Goal: Task Accomplishment & Management: Use online tool/utility

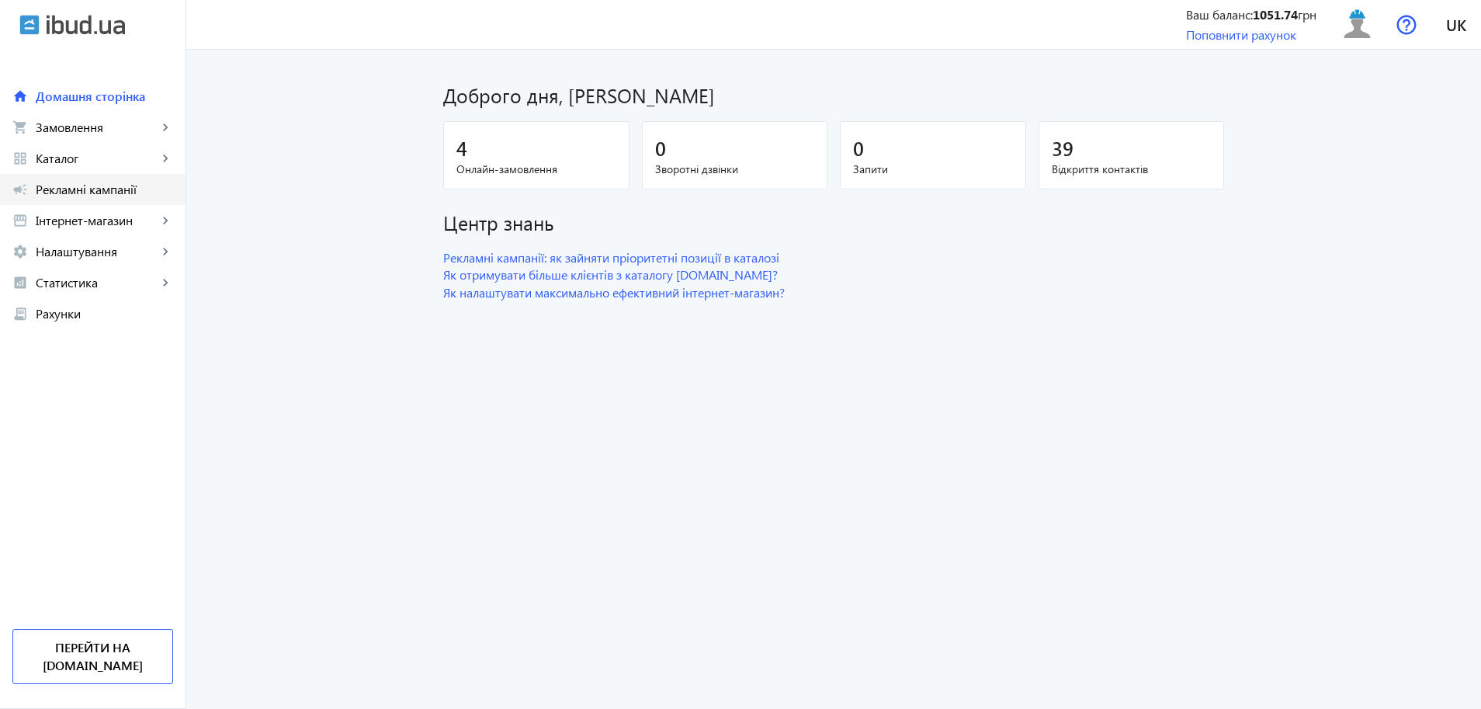
click at [97, 197] on link "campaign Рекламні кампанії" at bounding box center [93, 189] width 186 height 31
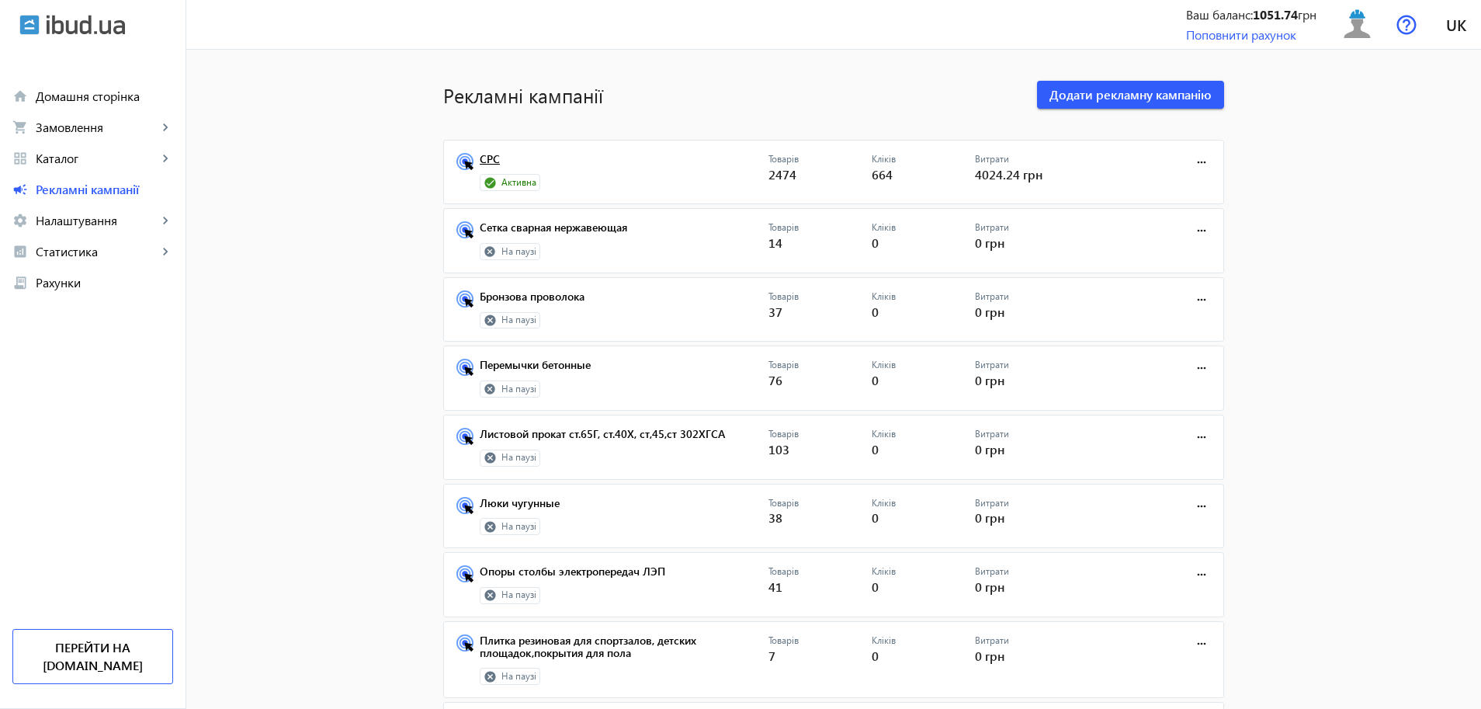
click at [484, 154] on link "СРС" at bounding box center [624, 164] width 289 height 22
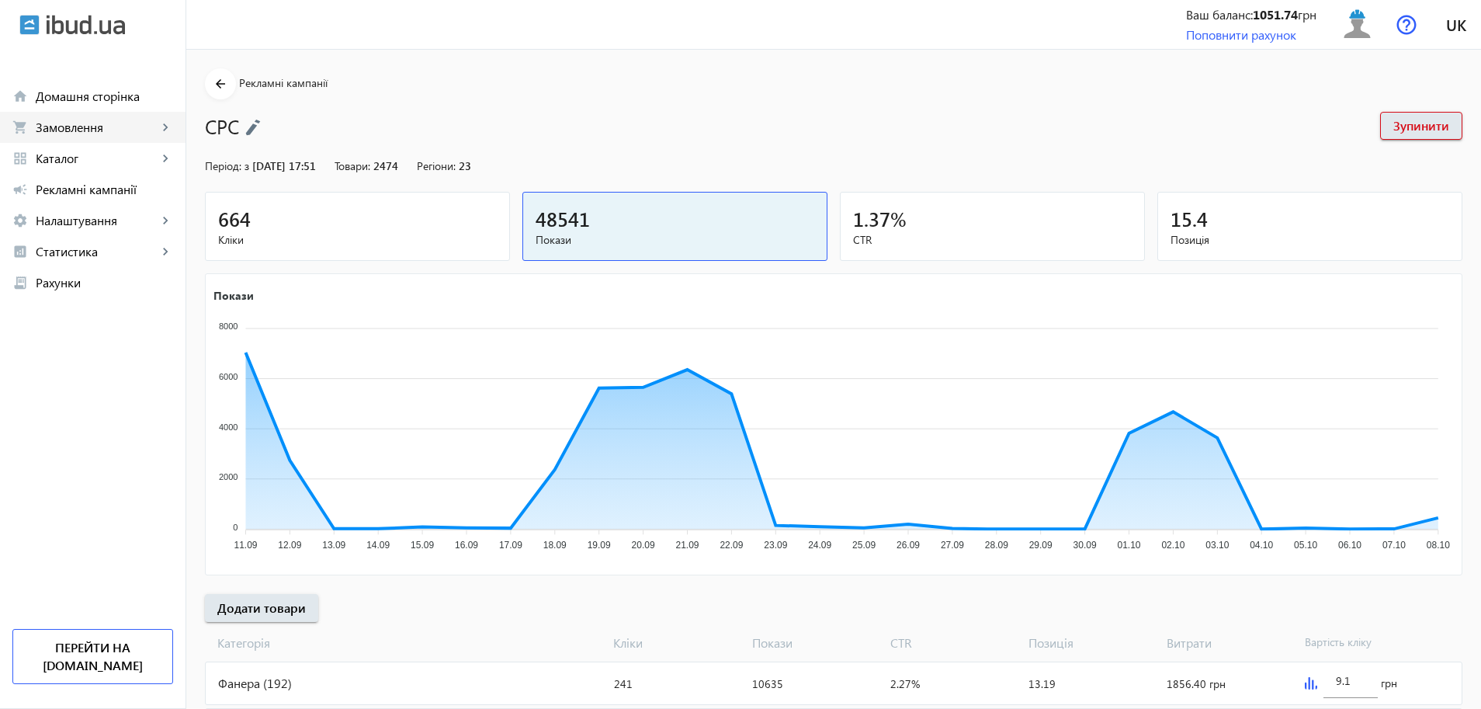
click at [75, 131] on span "Замовлення" at bounding box center [97, 128] width 122 height 16
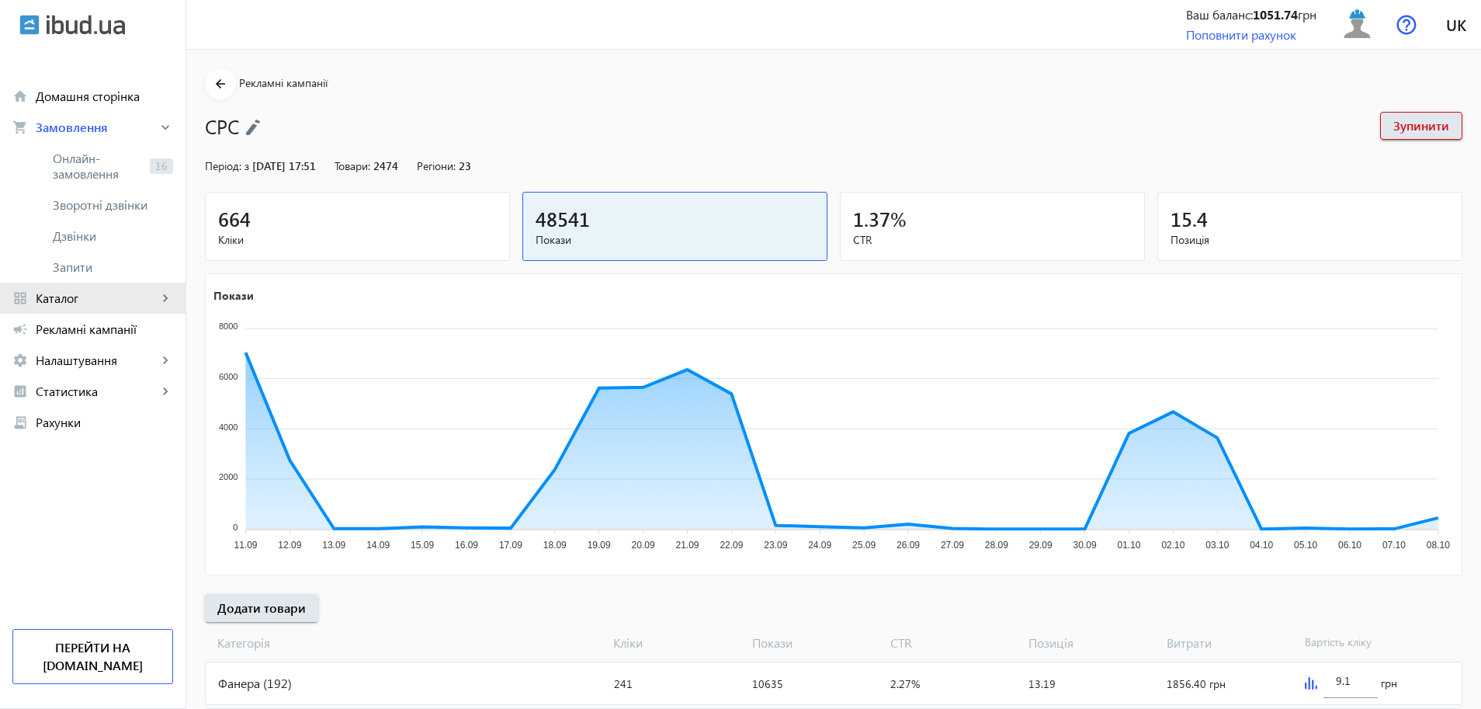
click at [53, 294] on span "Каталог" at bounding box center [97, 298] width 122 height 16
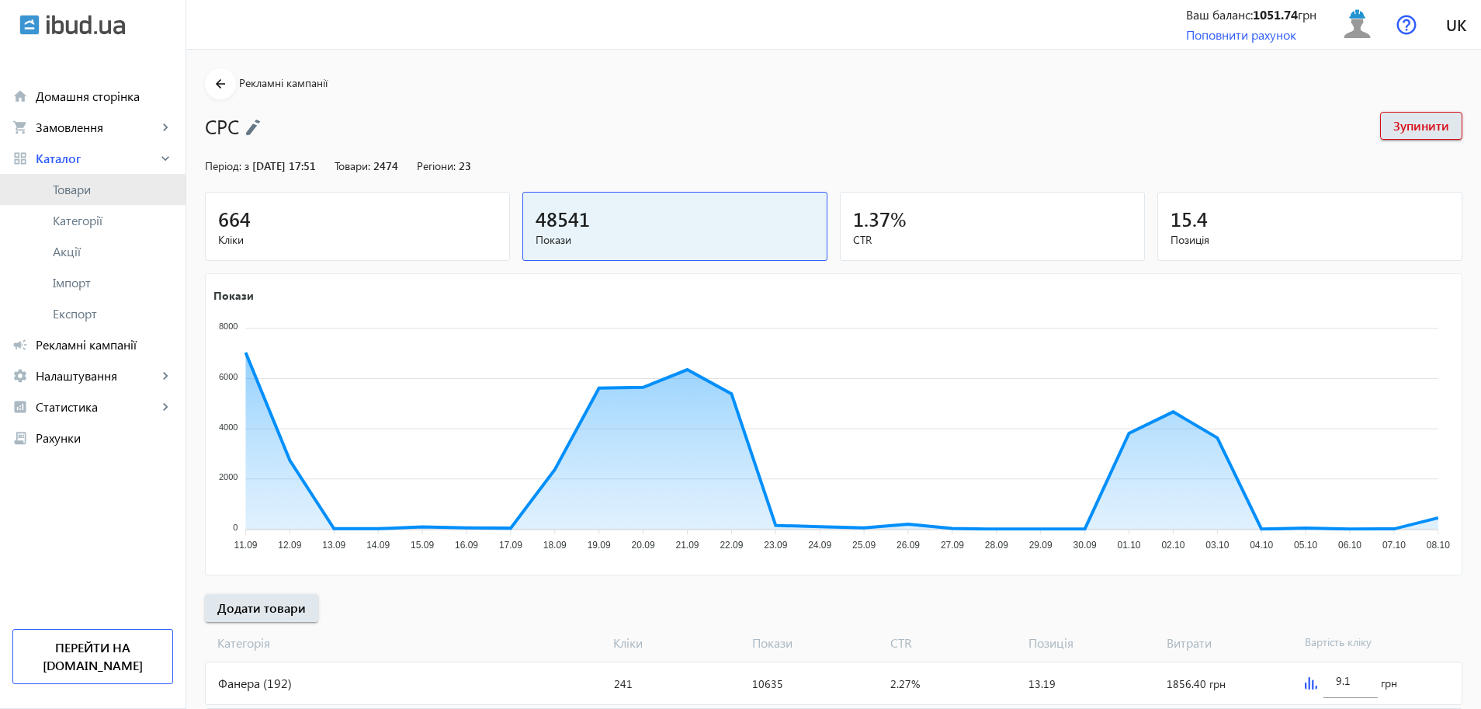
click at [71, 189] on span "Товари" at bounding box center [113, 190] width 120 height 16
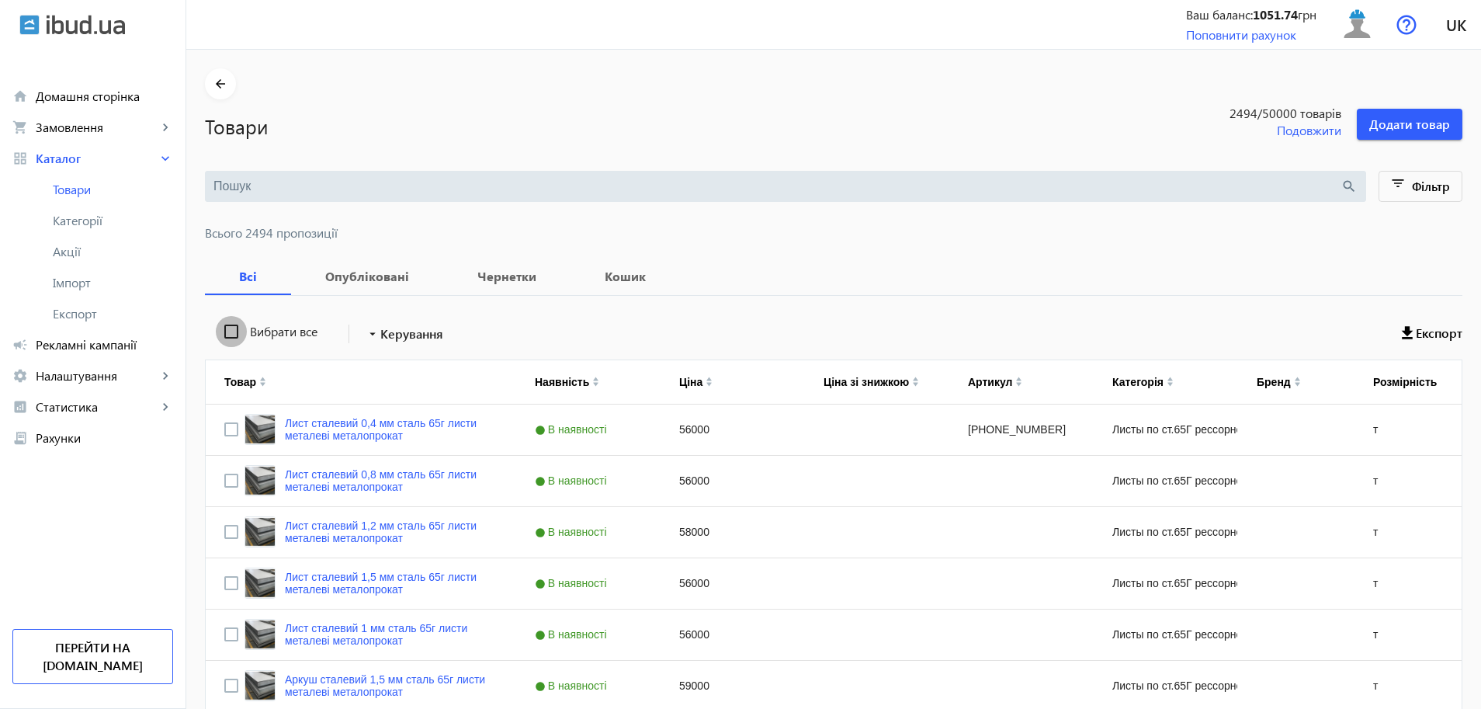
click at [222, 338] on input "Вибрати все" at bounding box center [231, 331] width 31 height 31
checkbox input "true"
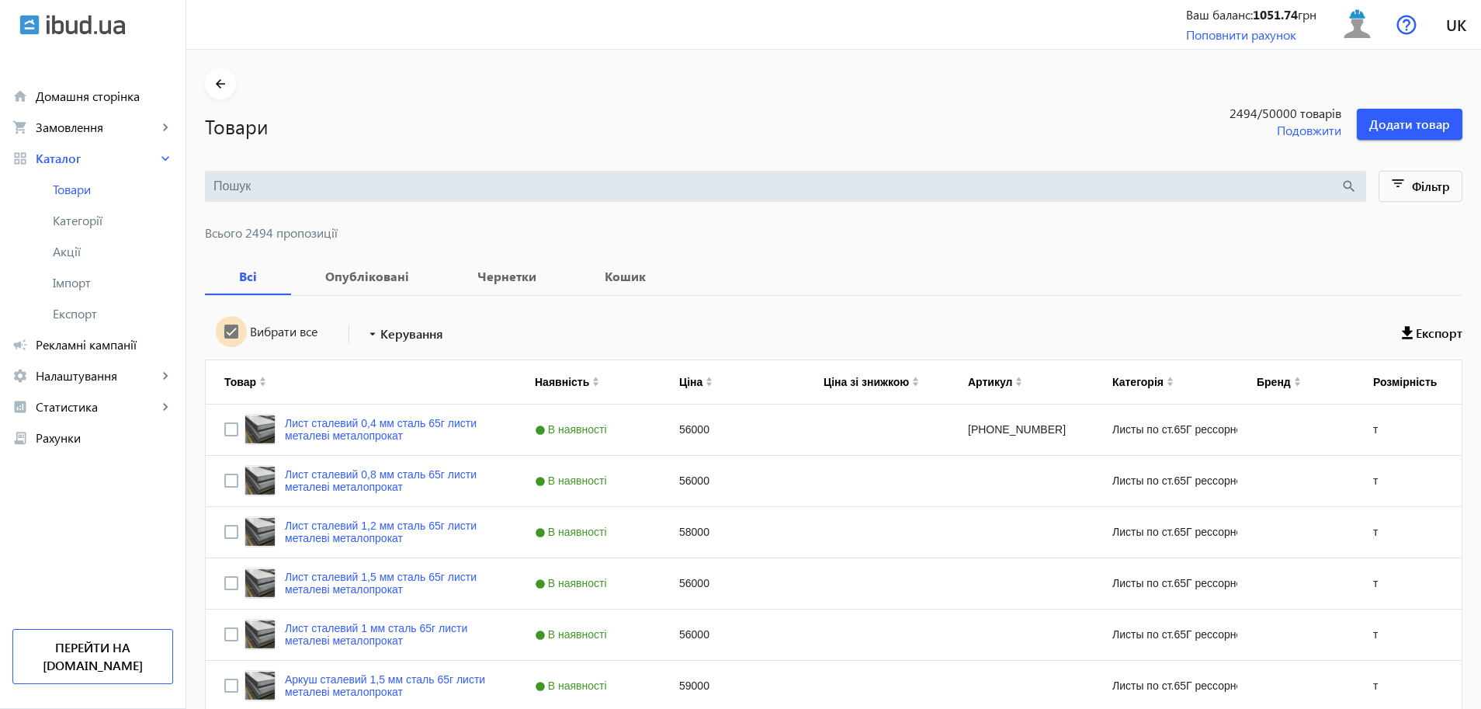
checkbox input "true"
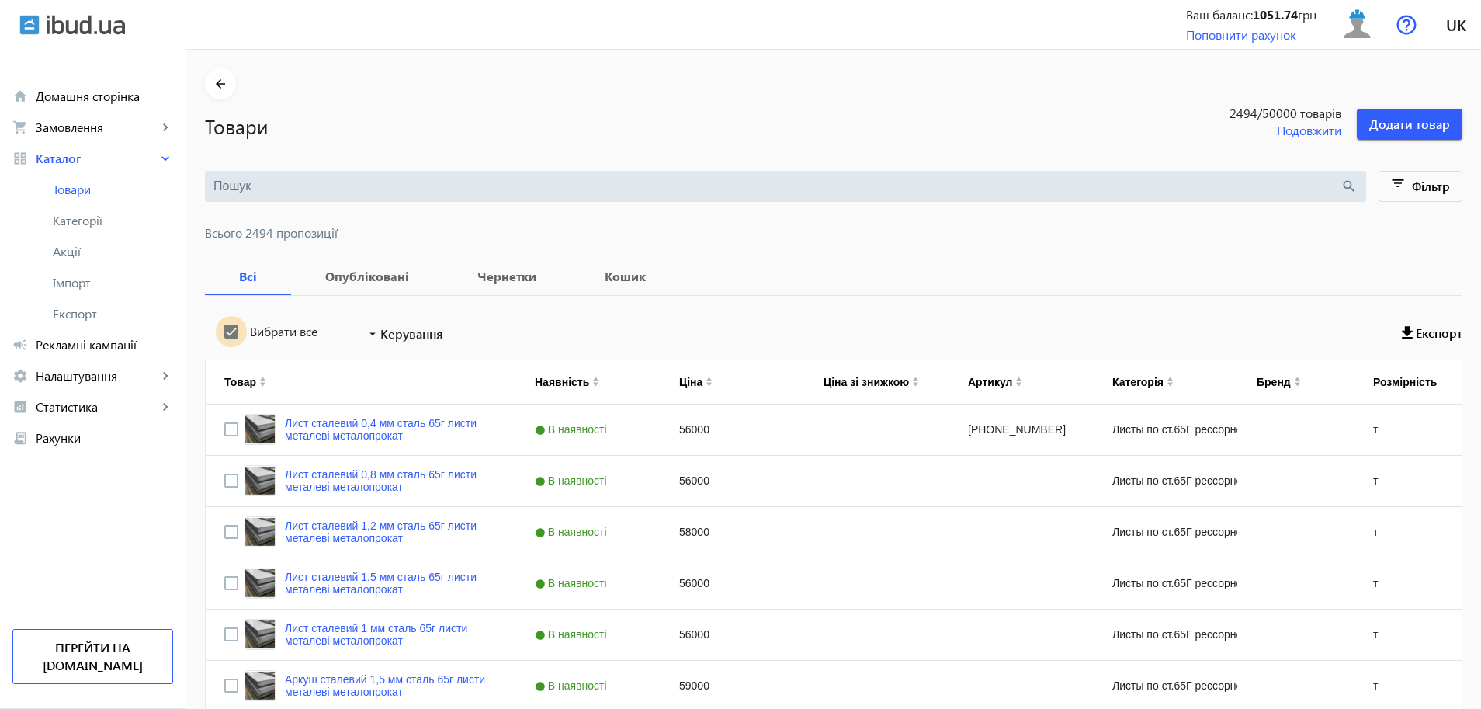
checkbox input "true"
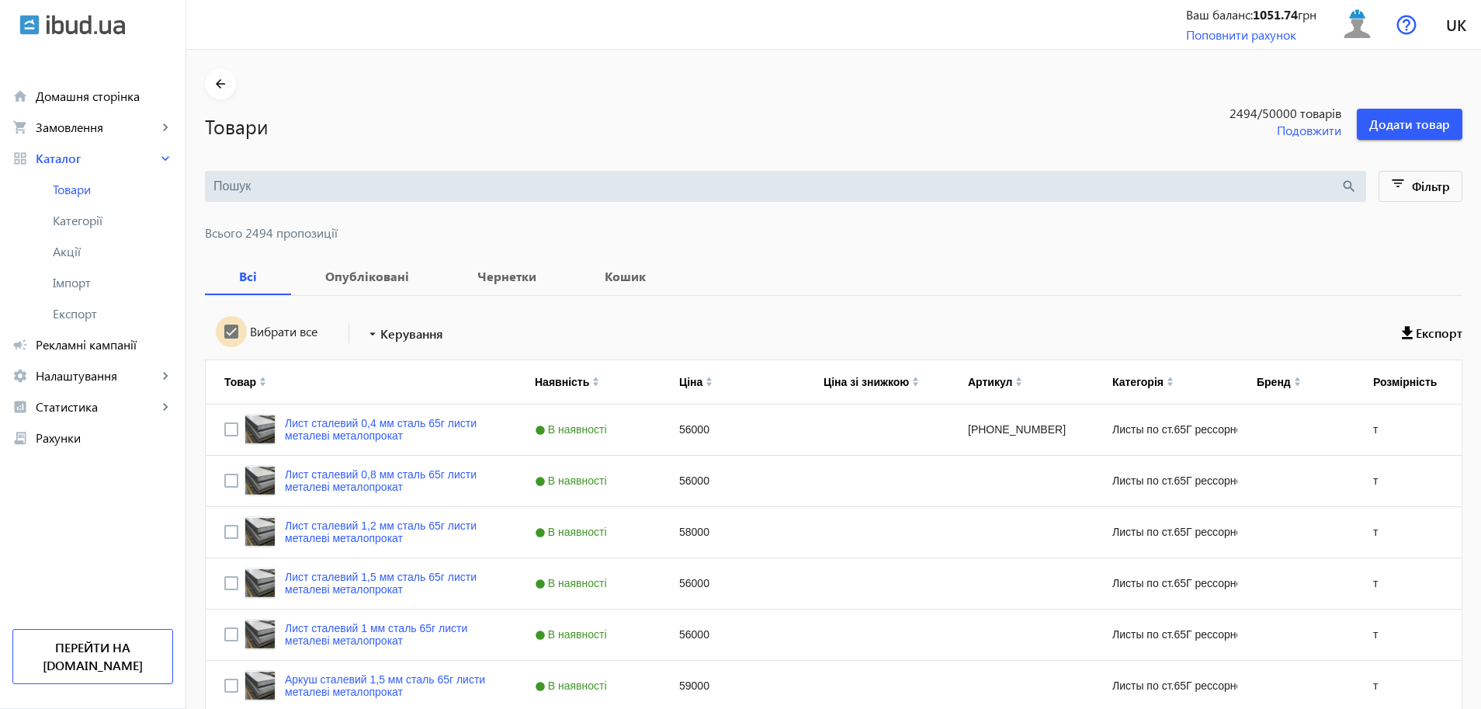
checkbox input "true"
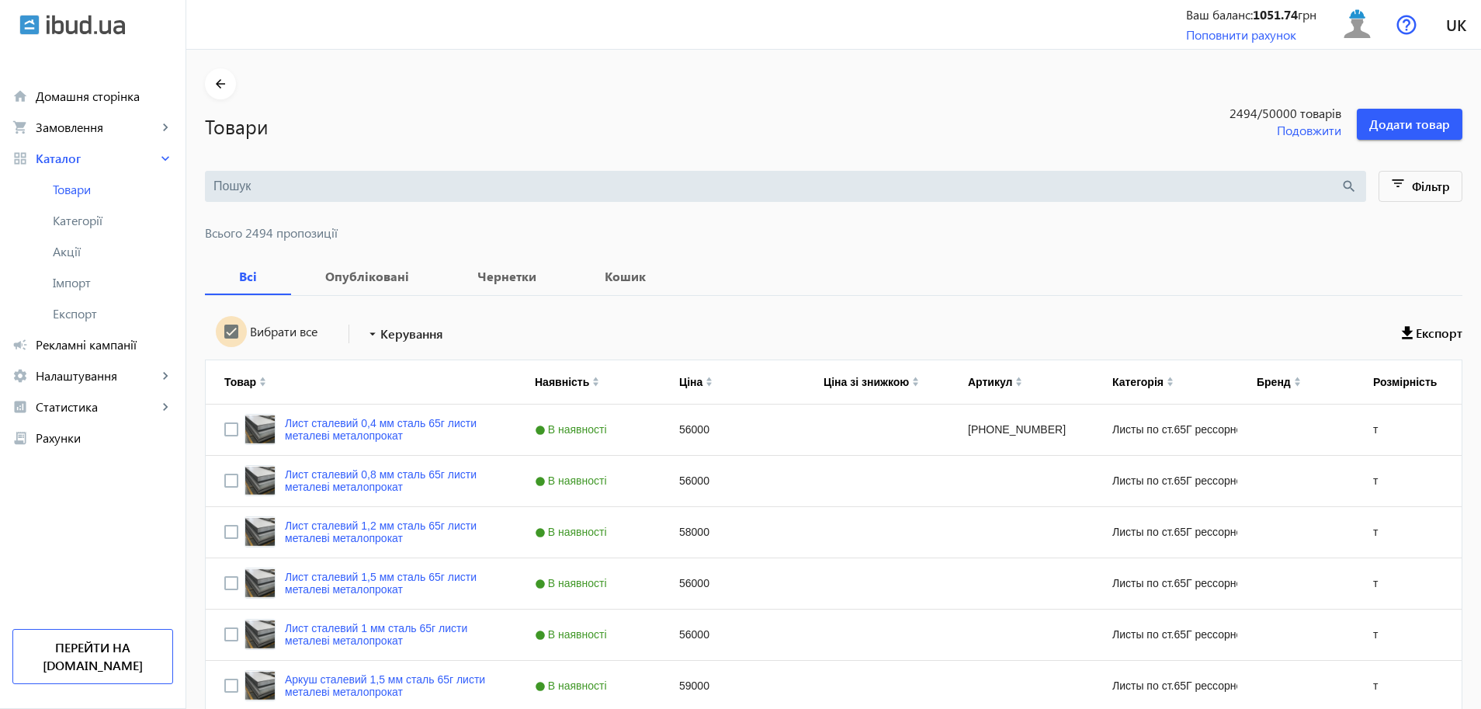
checkbox input "true"
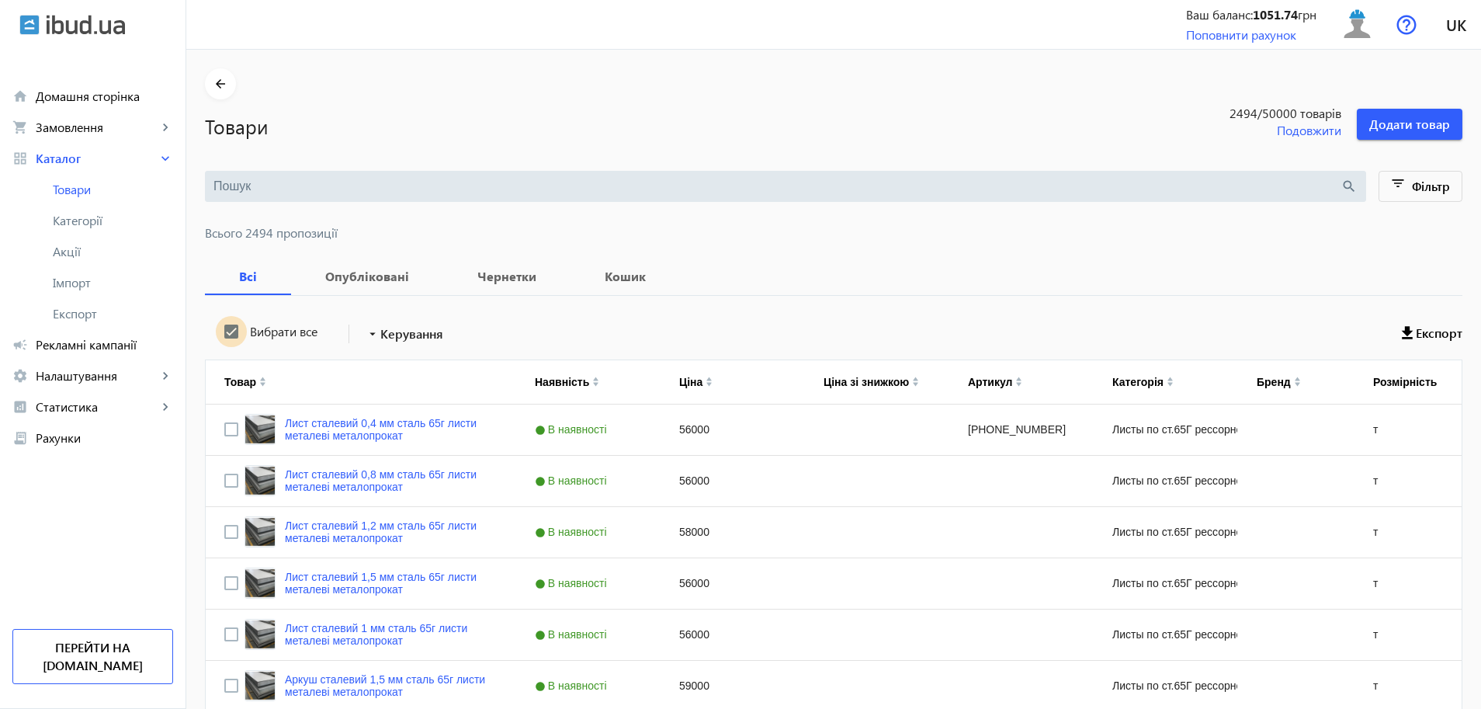
checkbox input "true"
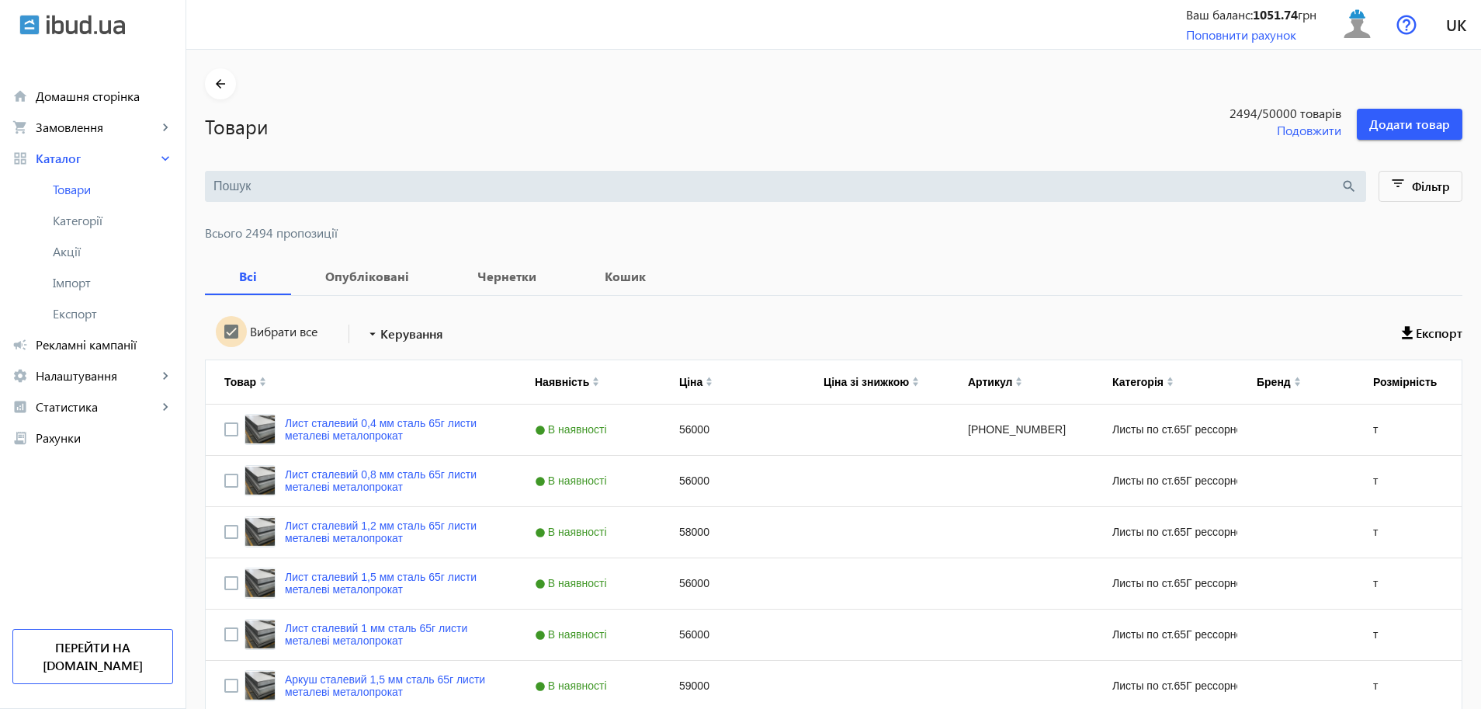
checkbox input "true"
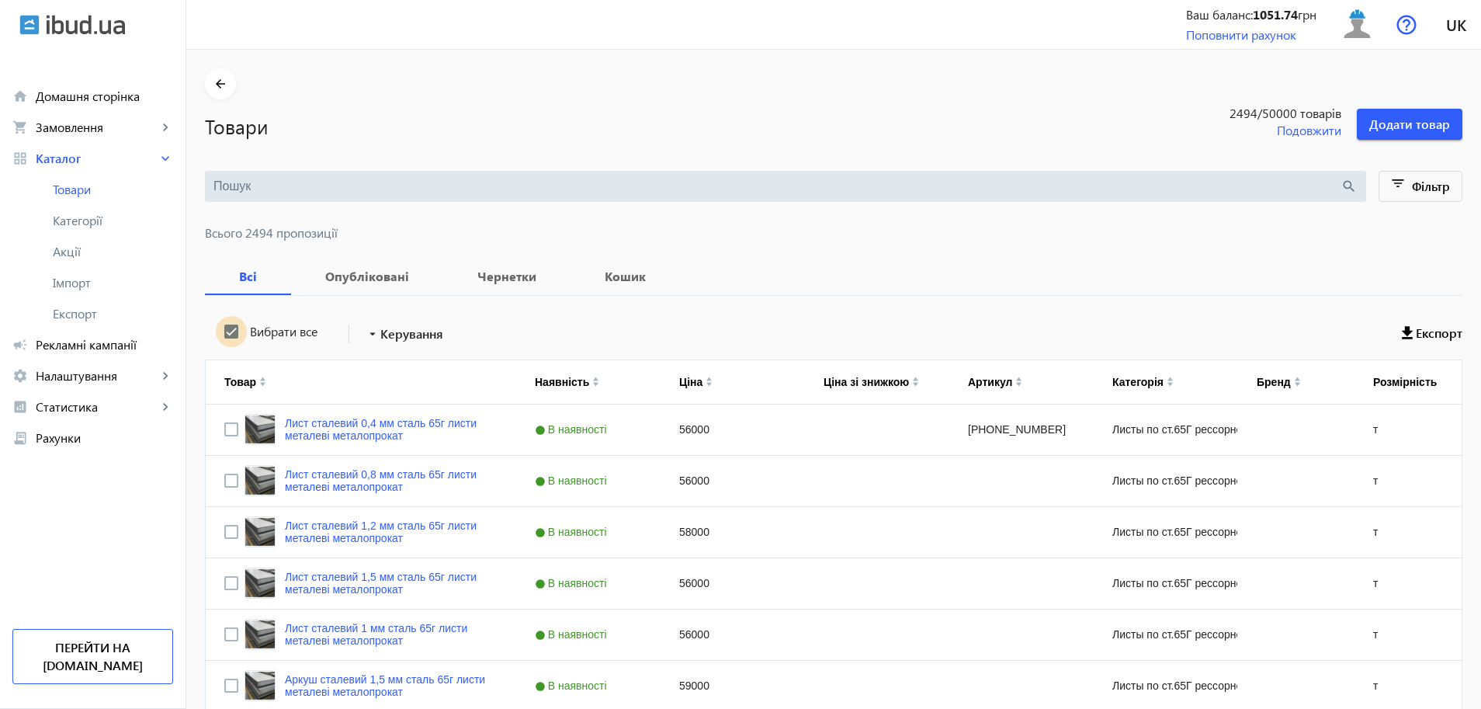
checkbox input "true"
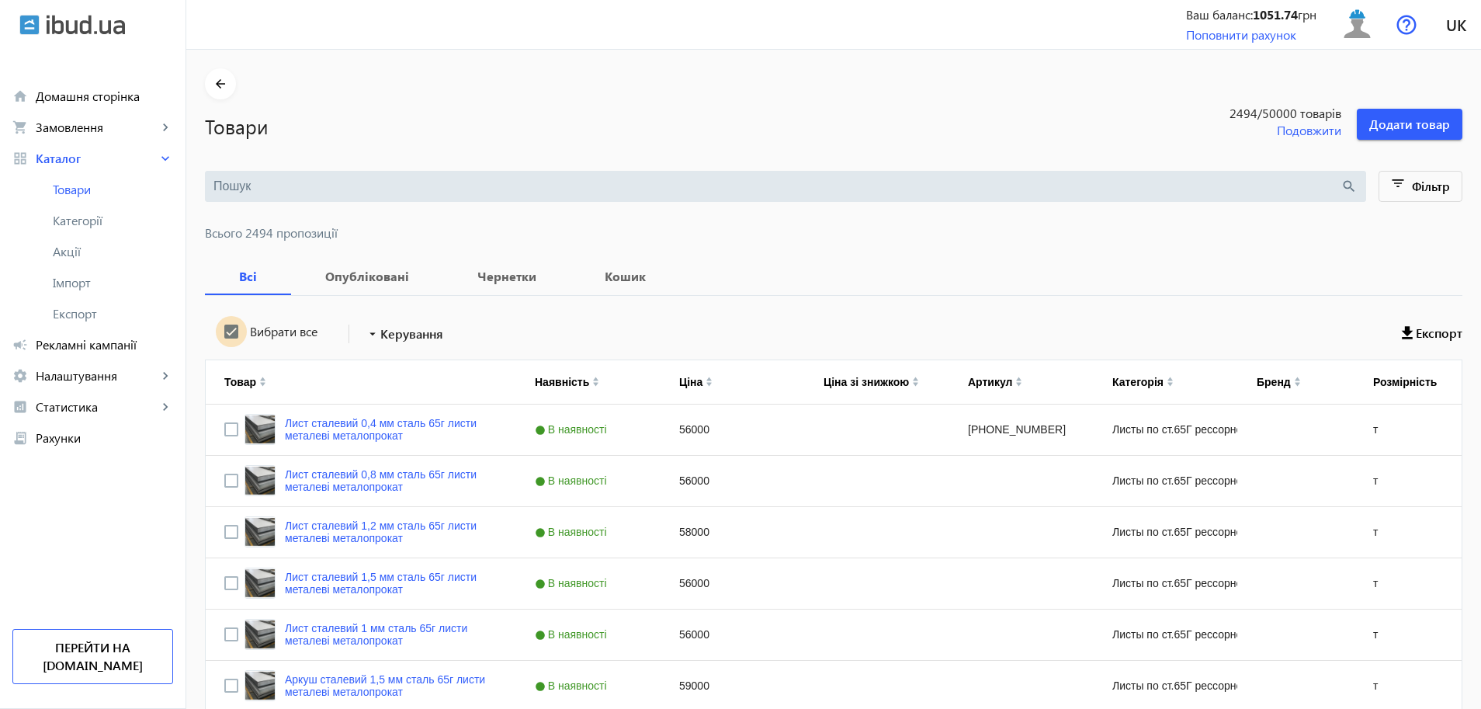
checkbox input "true"
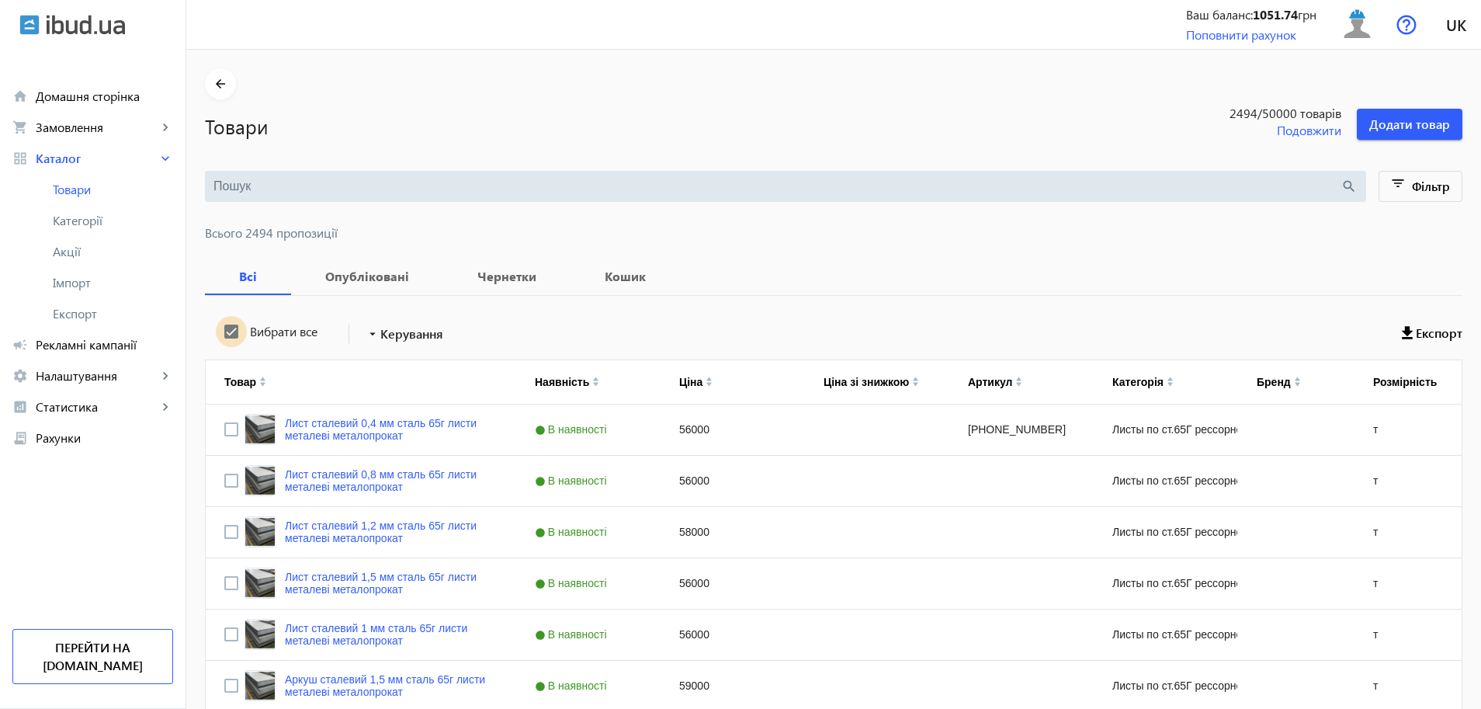
checkbox input "true"
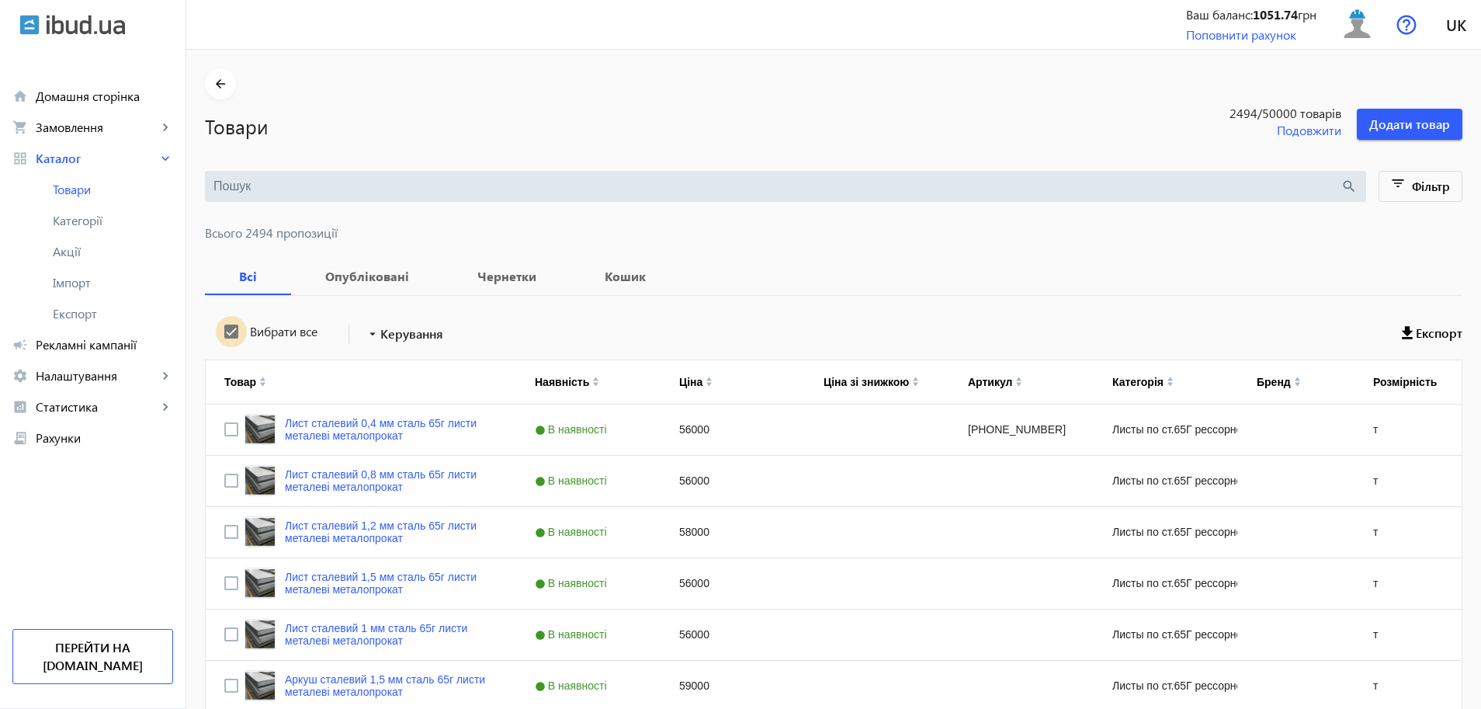
checkbox input "true"
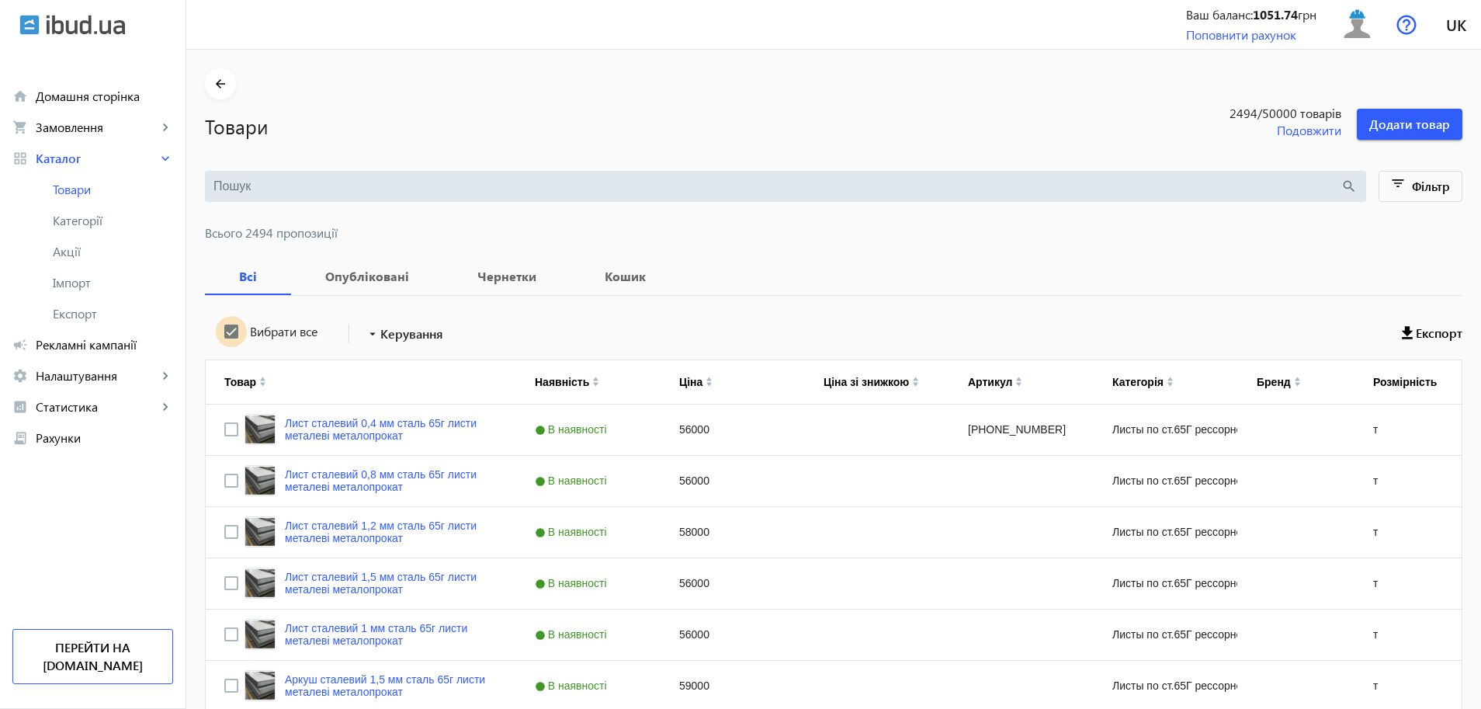
checkbox input "true"
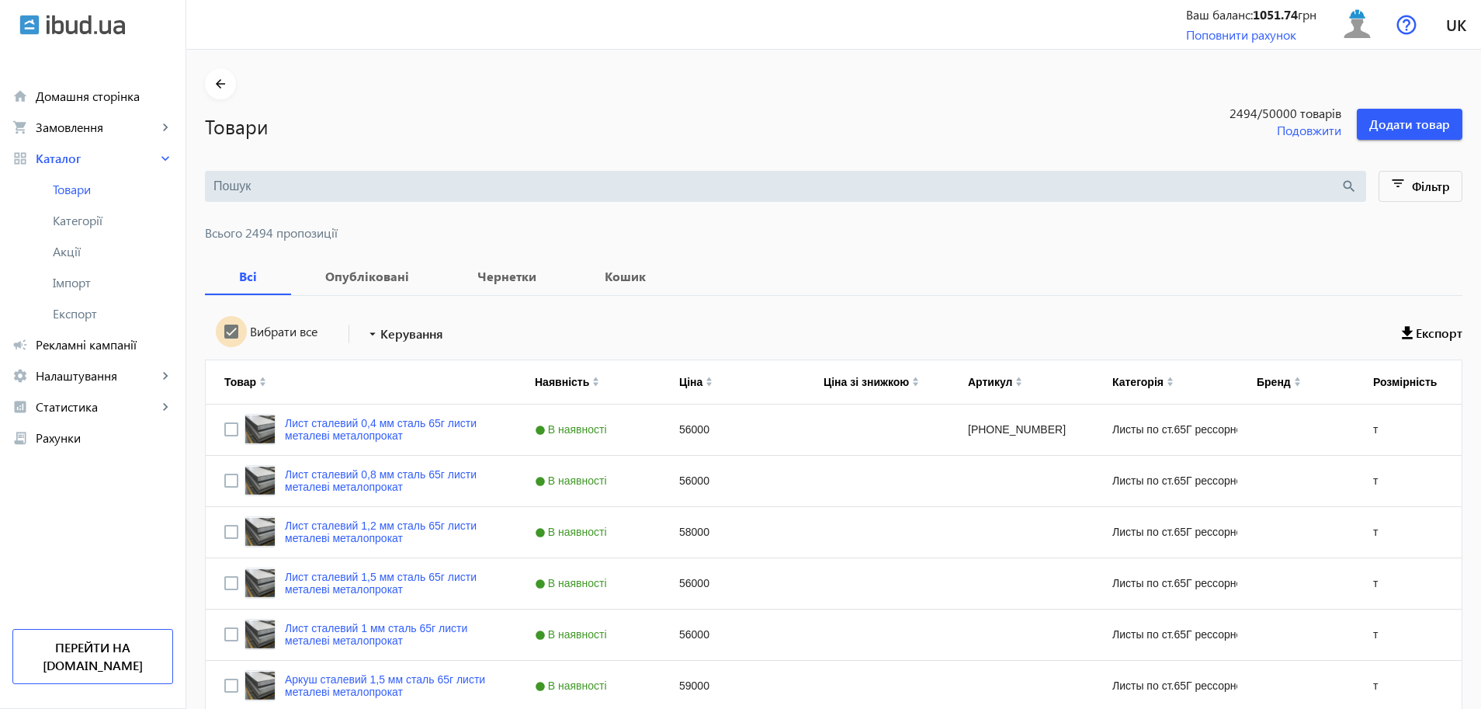
checkbox input "true"
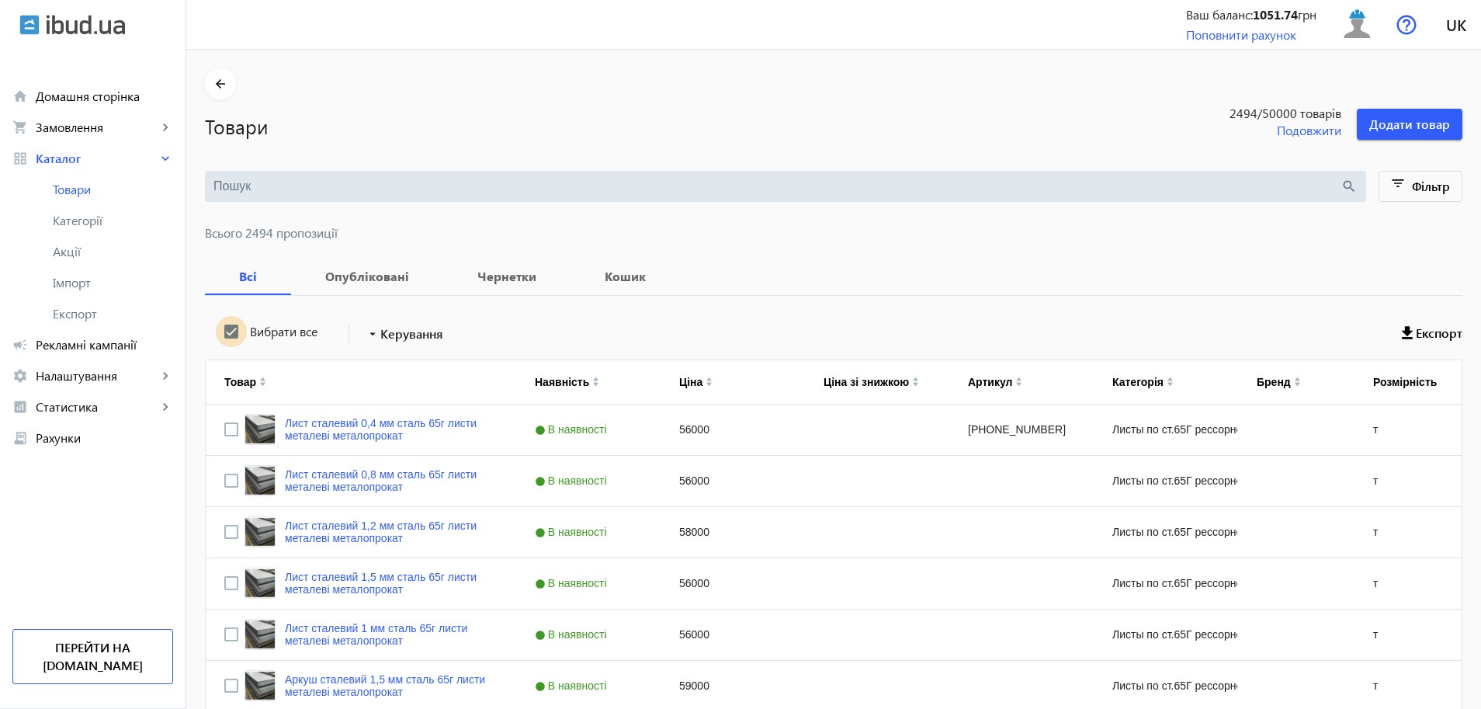
checkbox input "true"
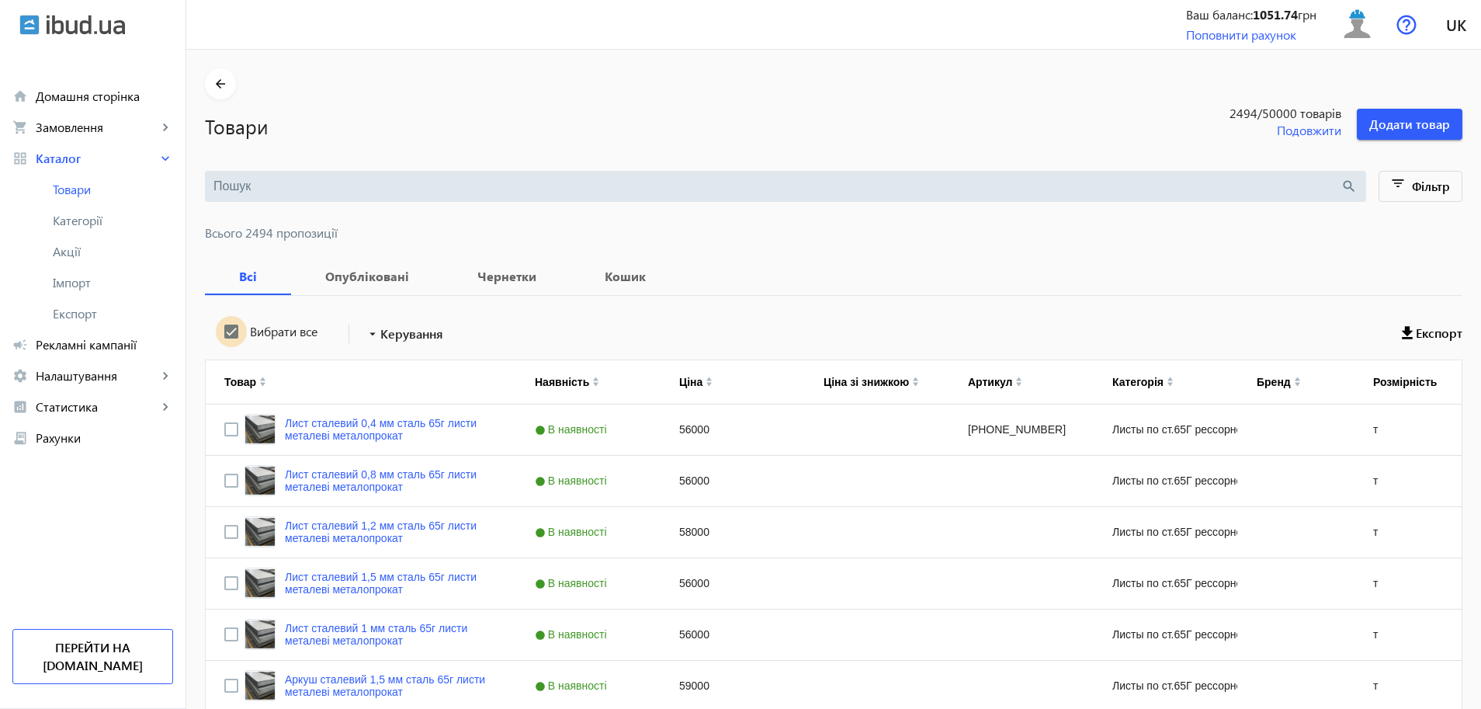
checkbox input "true"
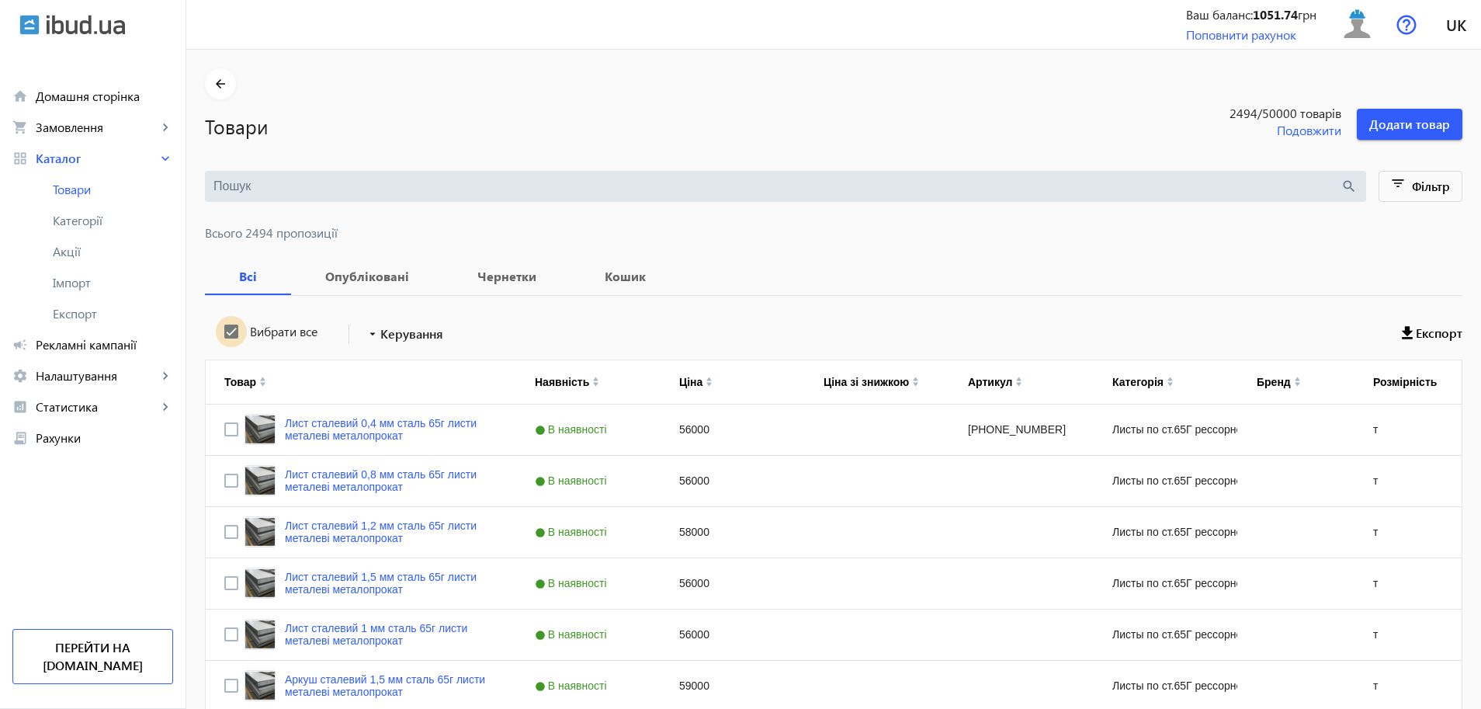
checkbox input "true"
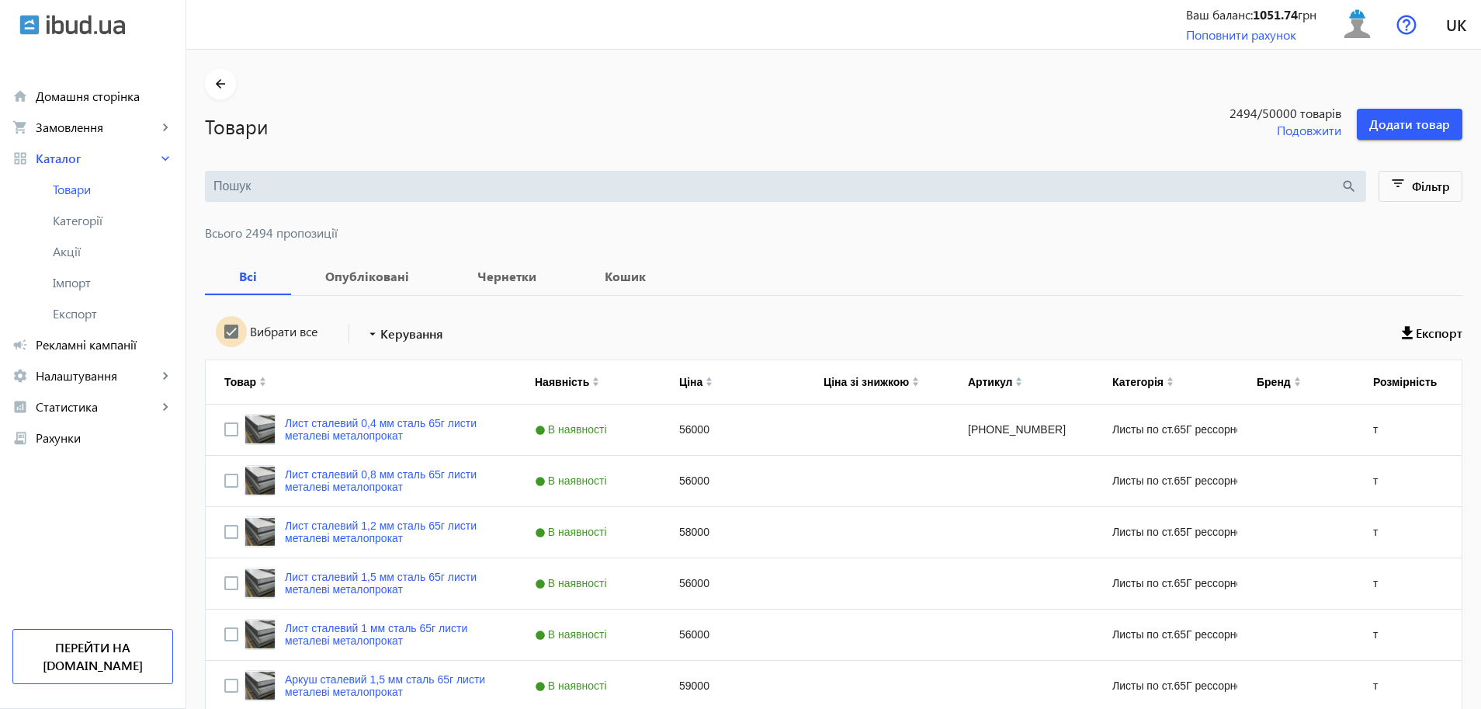
checkbox input "true"
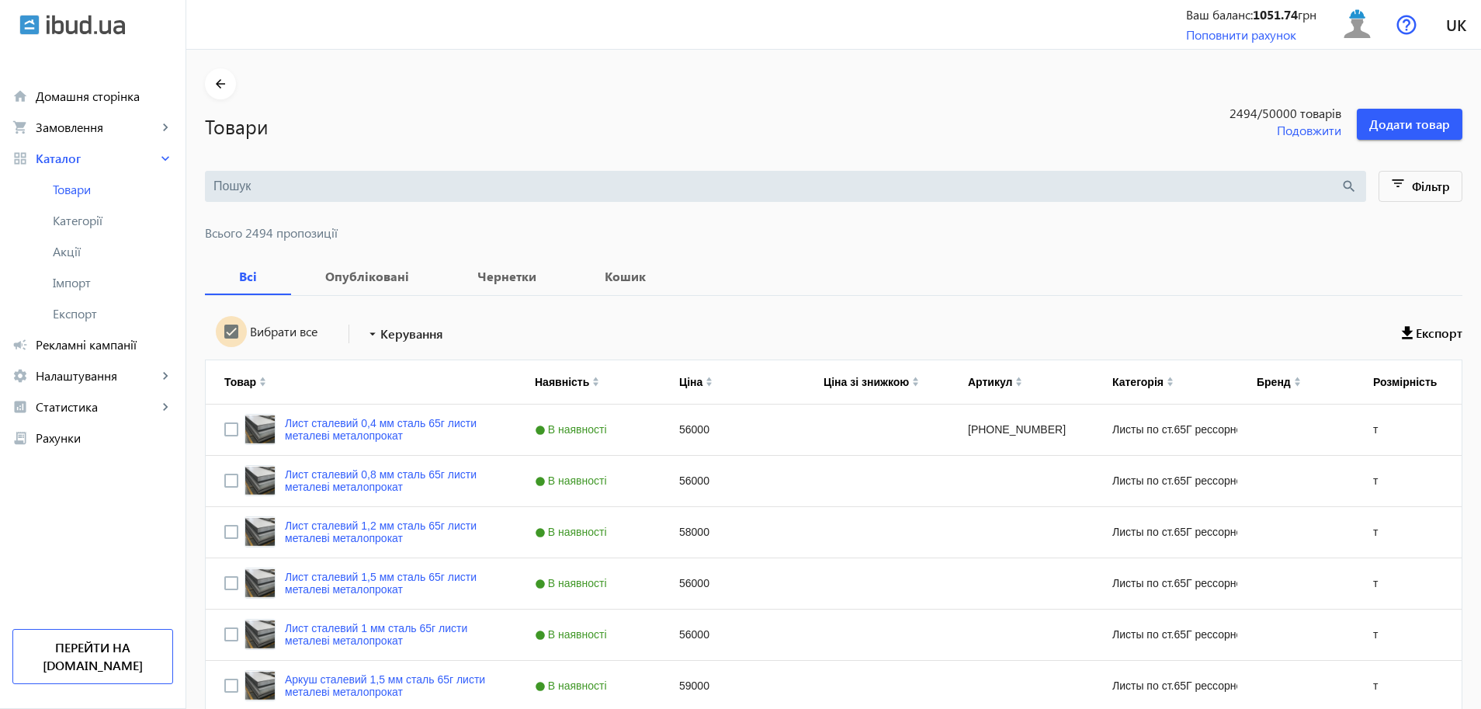
checkbox input "true"
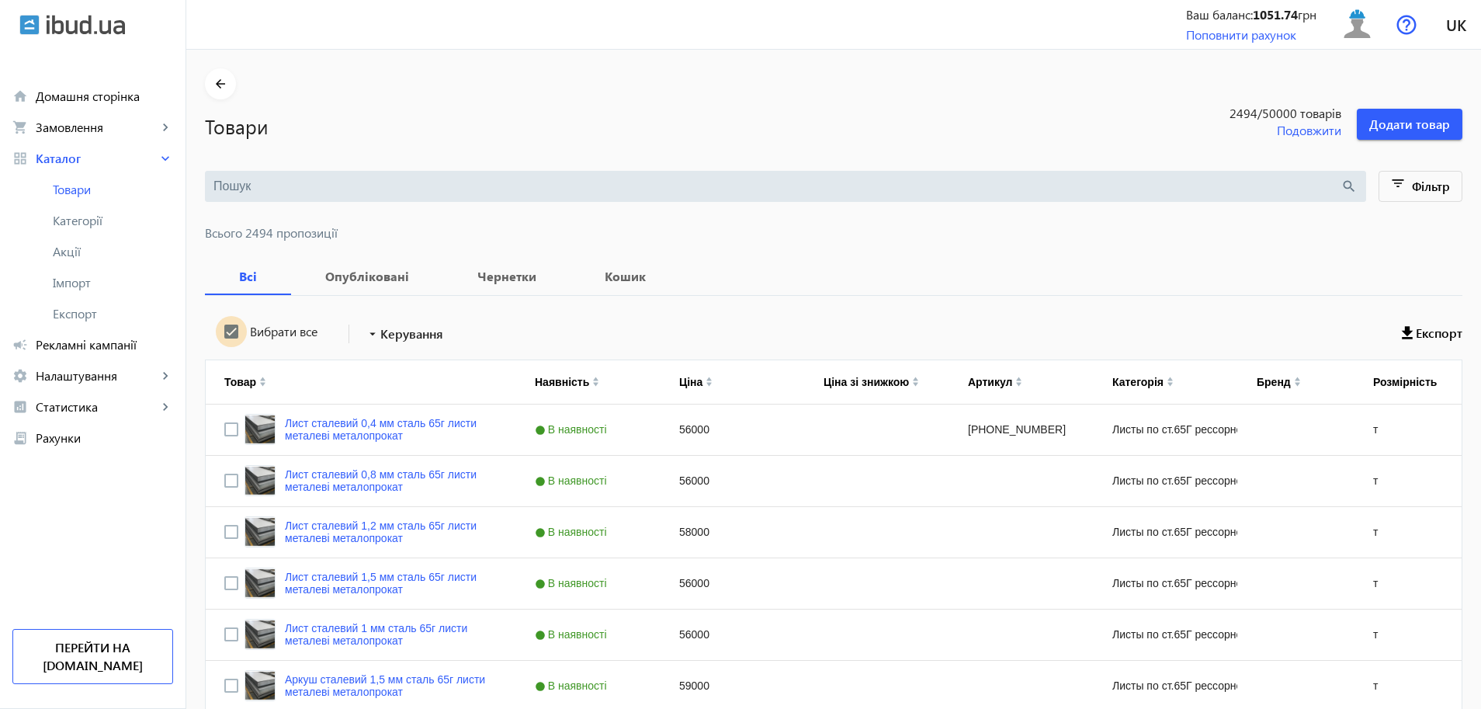
checkbox input "true"
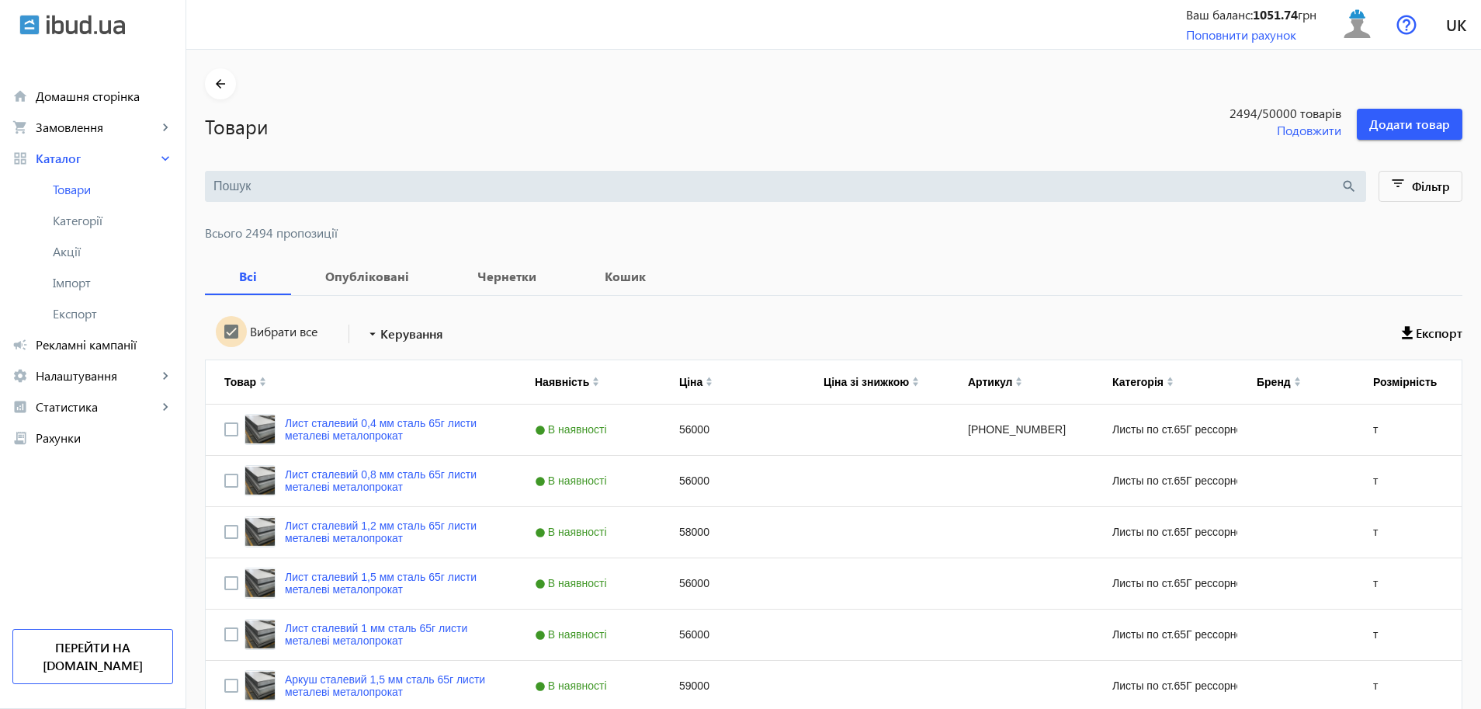
checkbox input "true"
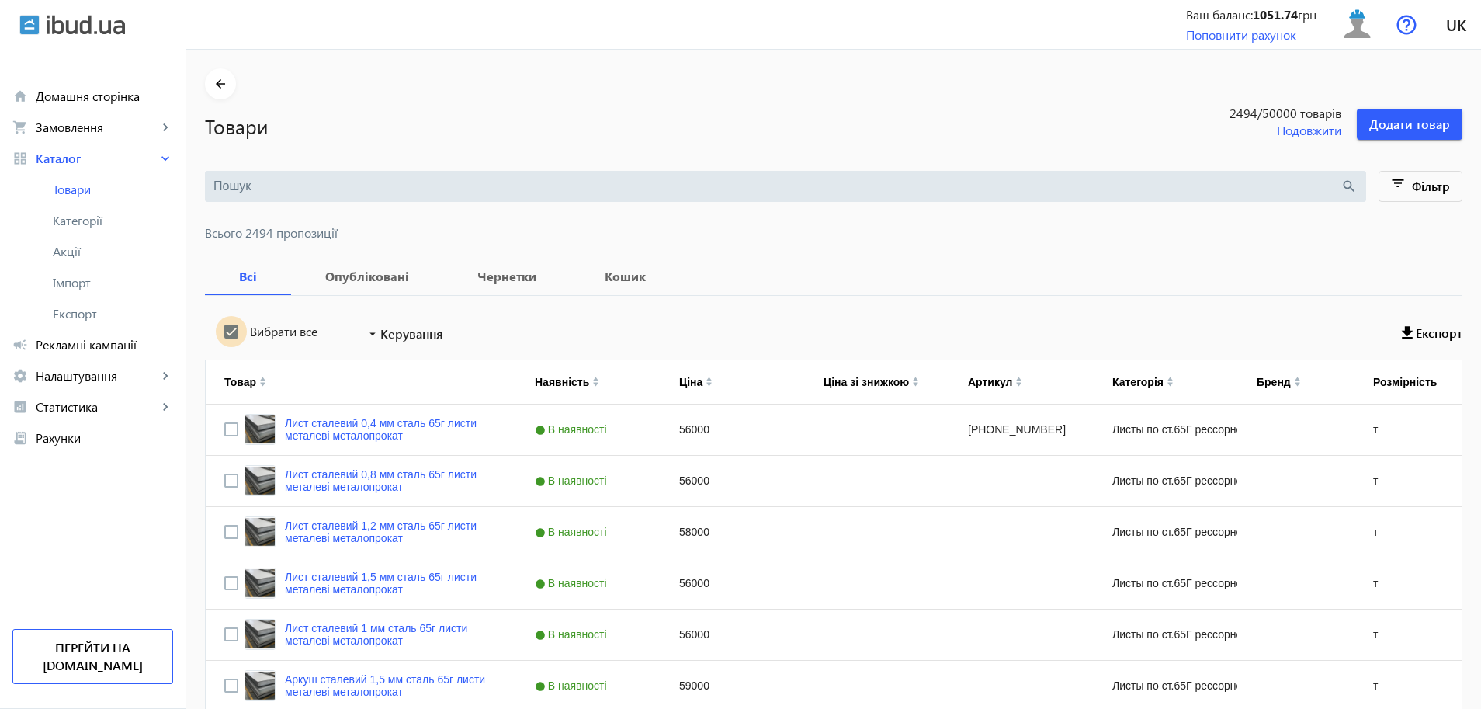
checkbox input "true"
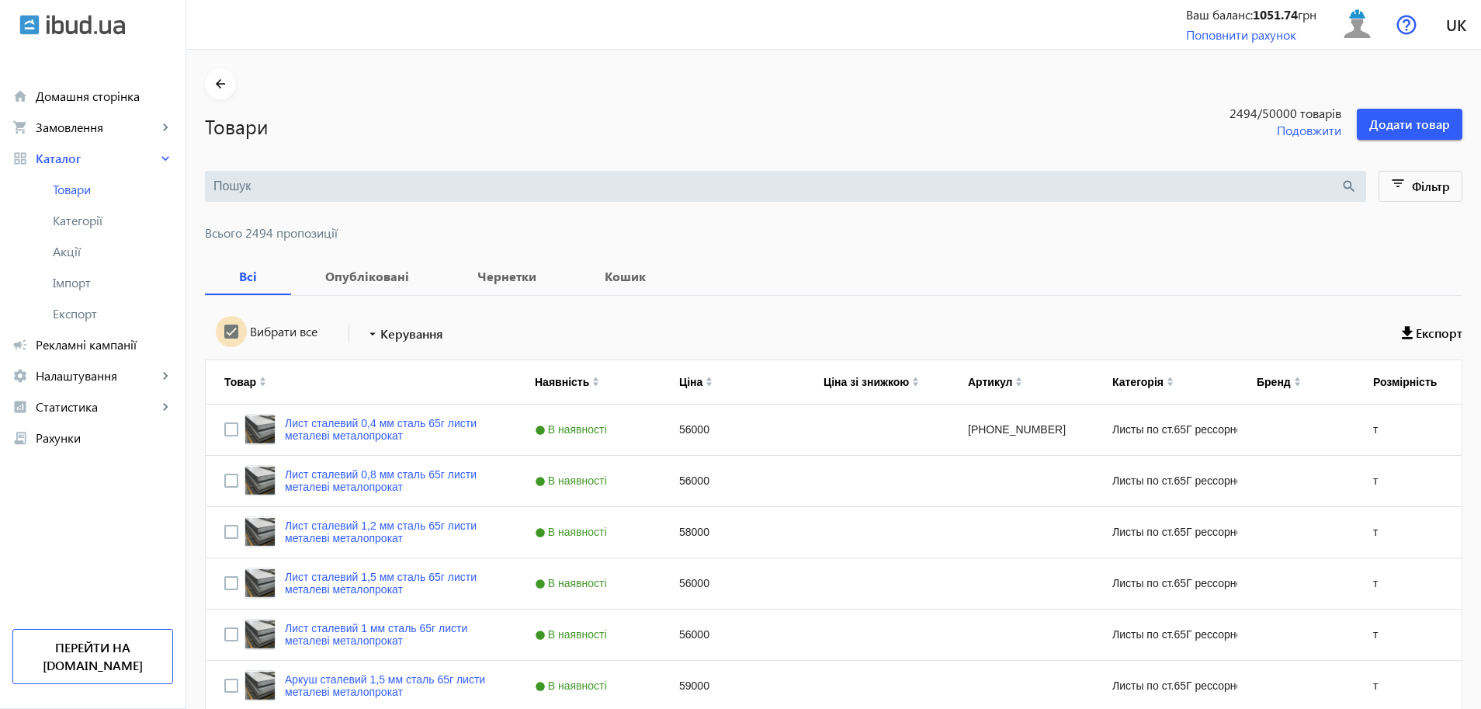
checkbox input "true"
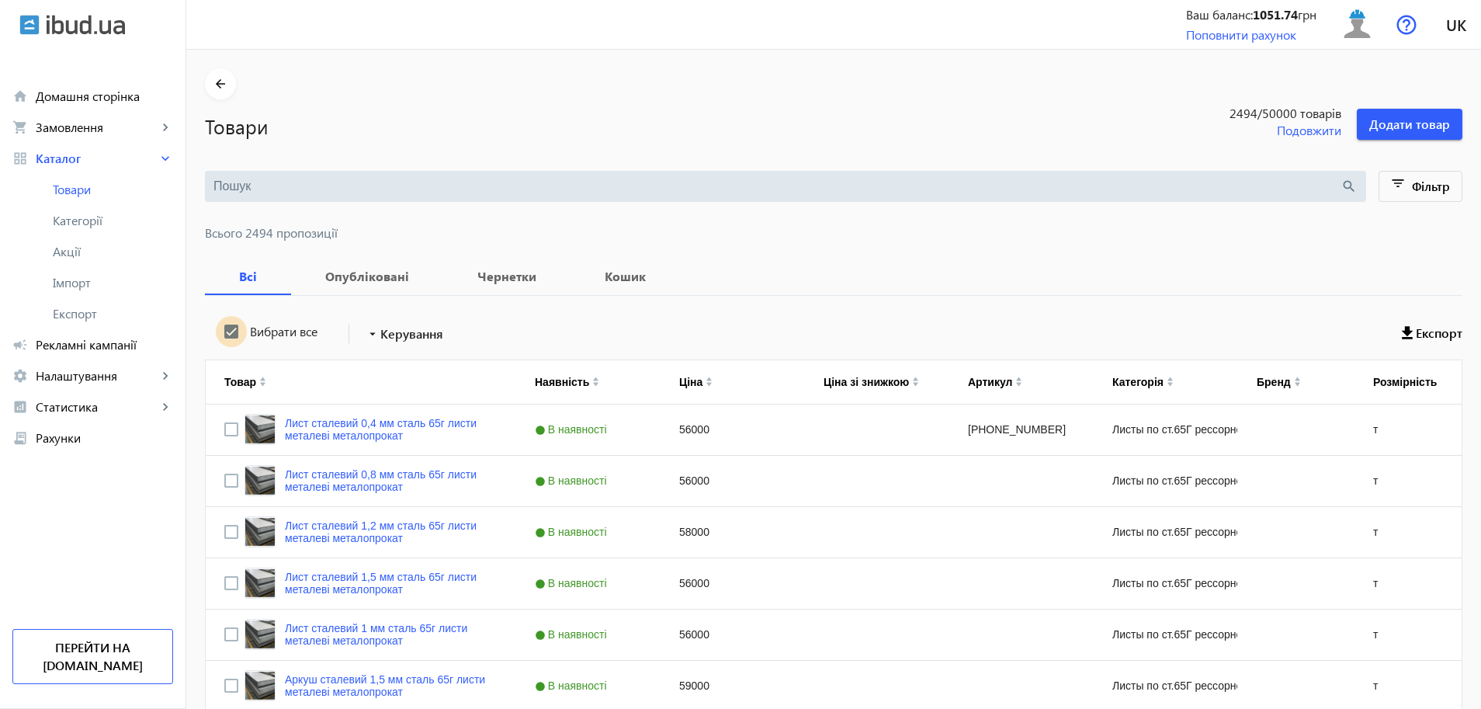
checkbox input "true"
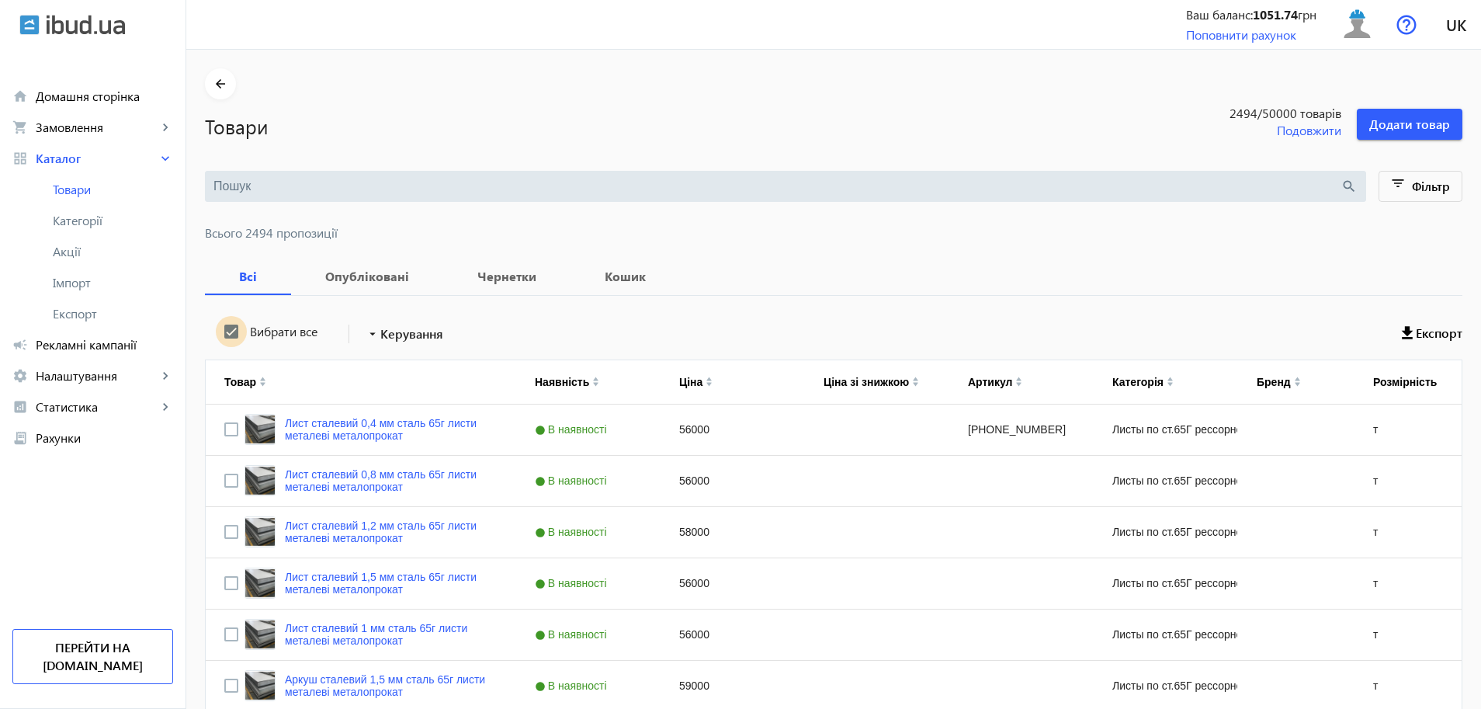
checkbox input "true"
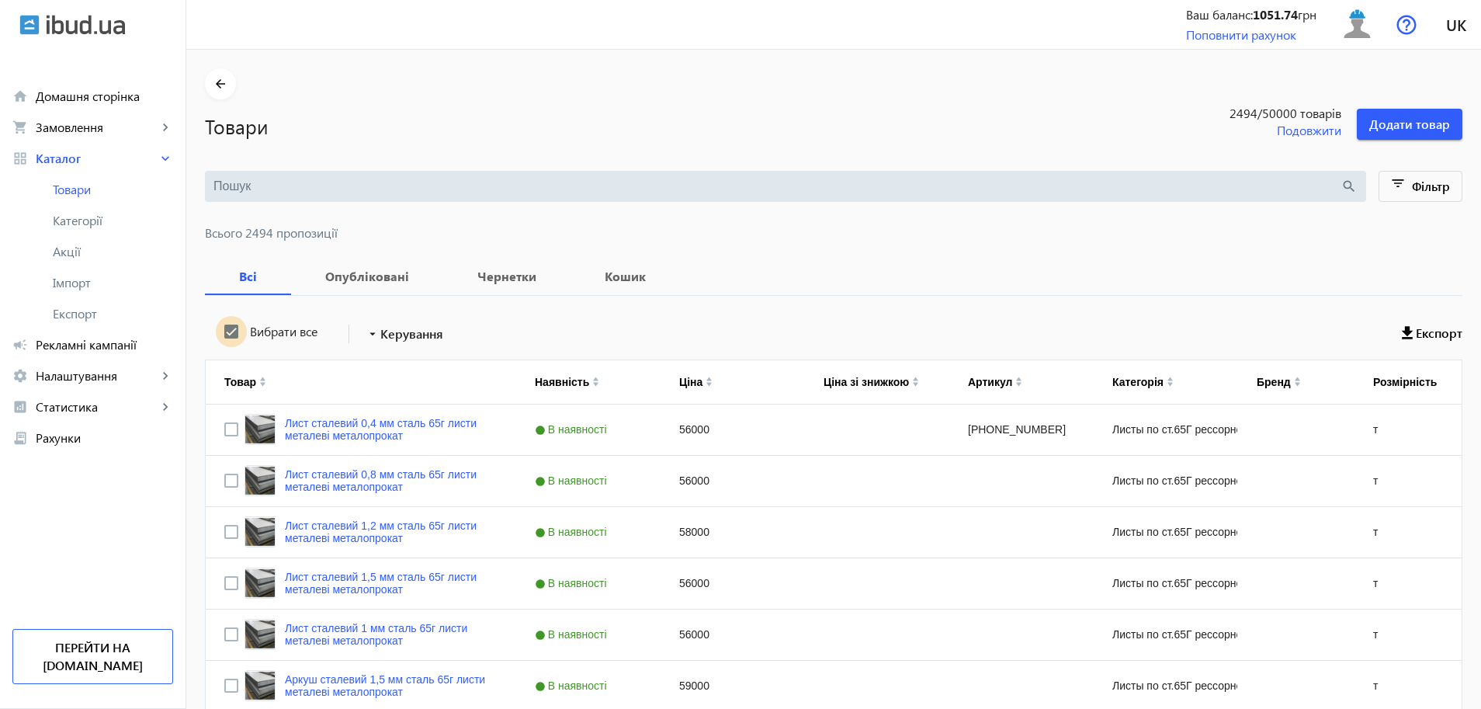
checkbox input "true"
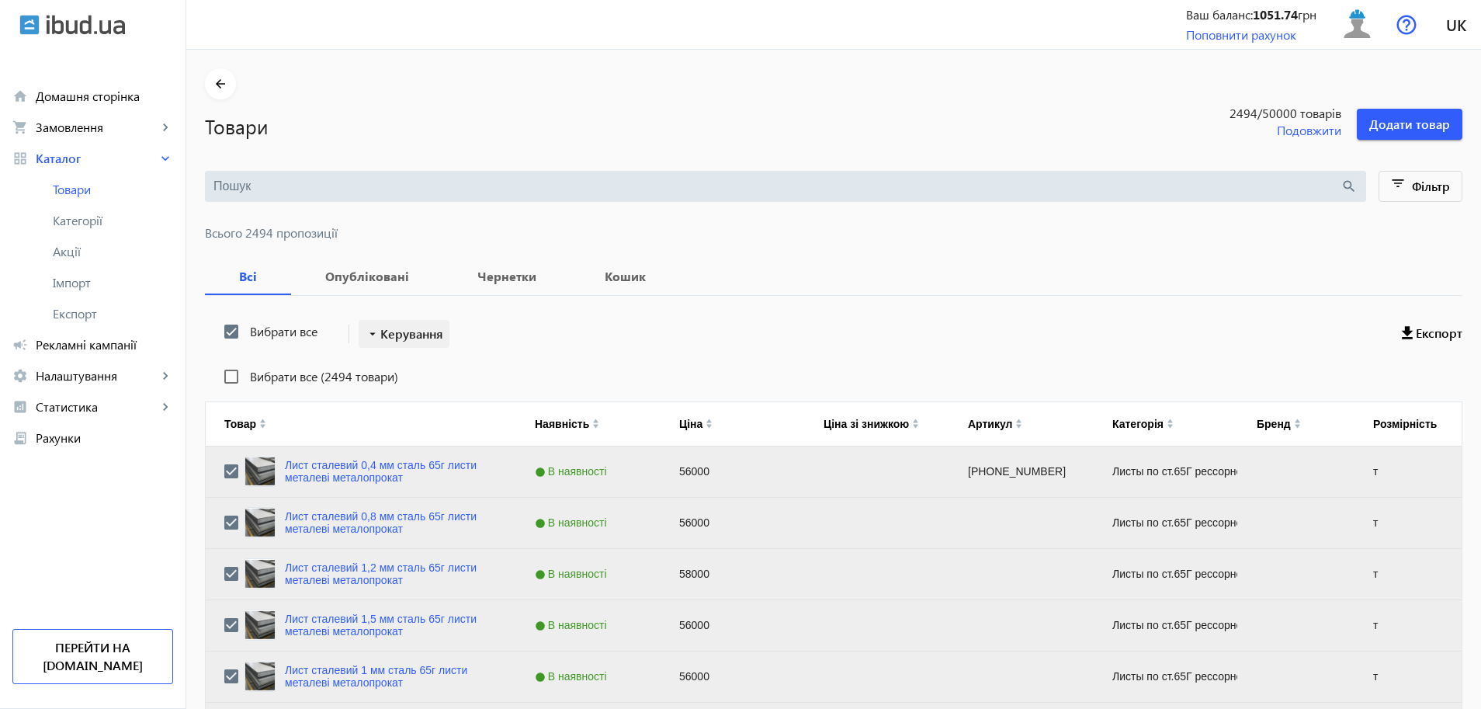
click at [414, 333] on span "Керування" at bounding box center [411, 334] width 63 height 19
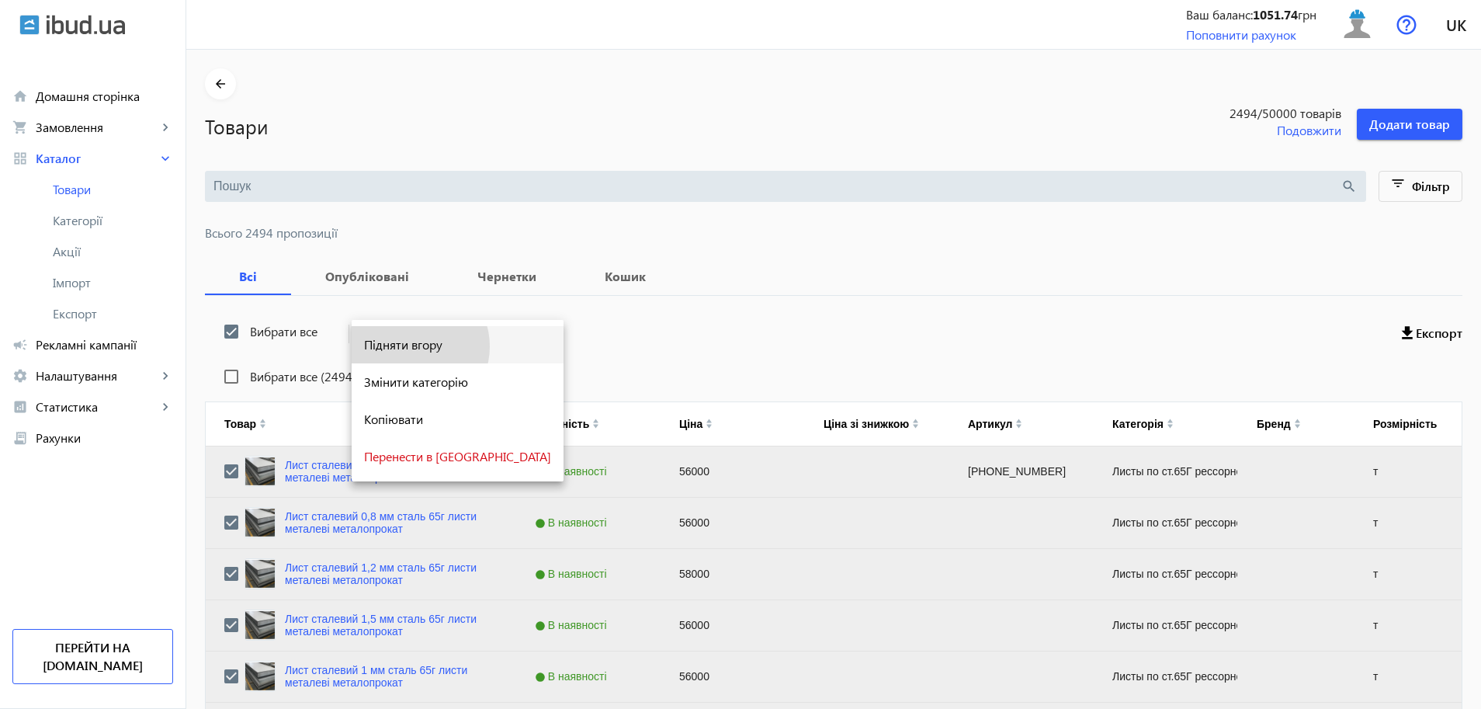
click at [414, 346] on span "Підняти вгору" at bounding box center [457, 344] width 187 height 12
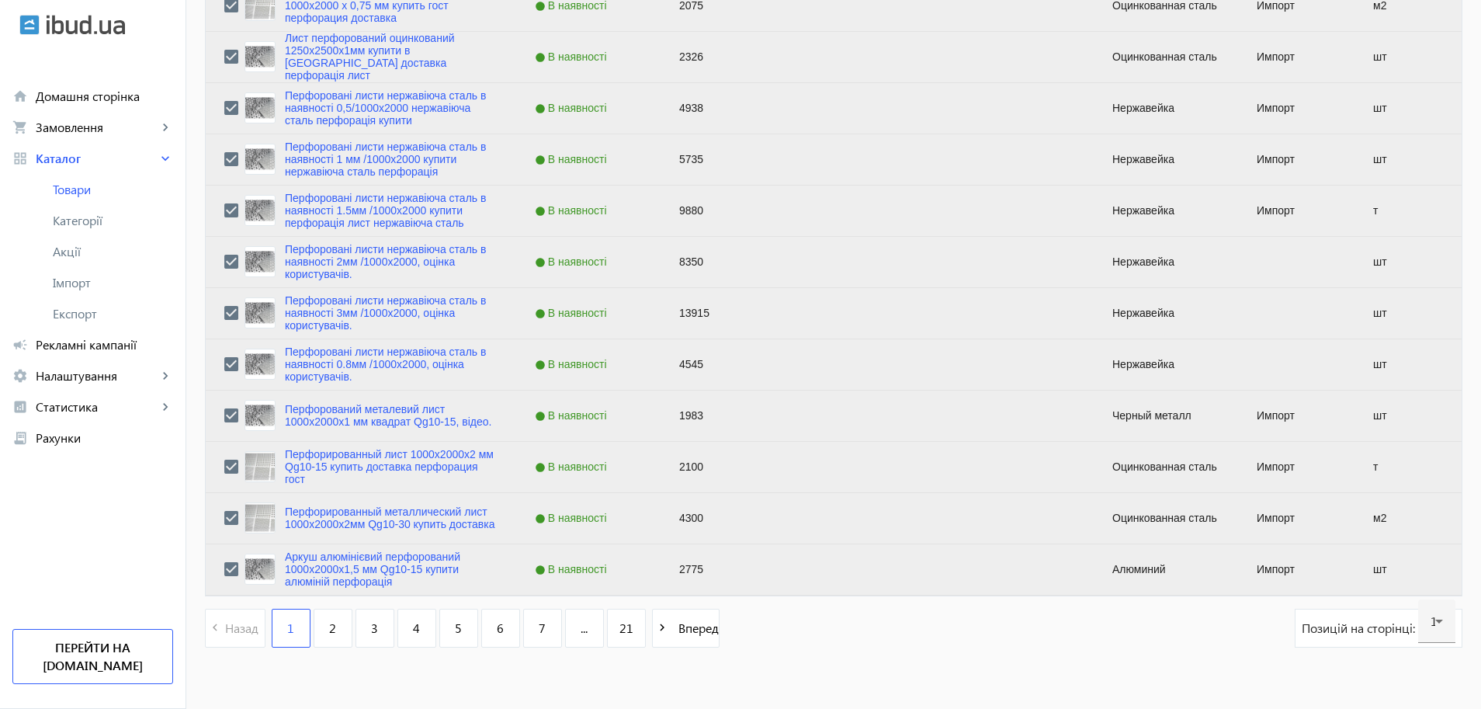
scroll to position [6025, 0]
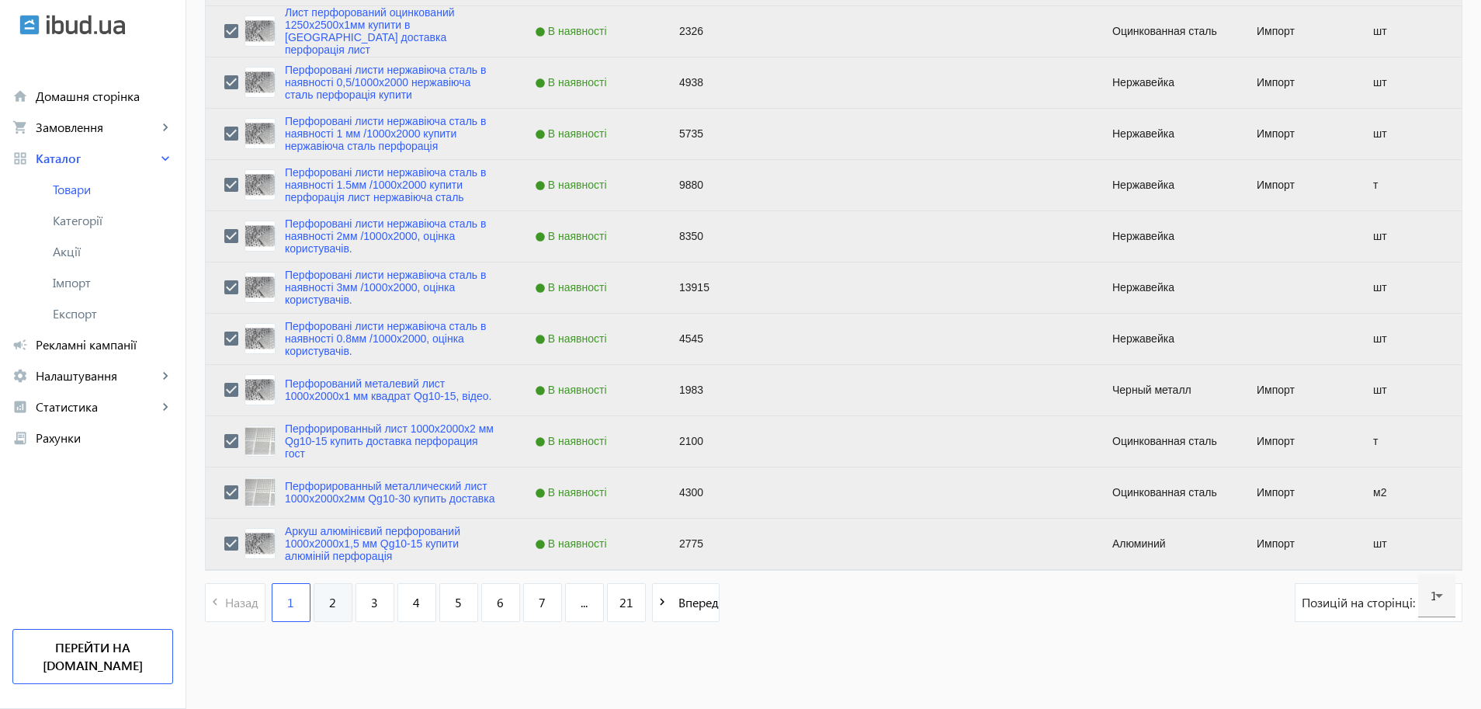
click at [319, 608] on link "2" at bounding box center [333, 602] width 39 height 39
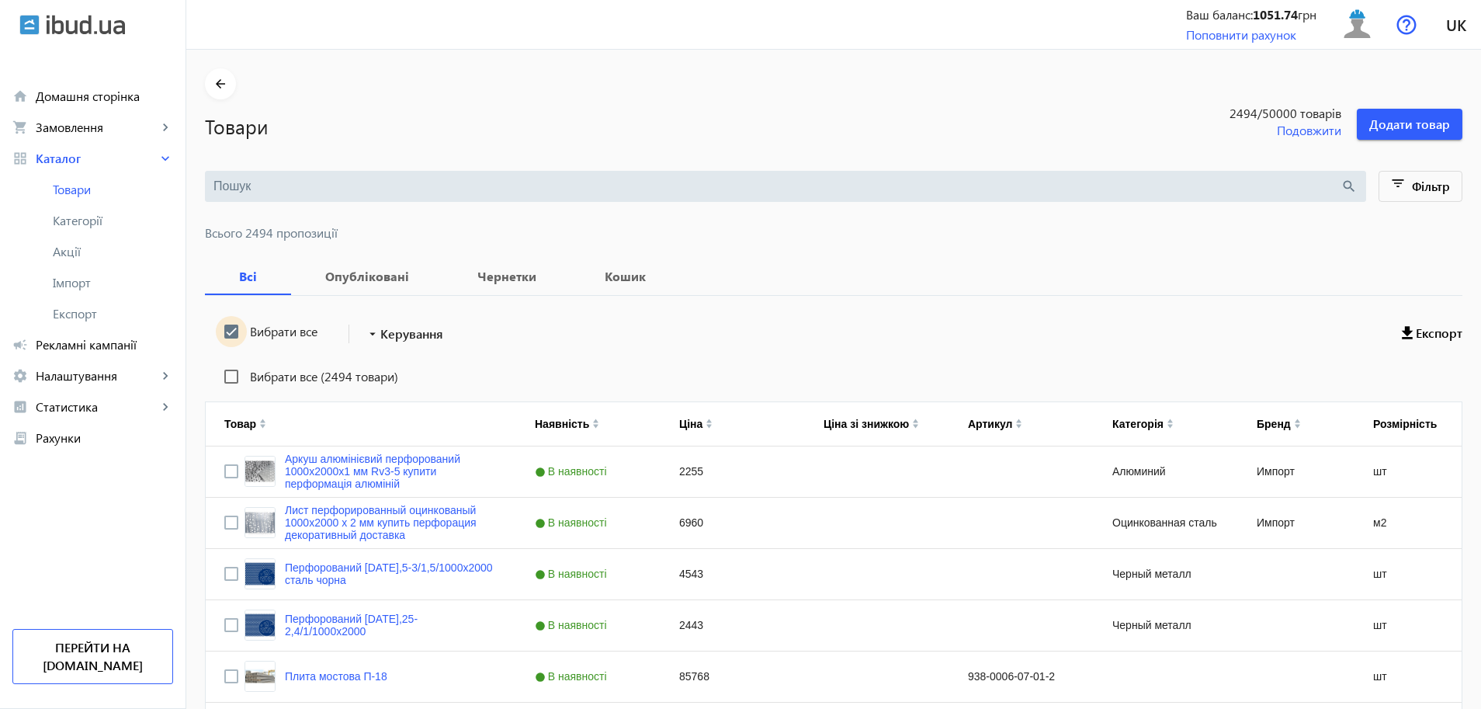
click at [224, 333] on input "Вибрати все" at bounding box center [231, 331] width 31 height 31
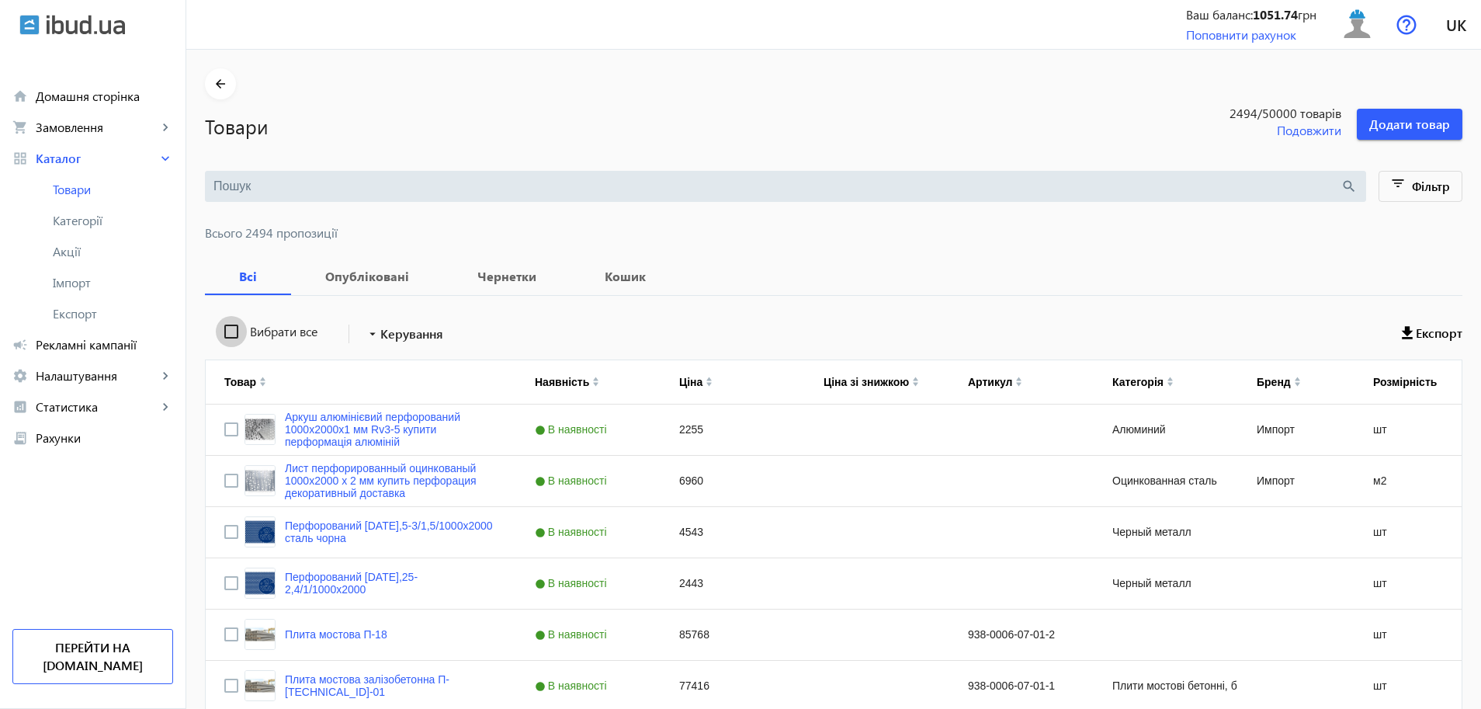
click at [220, 332] on input "Вибрати все" at bounding box center [231, 331] width 31 height 31
checkbox input "true"
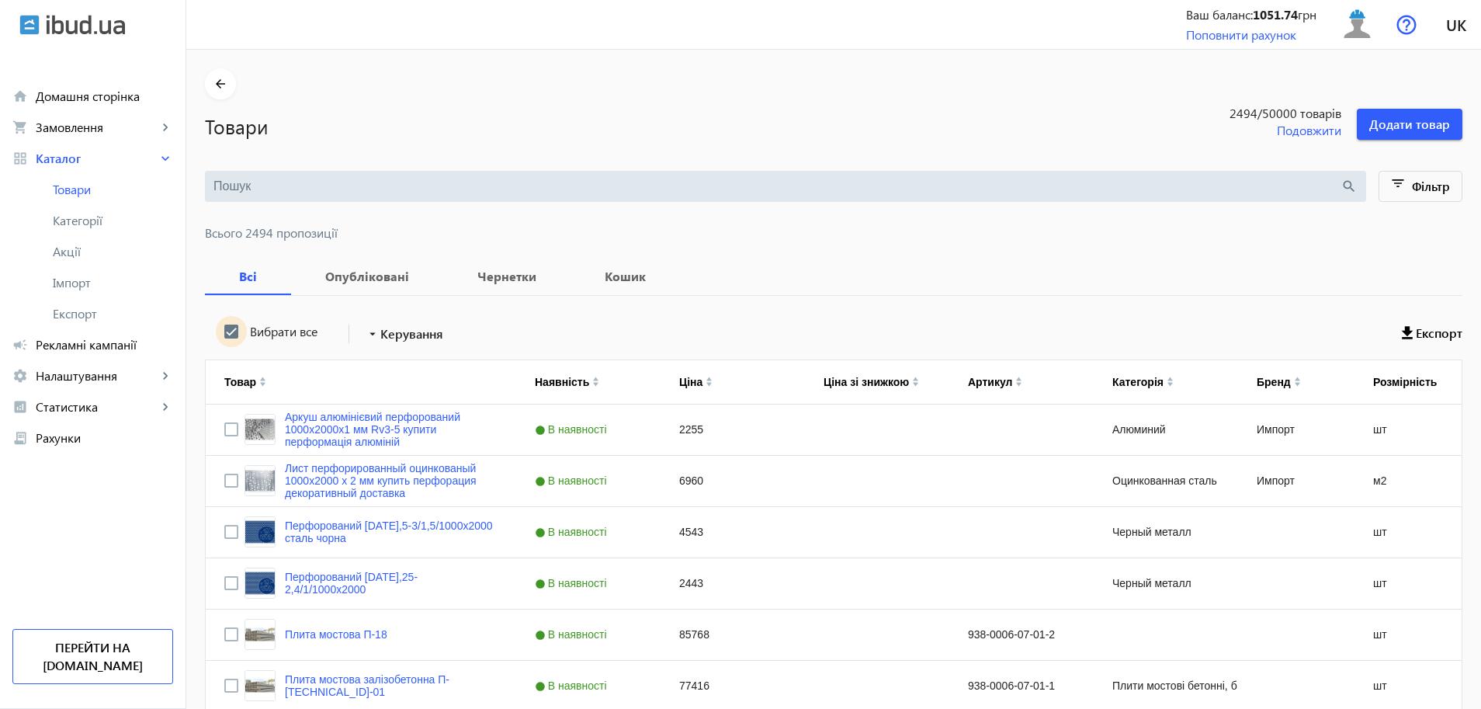
checkbox input "true"
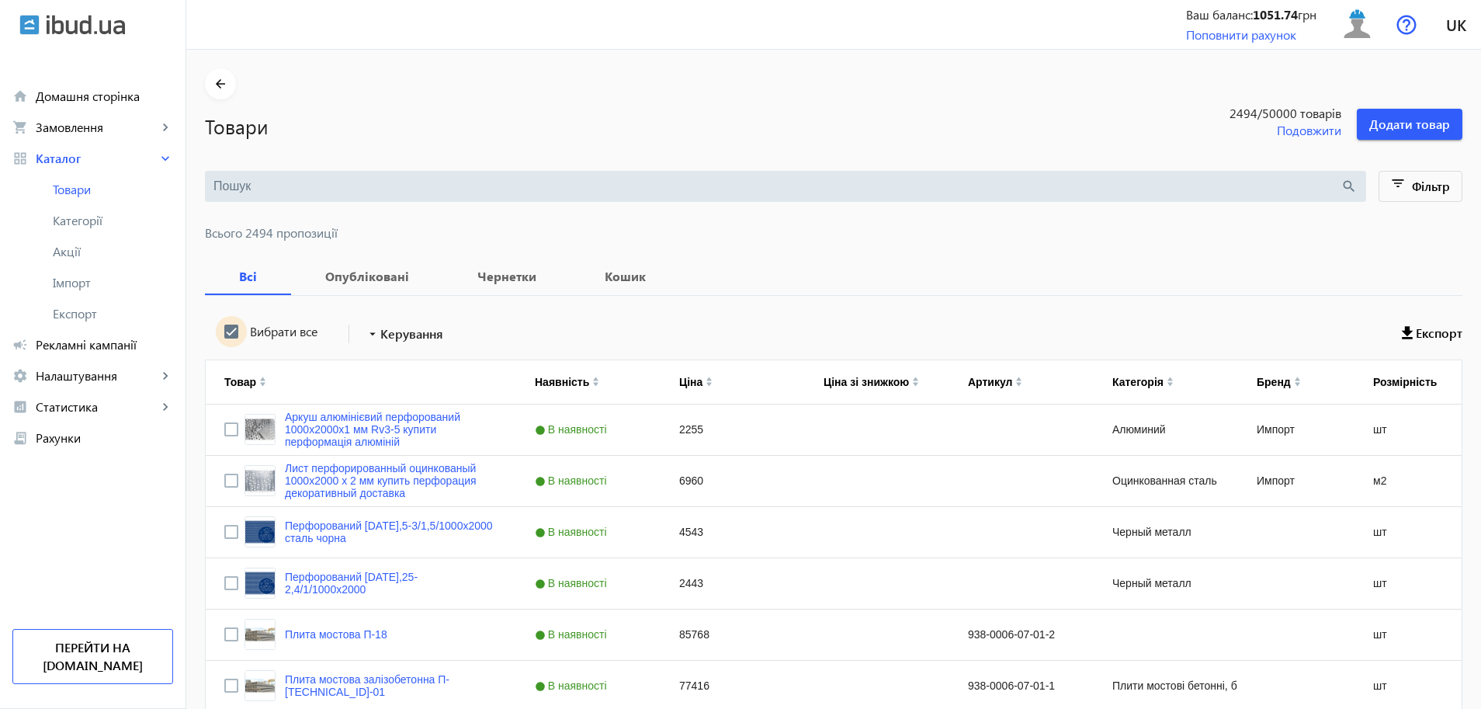
checkbox input "true"
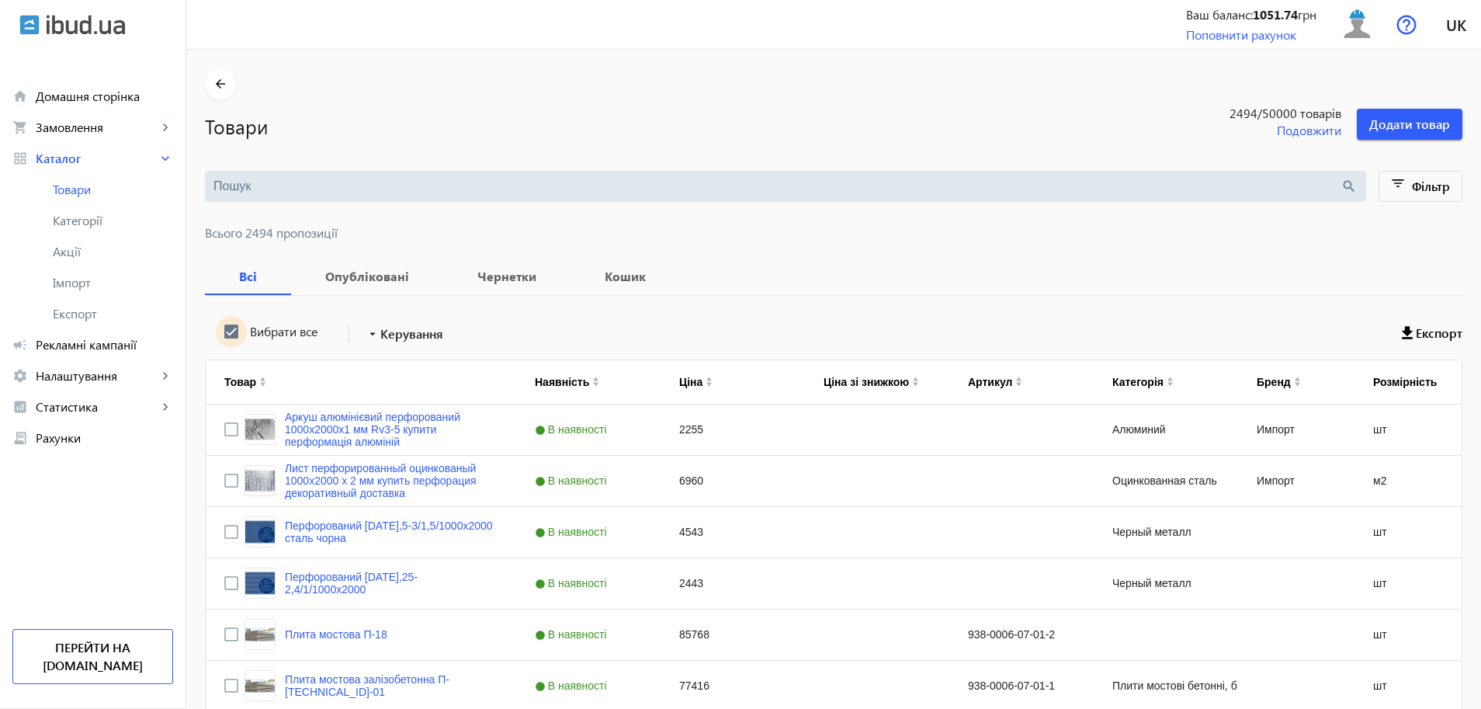
checkbox input "true"
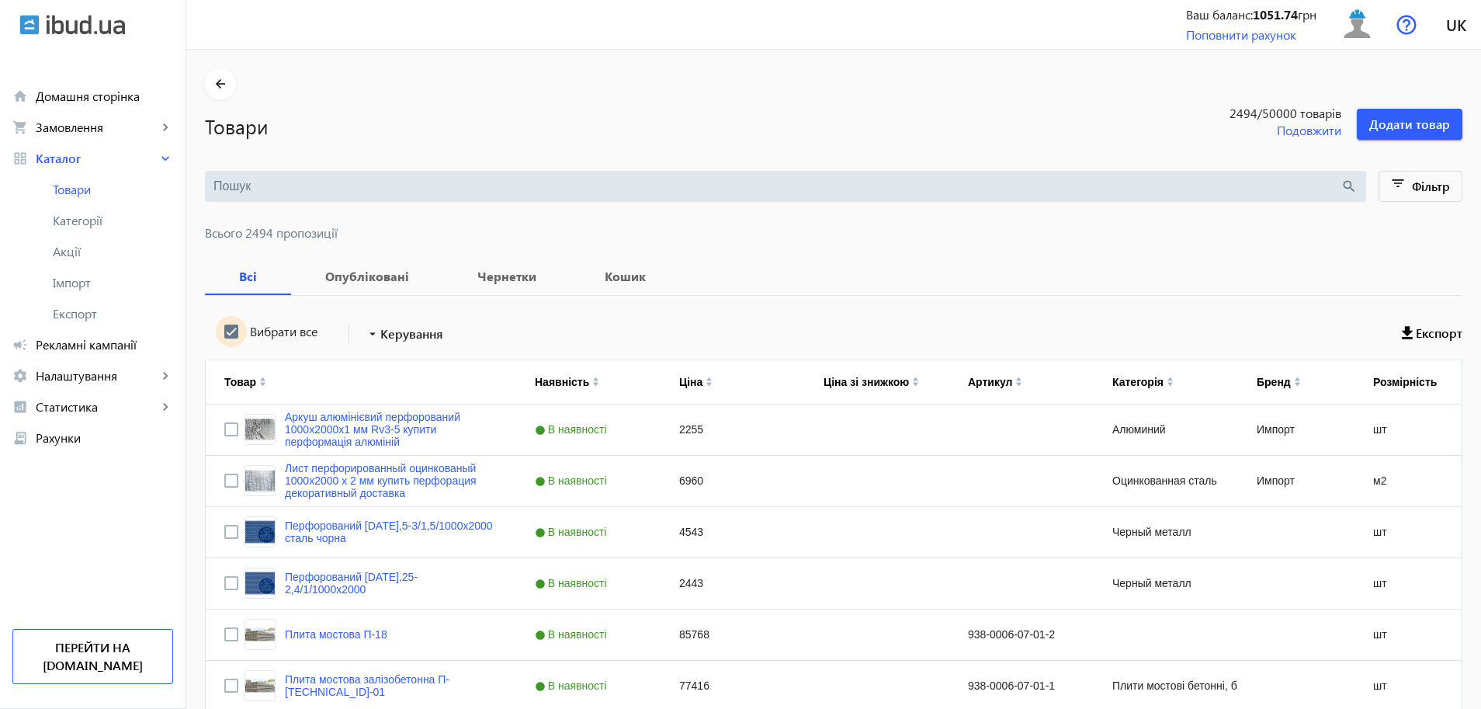
checkbox input "true"
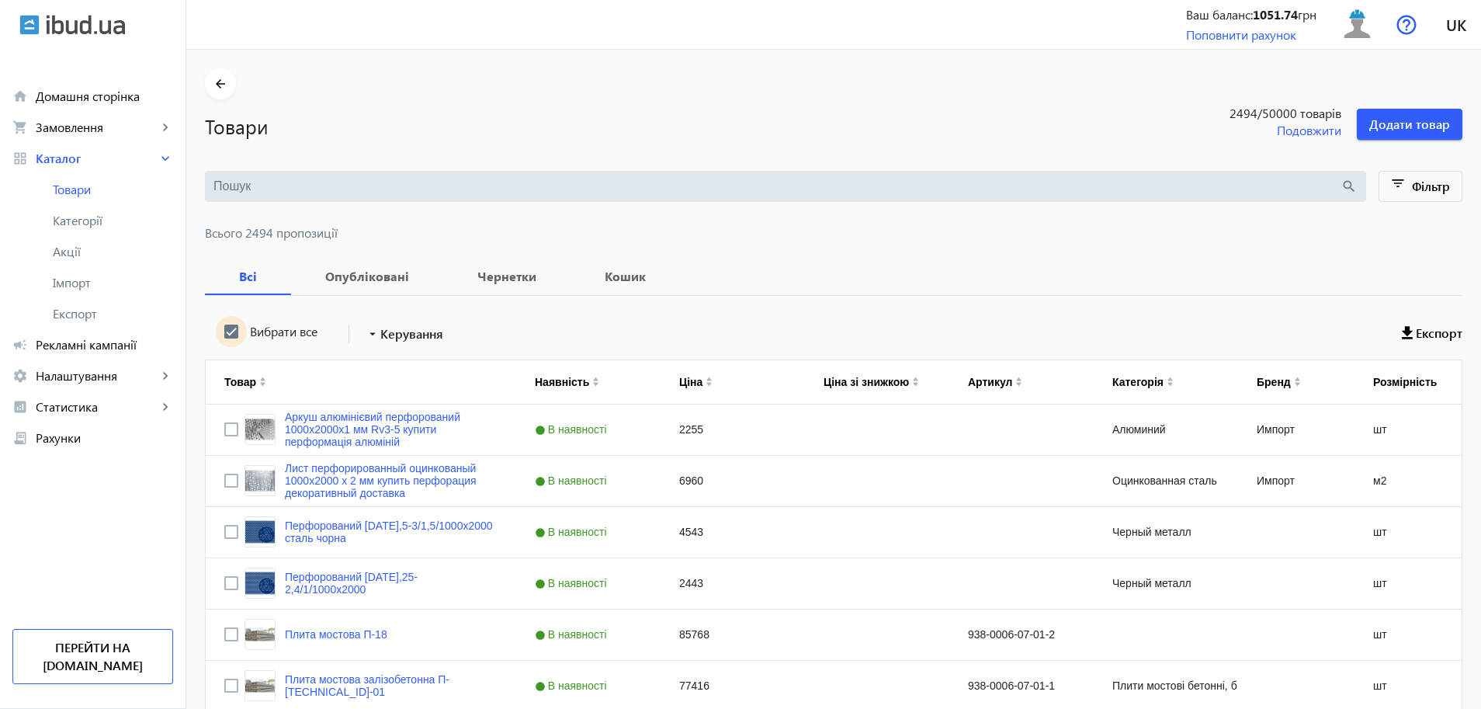
checkbox input "true"
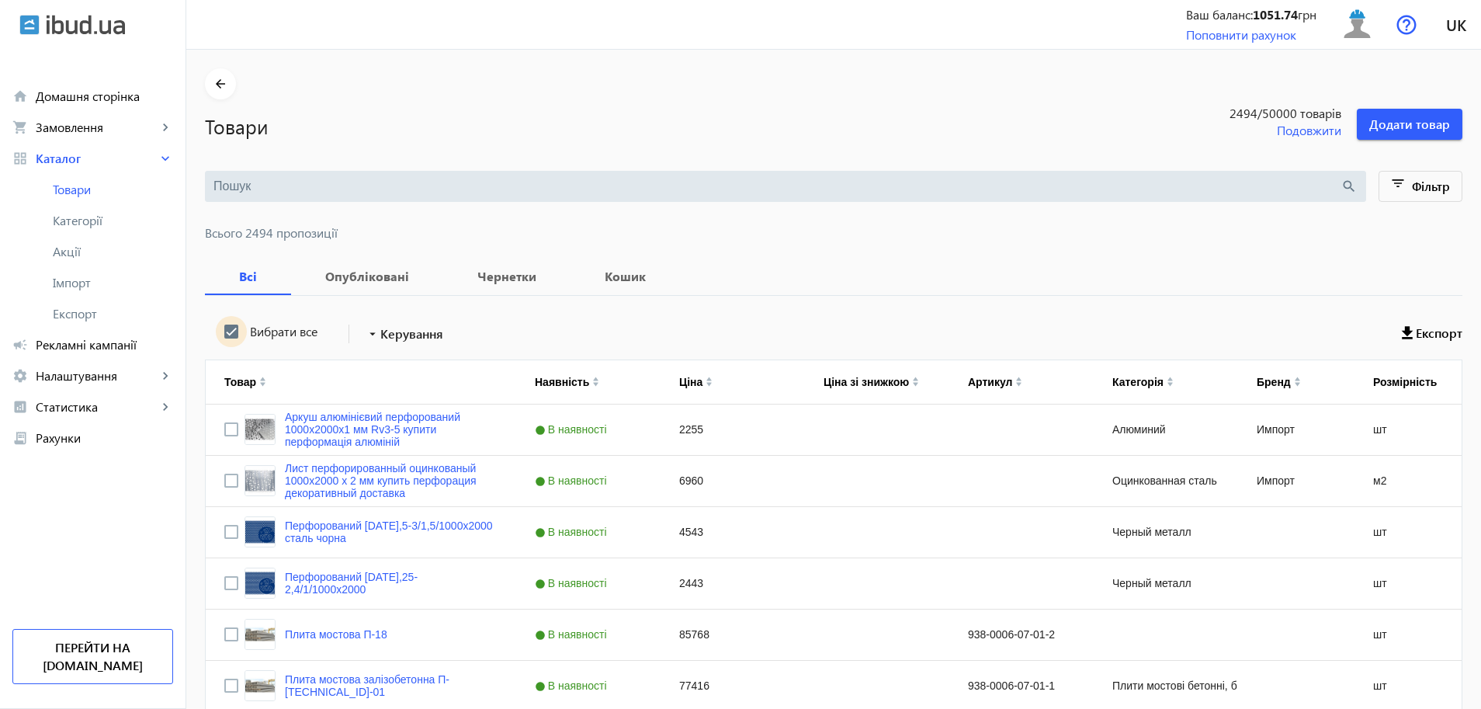
checkbox input "true"
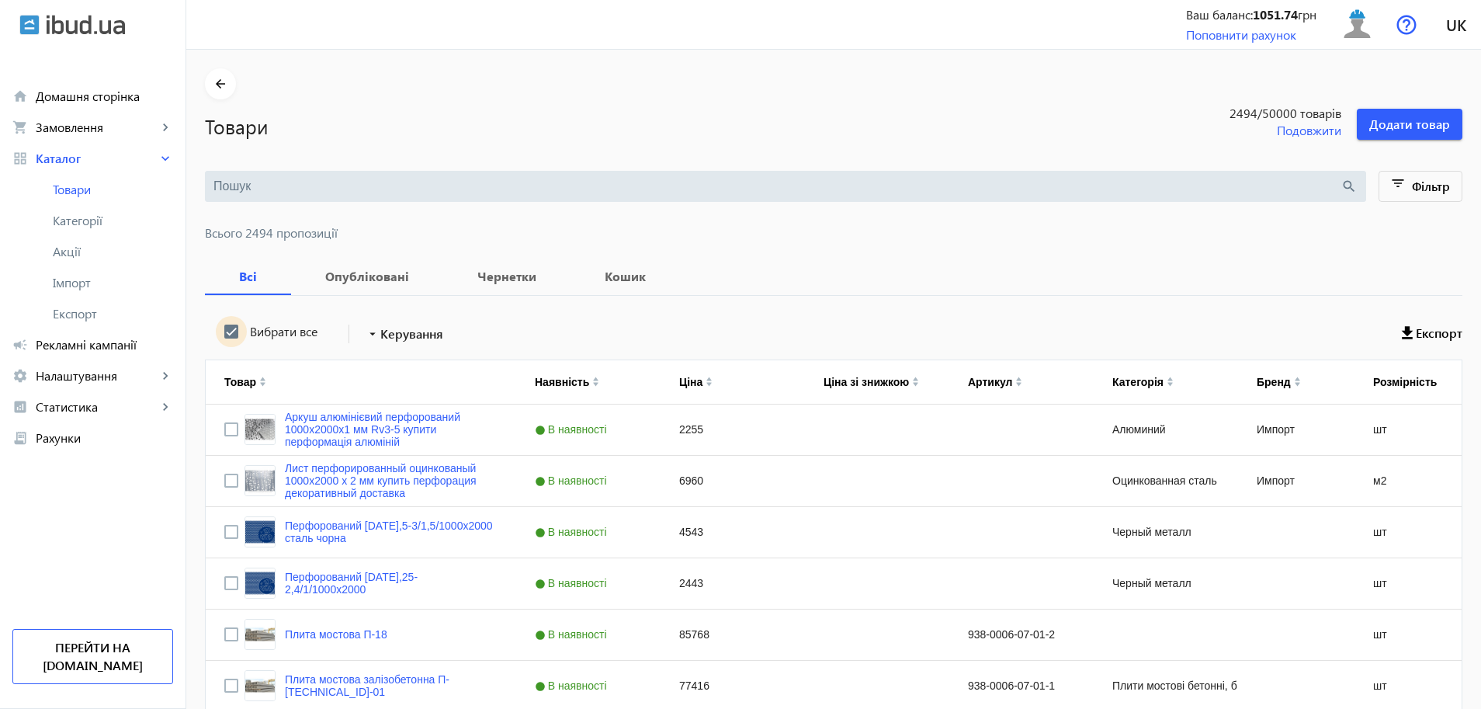
checkbox input "true"
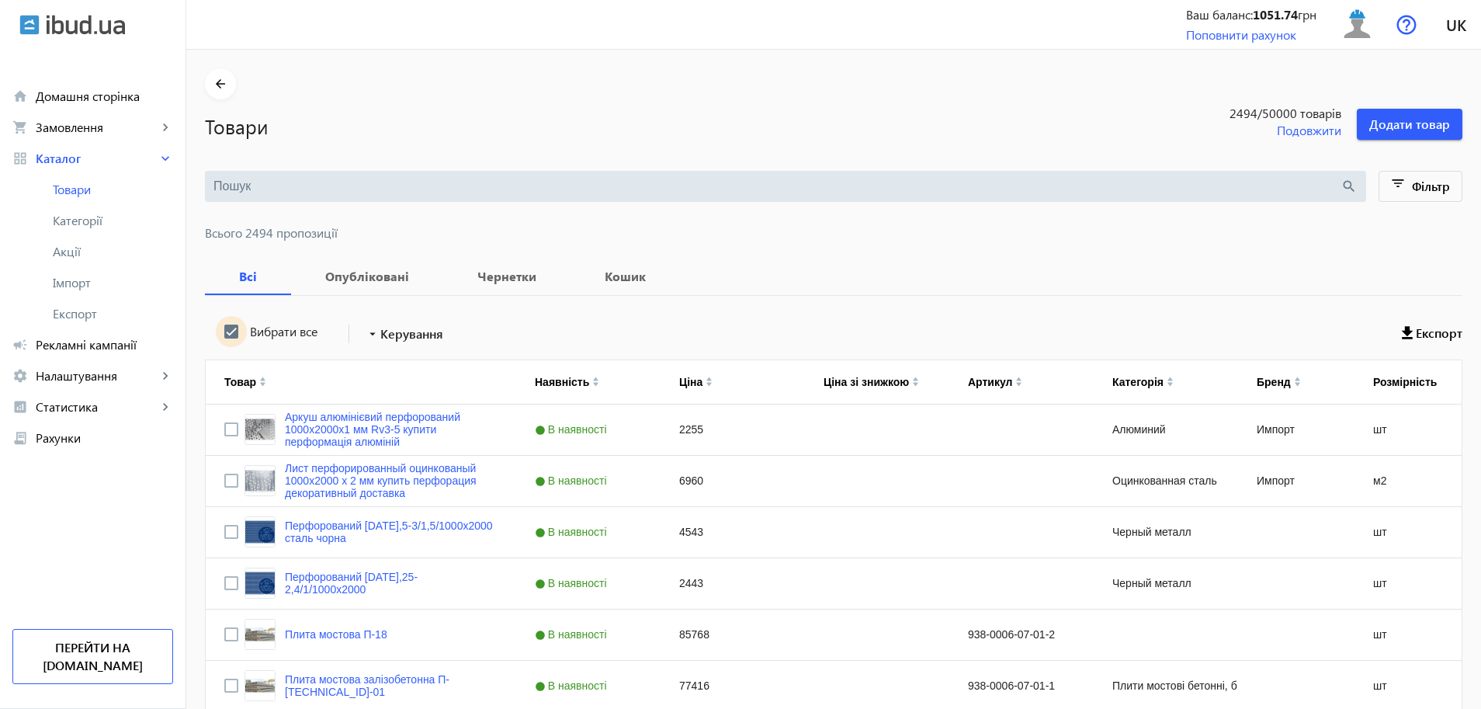
checkbox input "true"
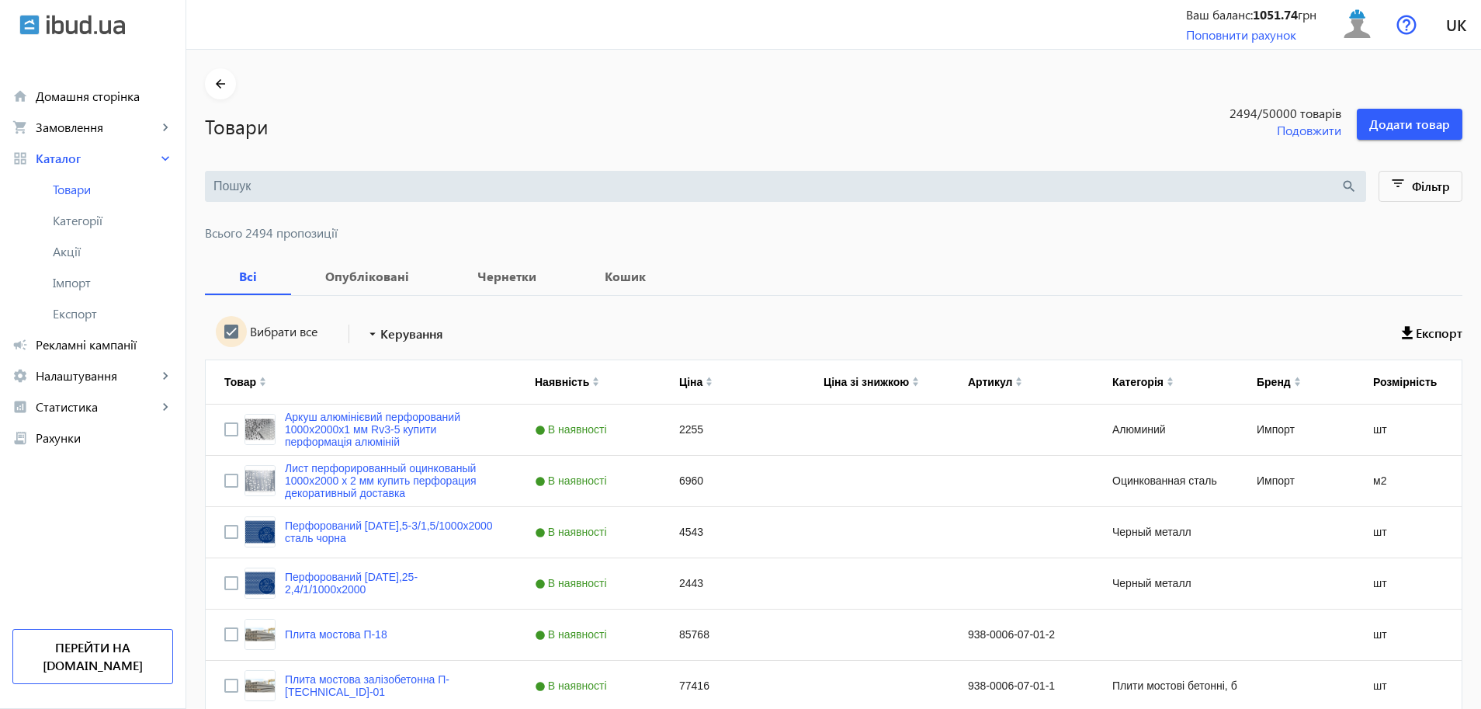
checkbox input "true"
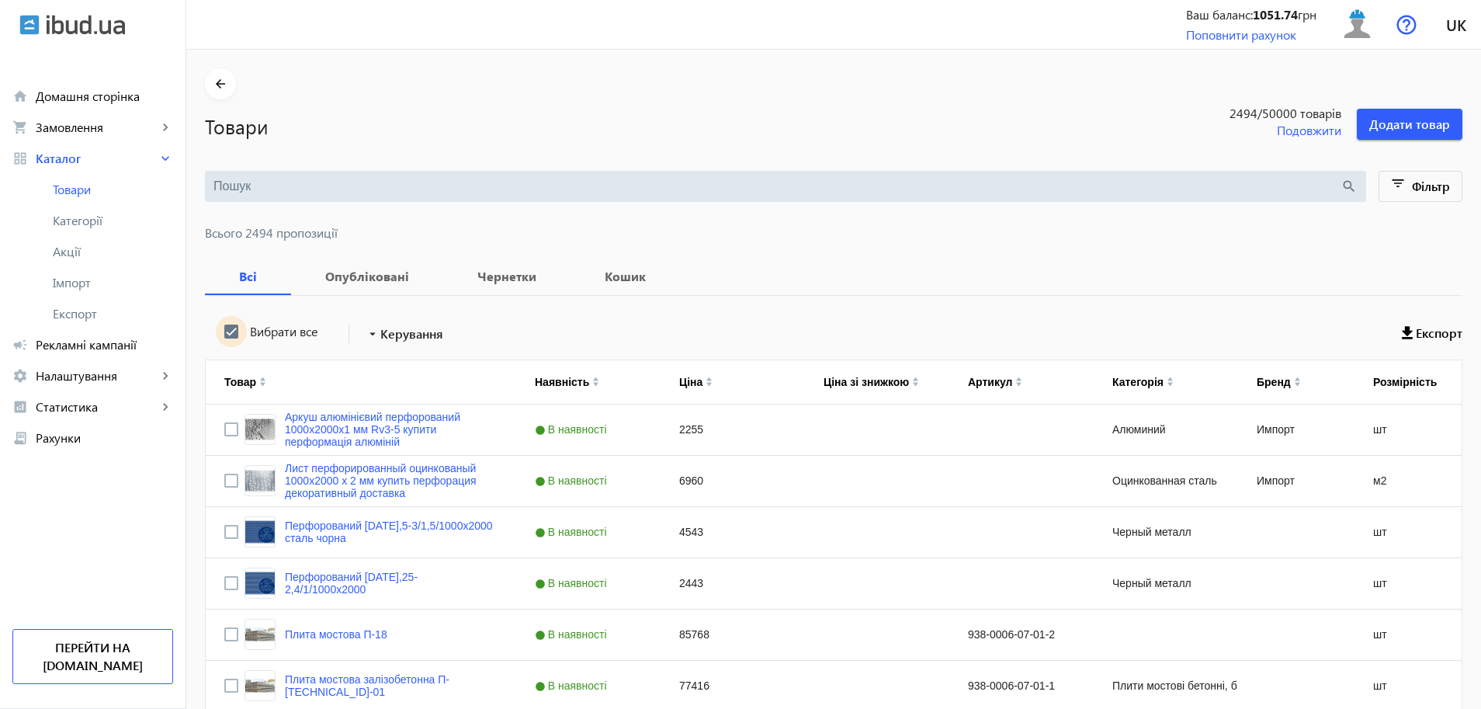
checkbox input "true"
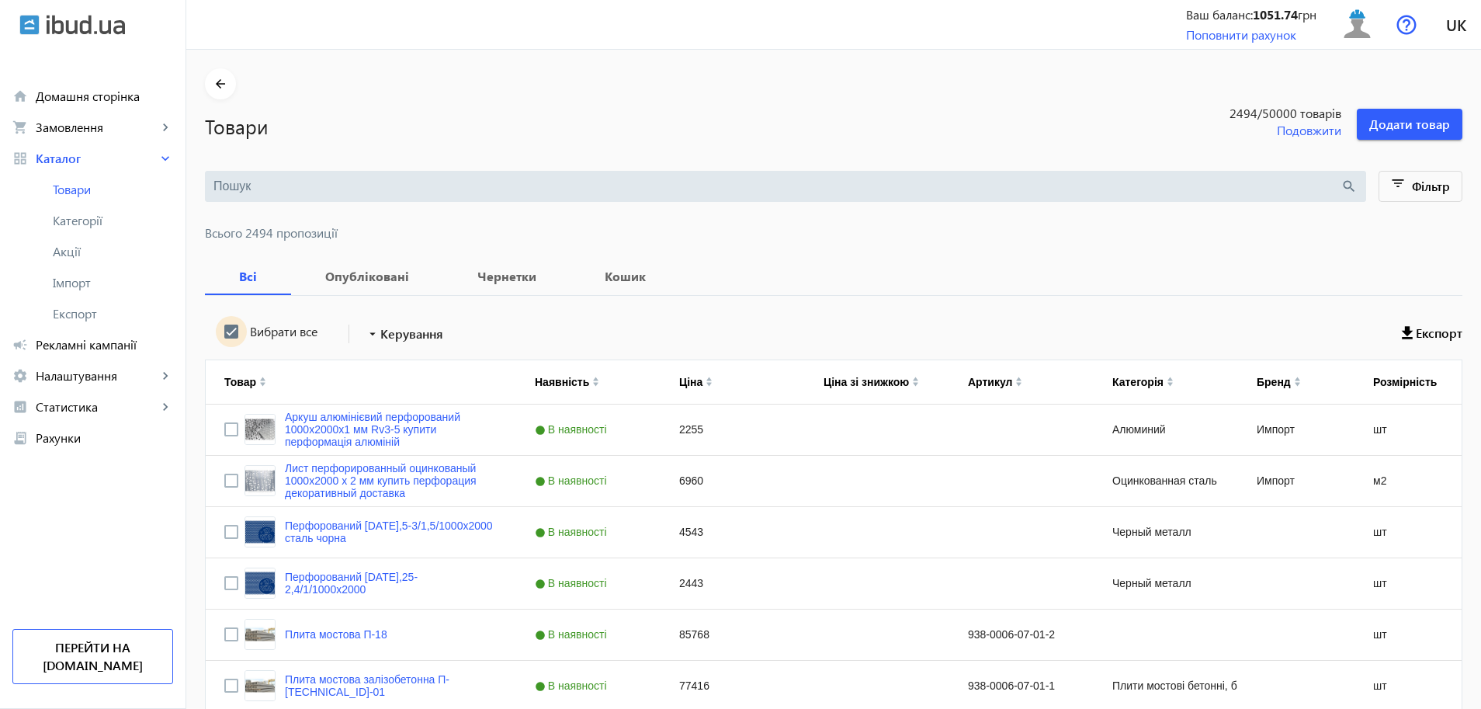
checkbox input "true"
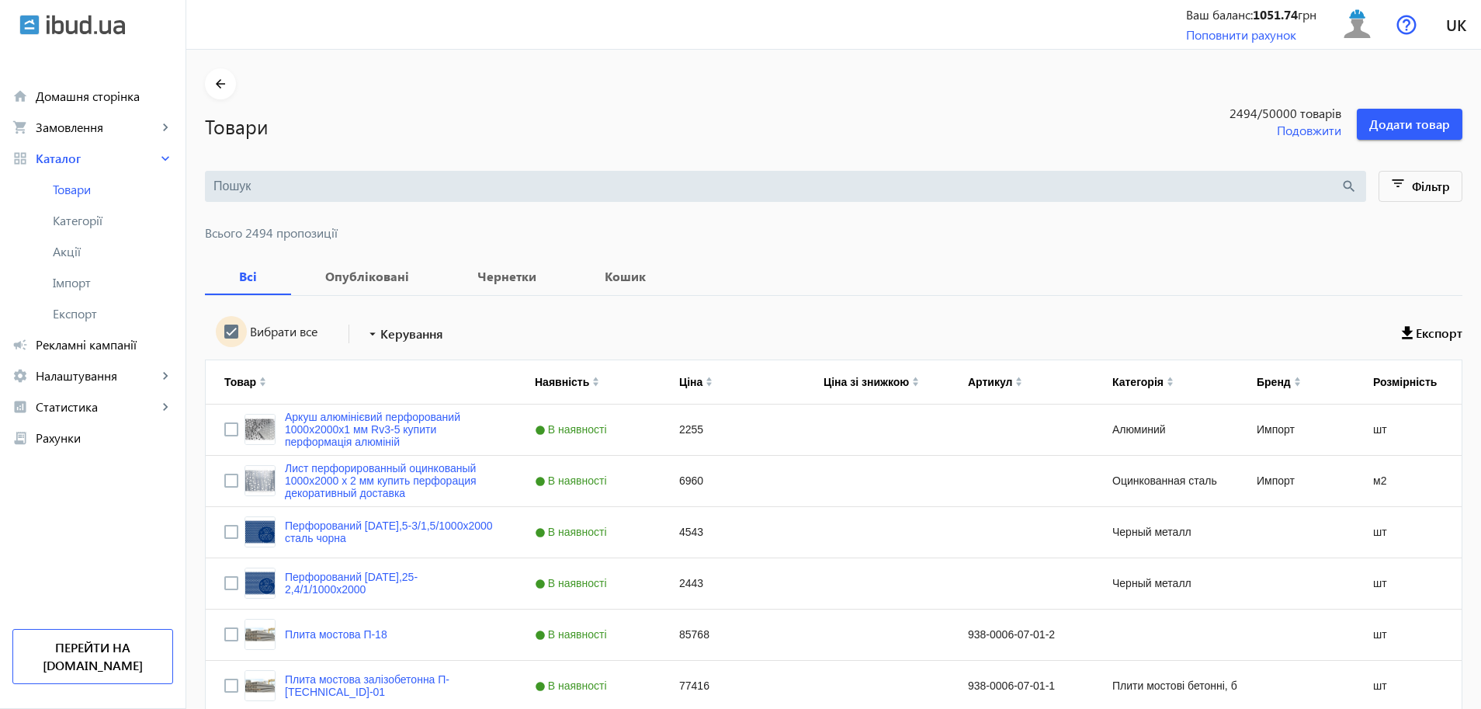
checkbox input "true"
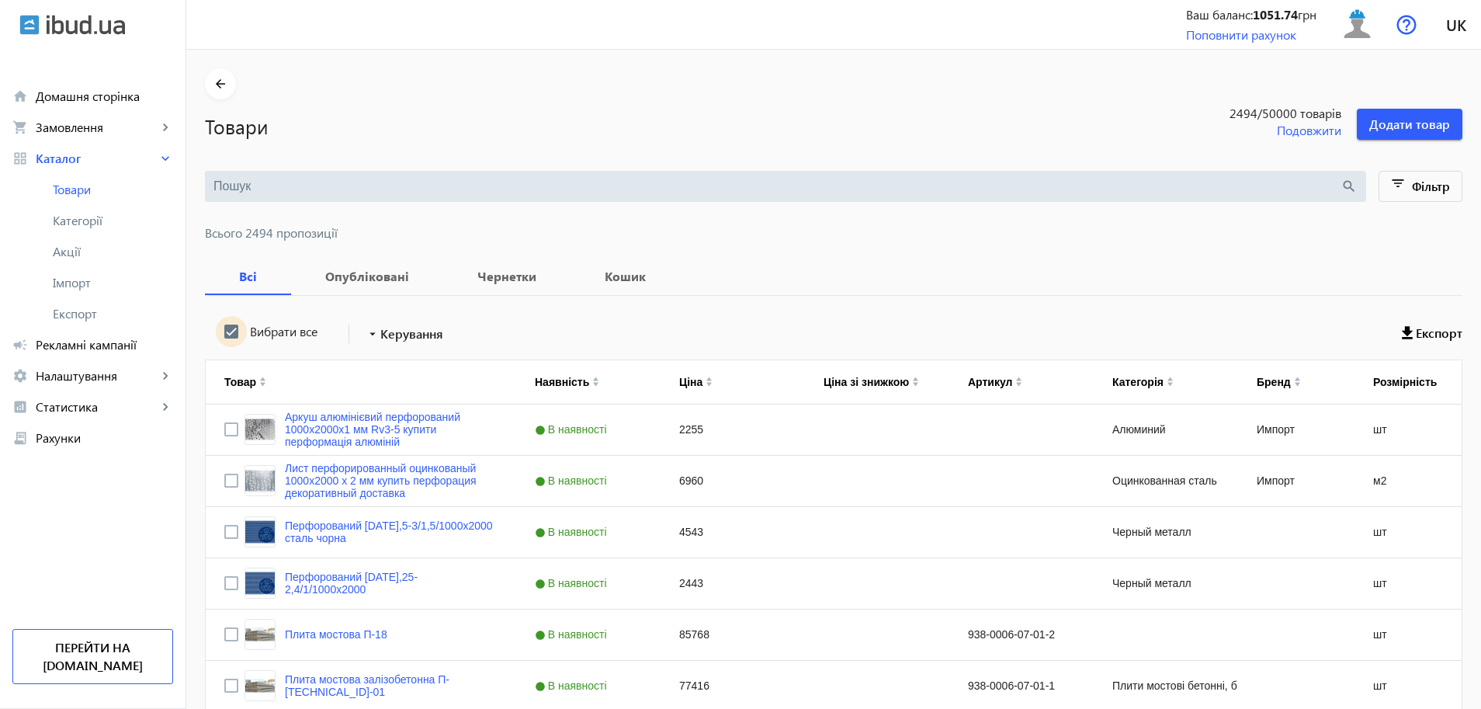
checkbox input "true"
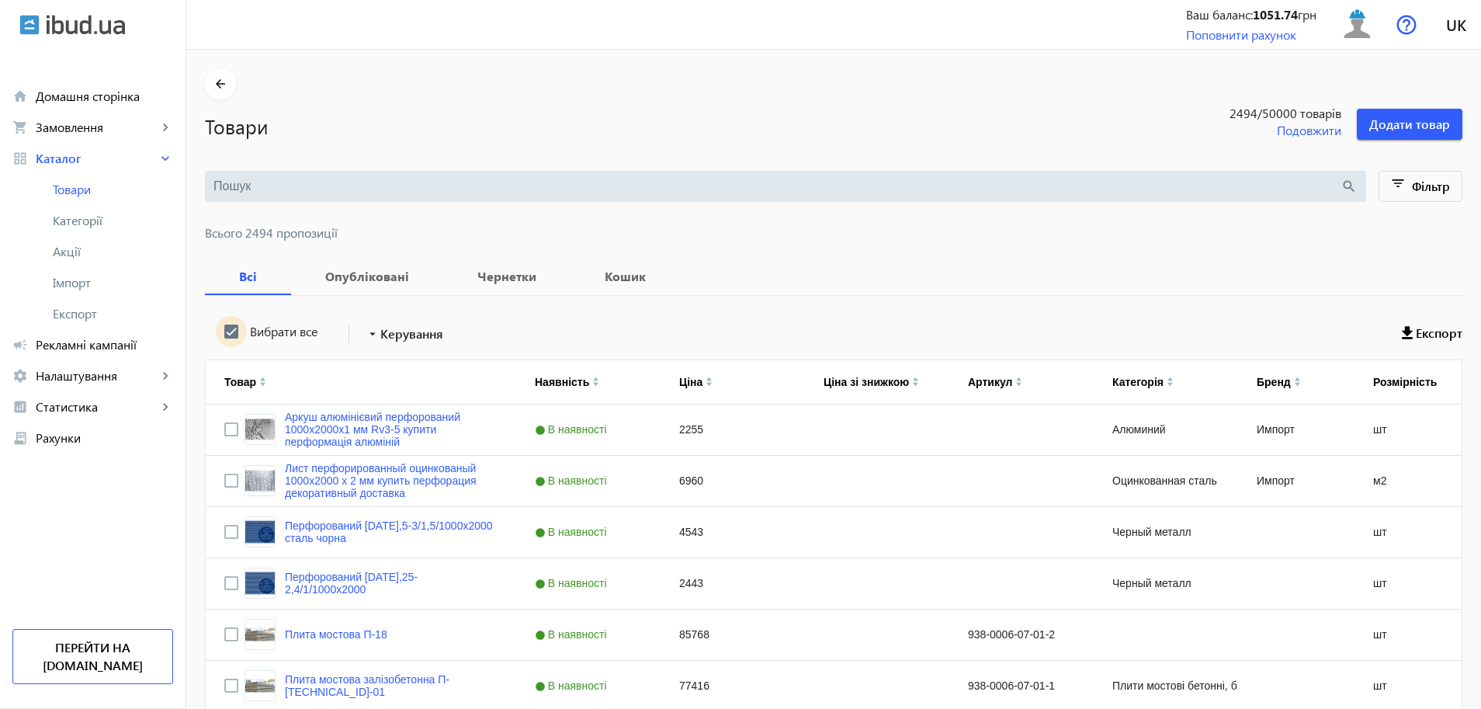
checkbox input "true"
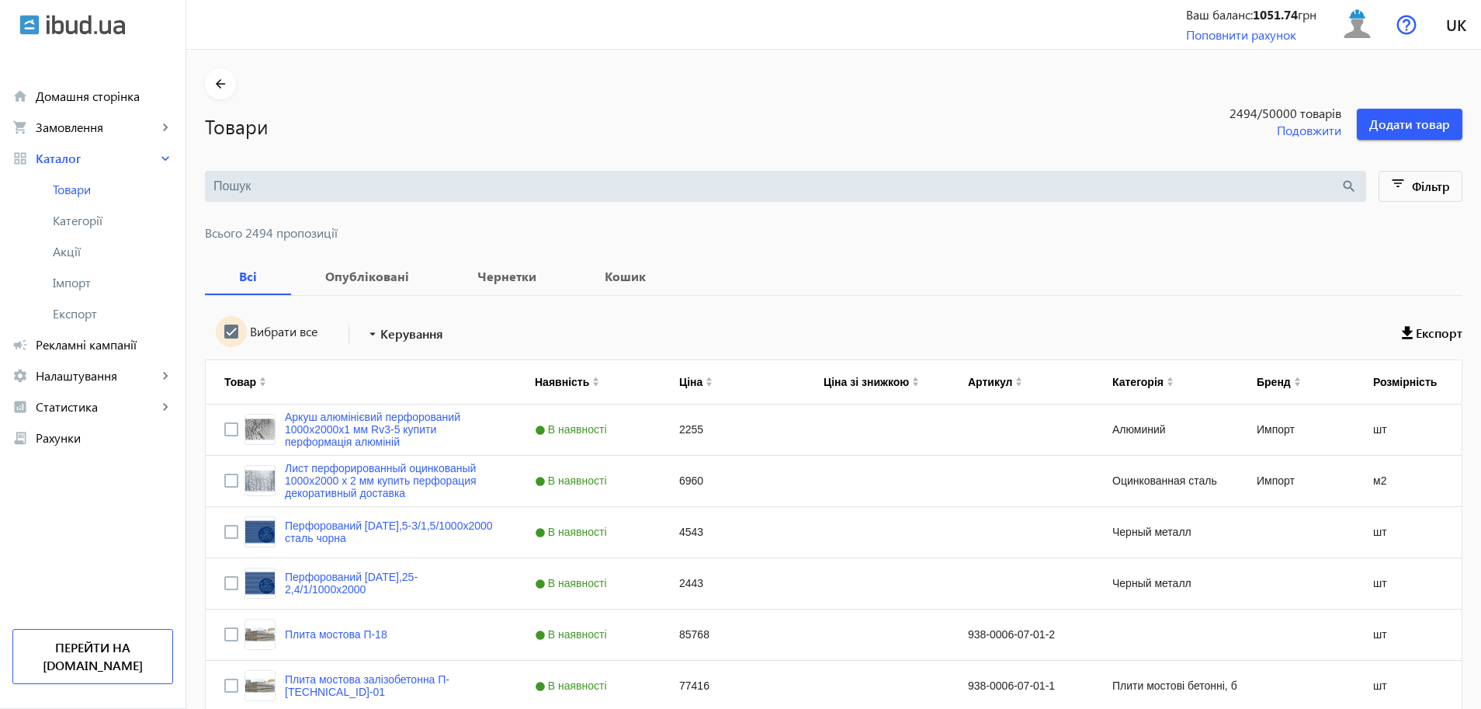
checkbox input "true"
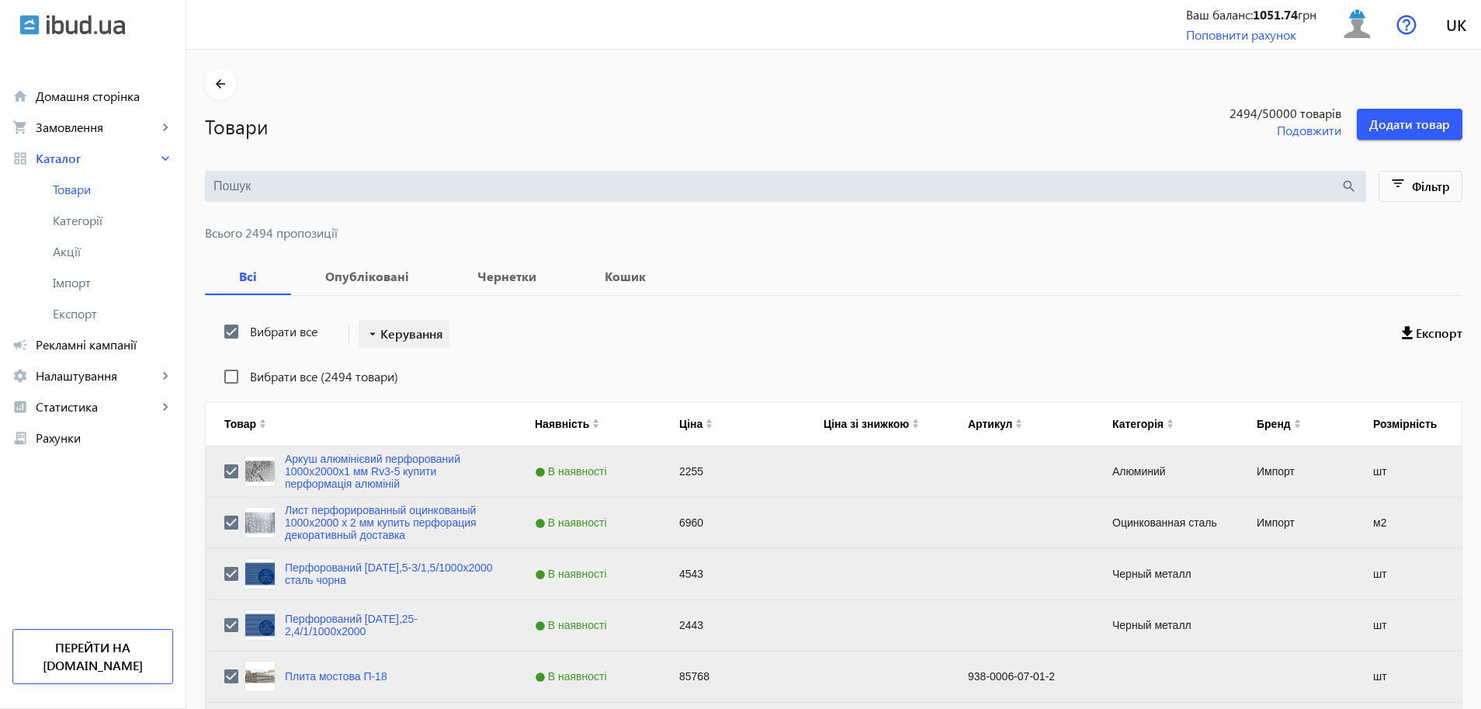
click at [418, 334] on span "Керування" at bounding box center [411, 334] width 63 height 19
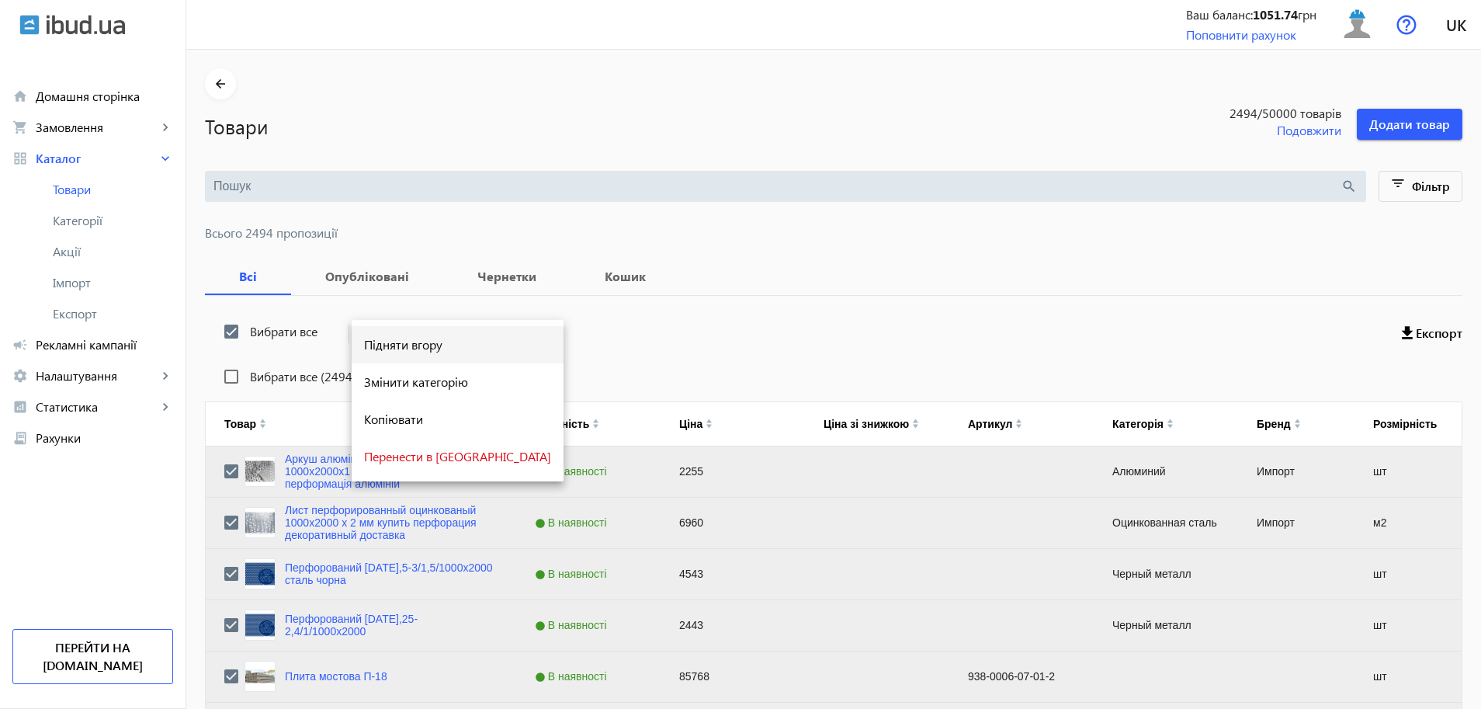
click at [394, 347] on span "Підняти вгору" at bounding box center [457, 344] width 187 height 12
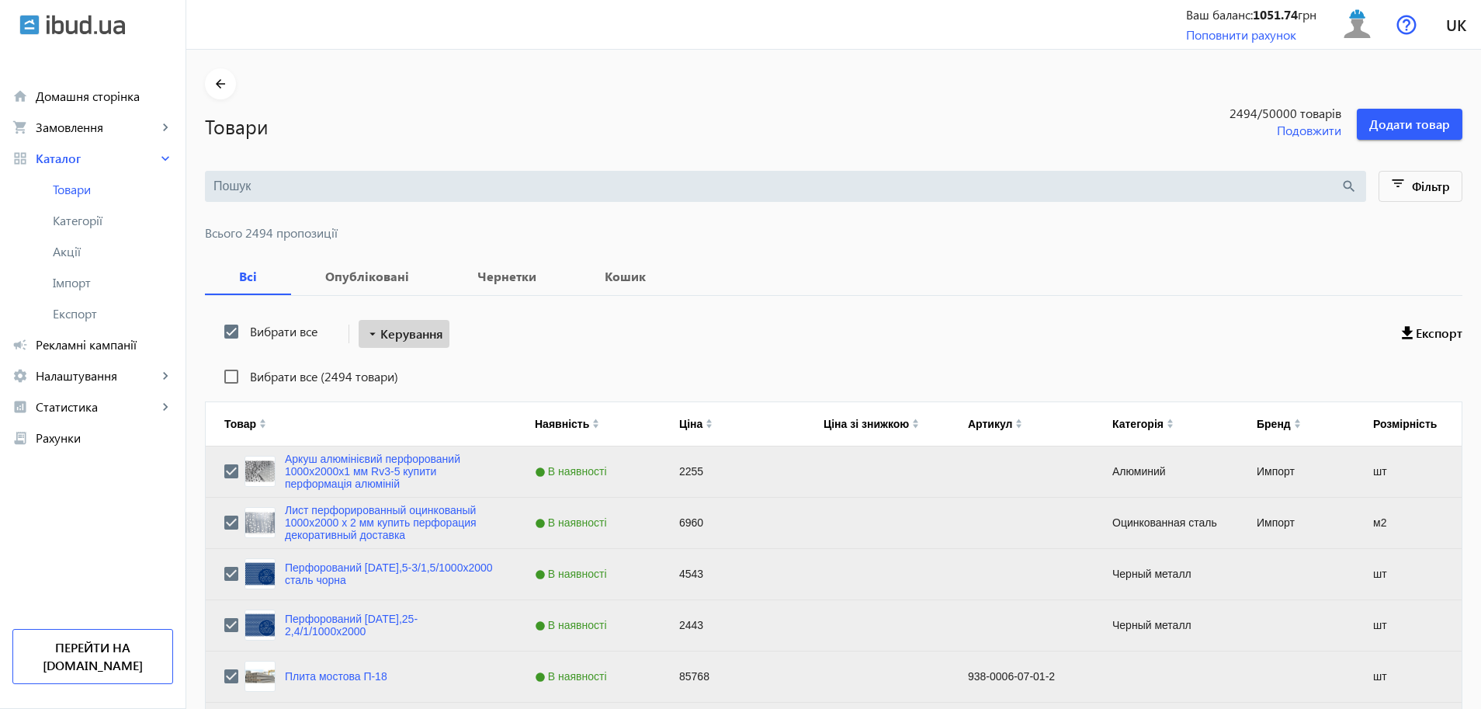
click at [406, 332] on span "Керування" at bounding box center [411, 334] width 63 height 19
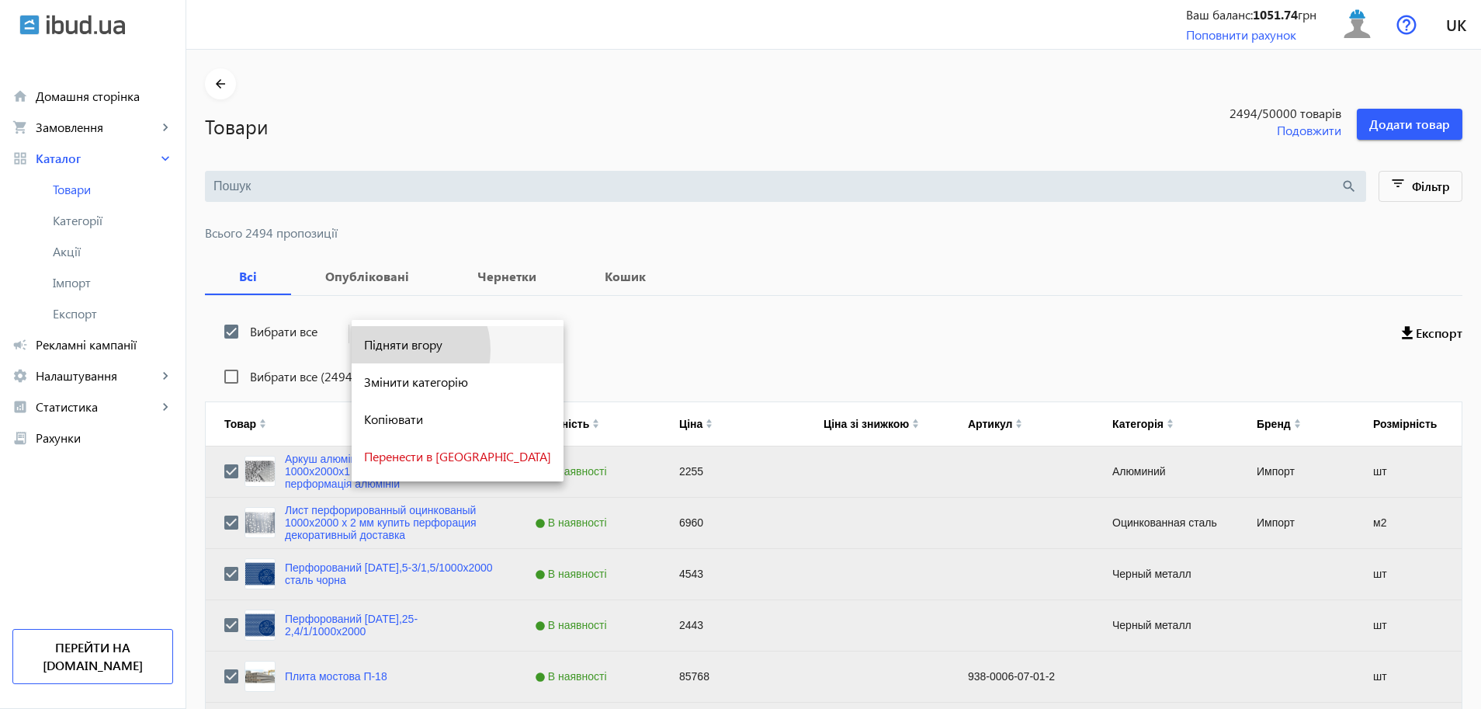
click at [402, 349] on span "Підняти вгору" at bounding box center [457, 344] width 187 height 12
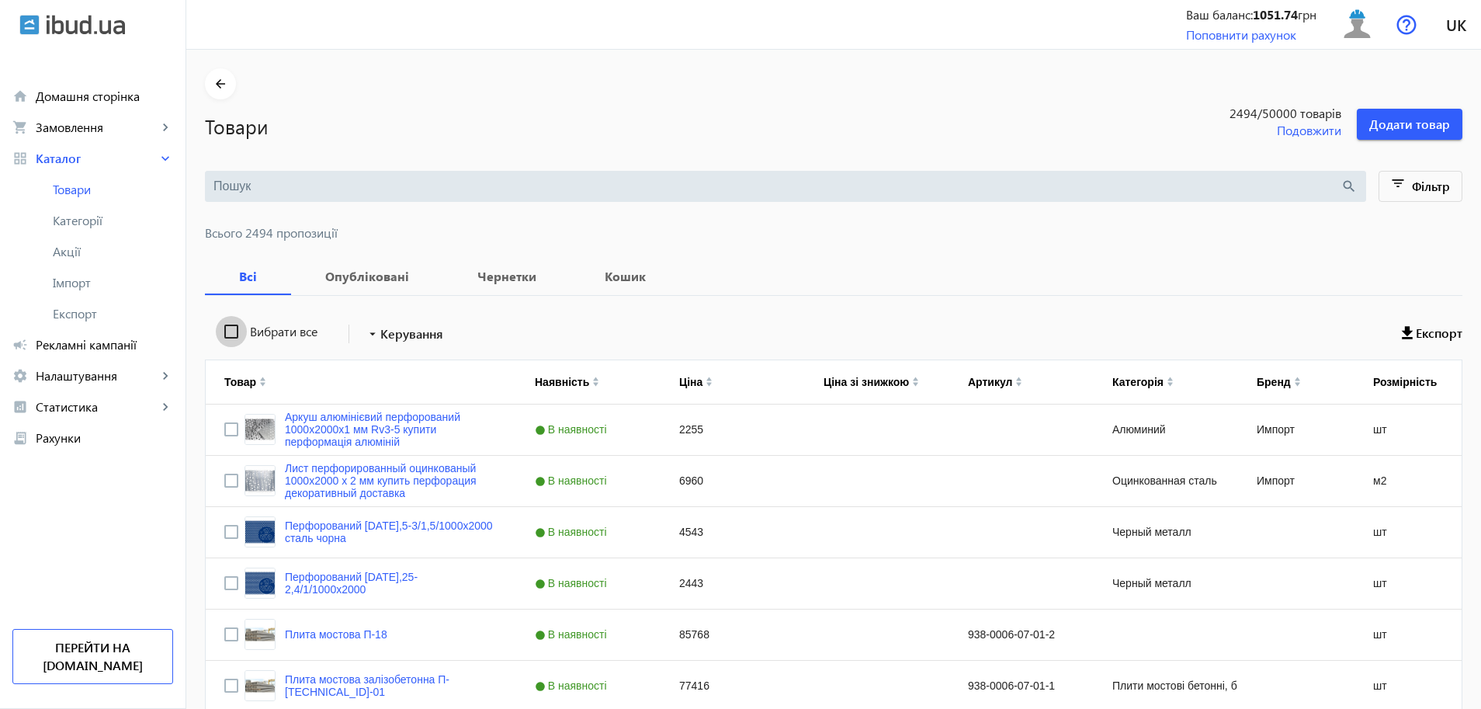
click at [219, 333] on input "Вибрати все" at bounding box center [231, 331] width 31 height 31
checkbox input "true"
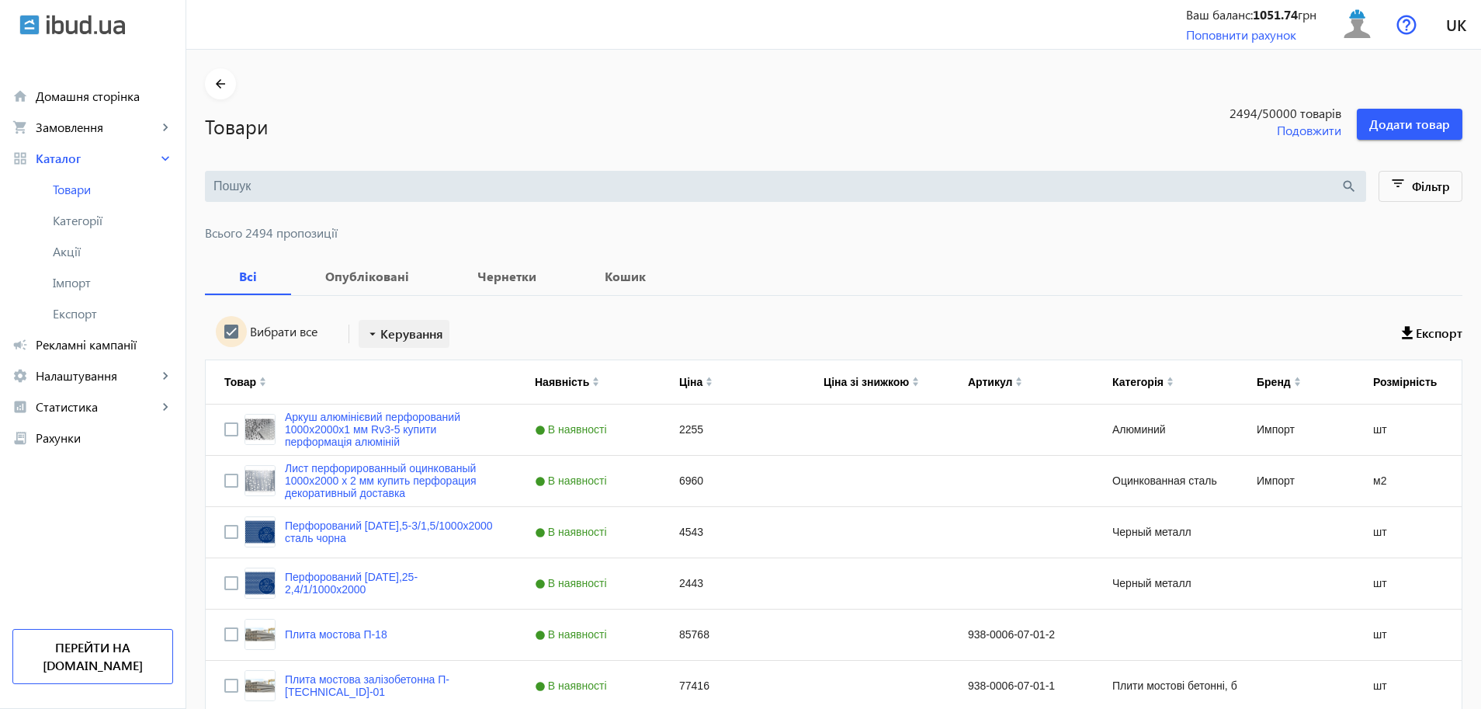
checkbox input "true"
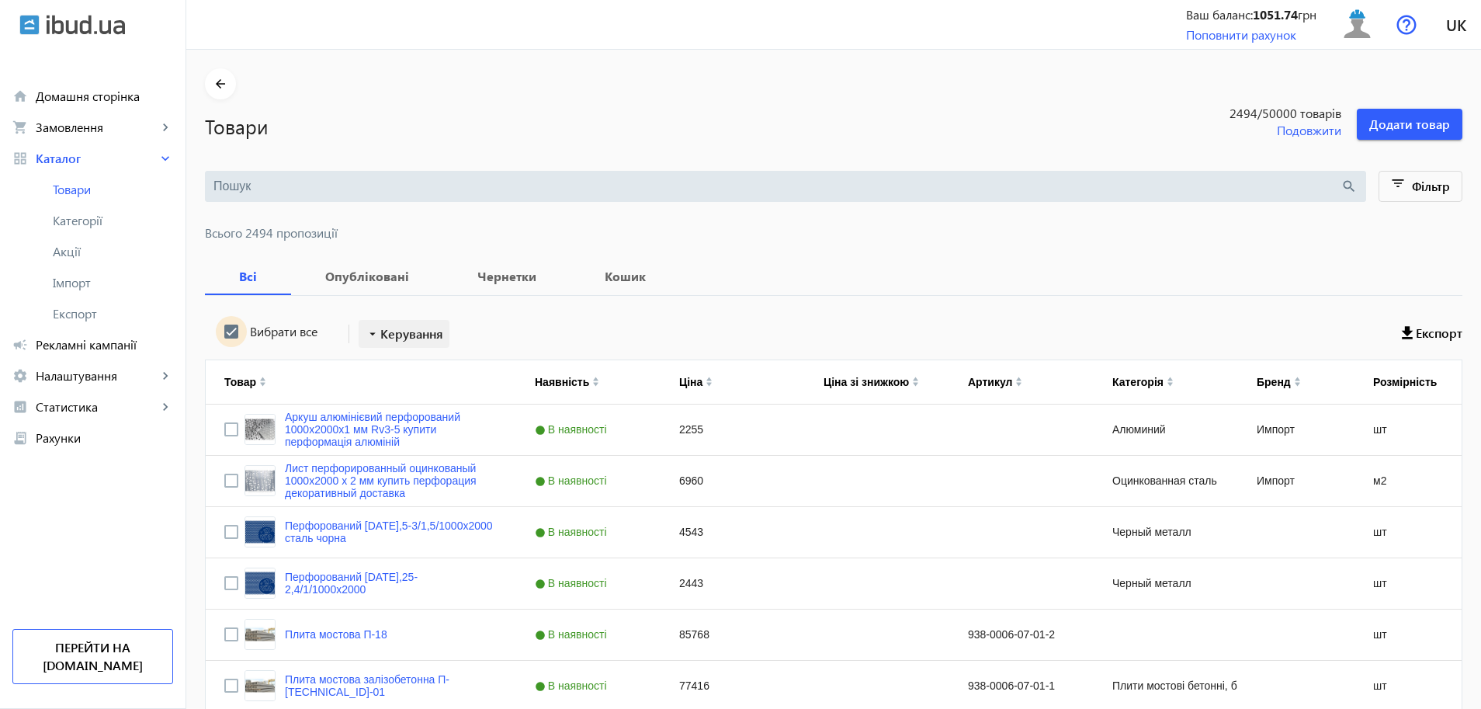
checkbox input "true"
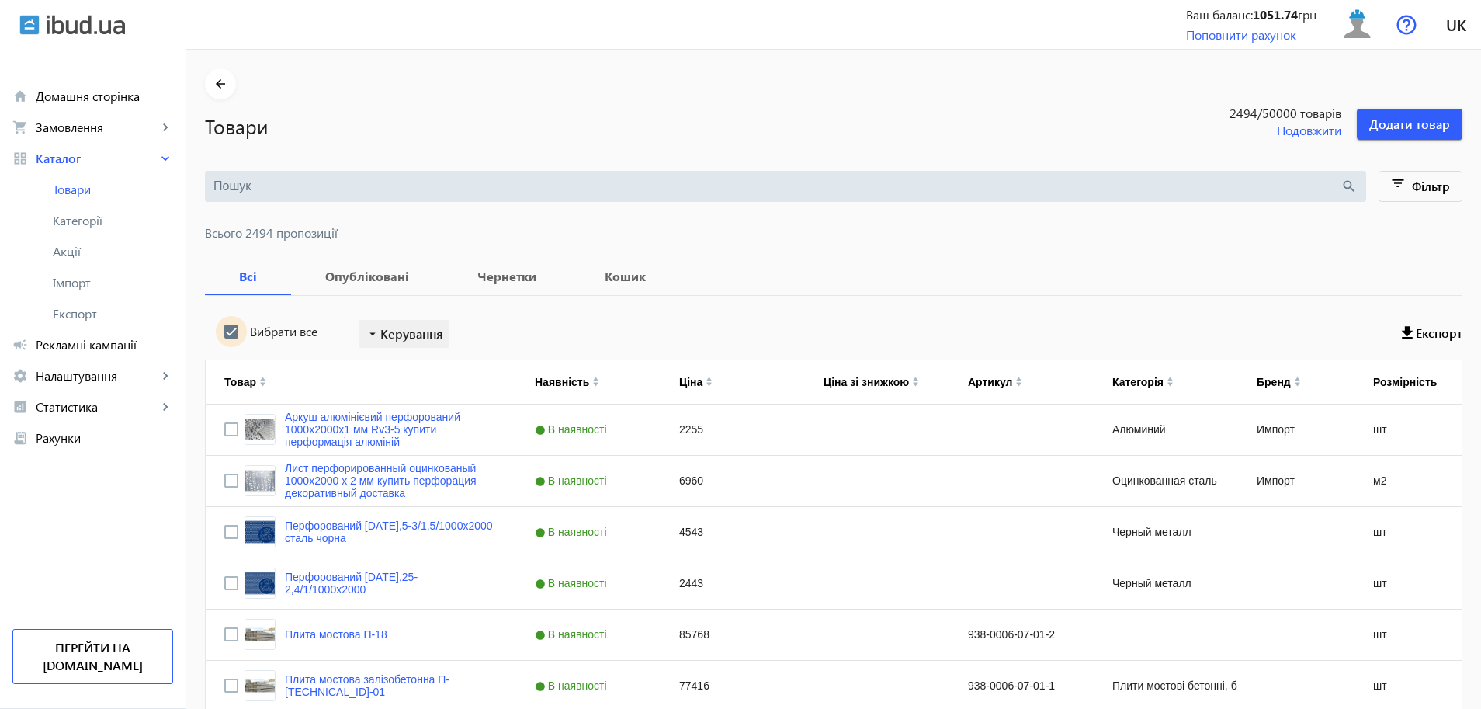
checkbox input "true"
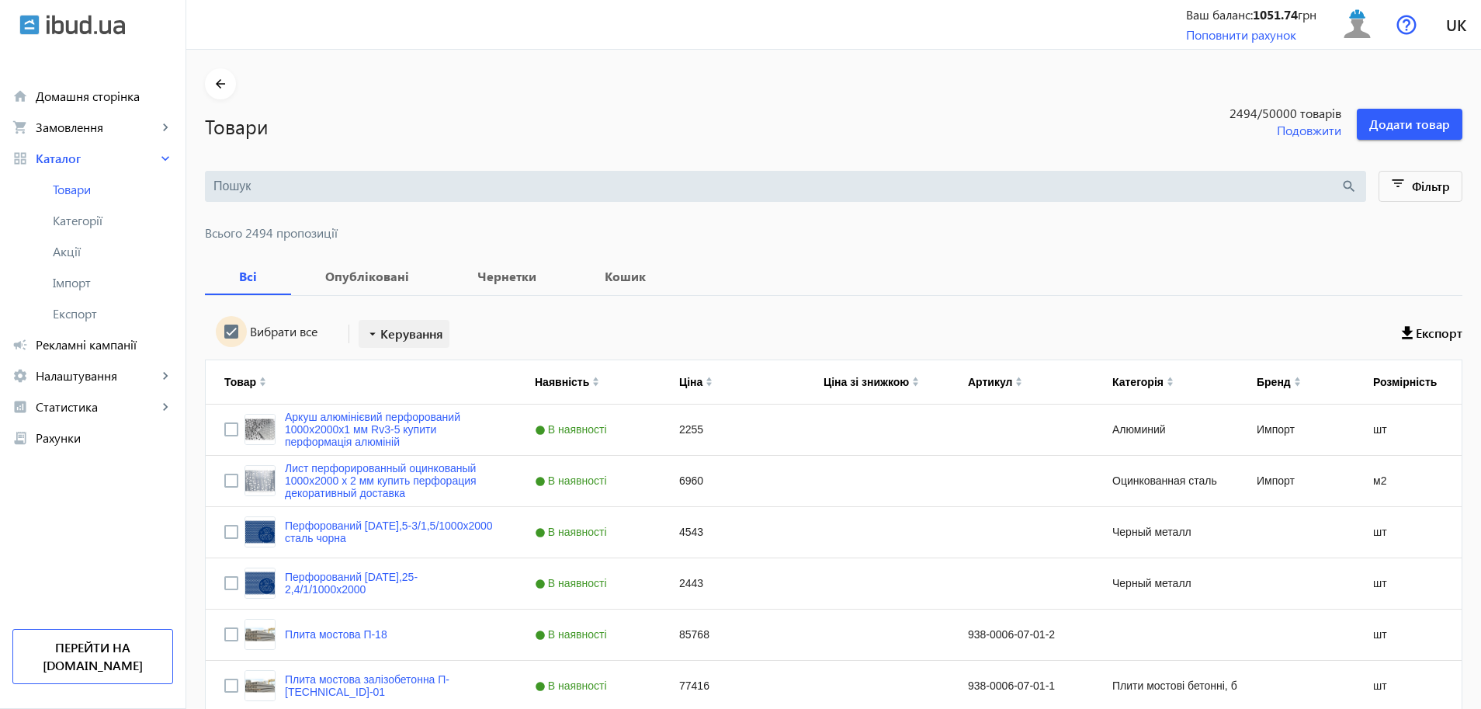
checkbox input "true"
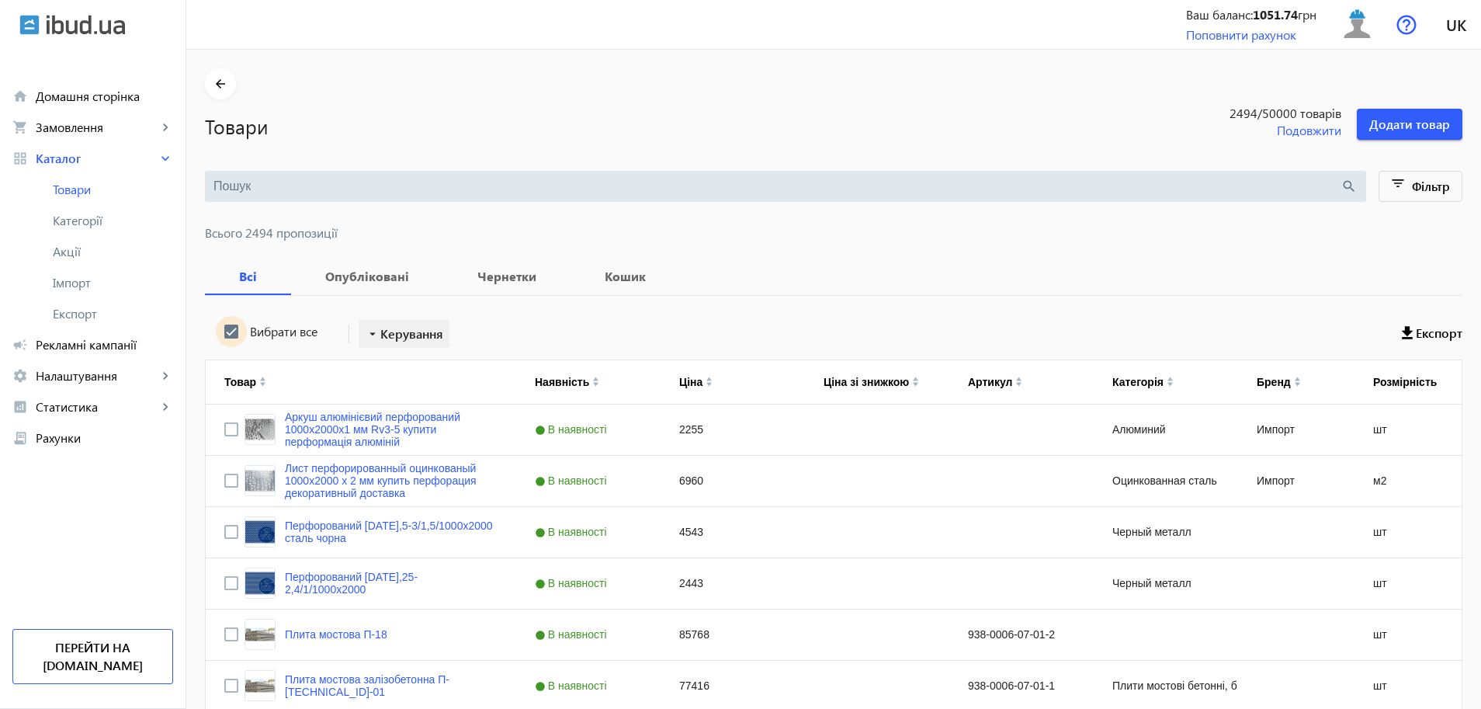
checkbox input "true"
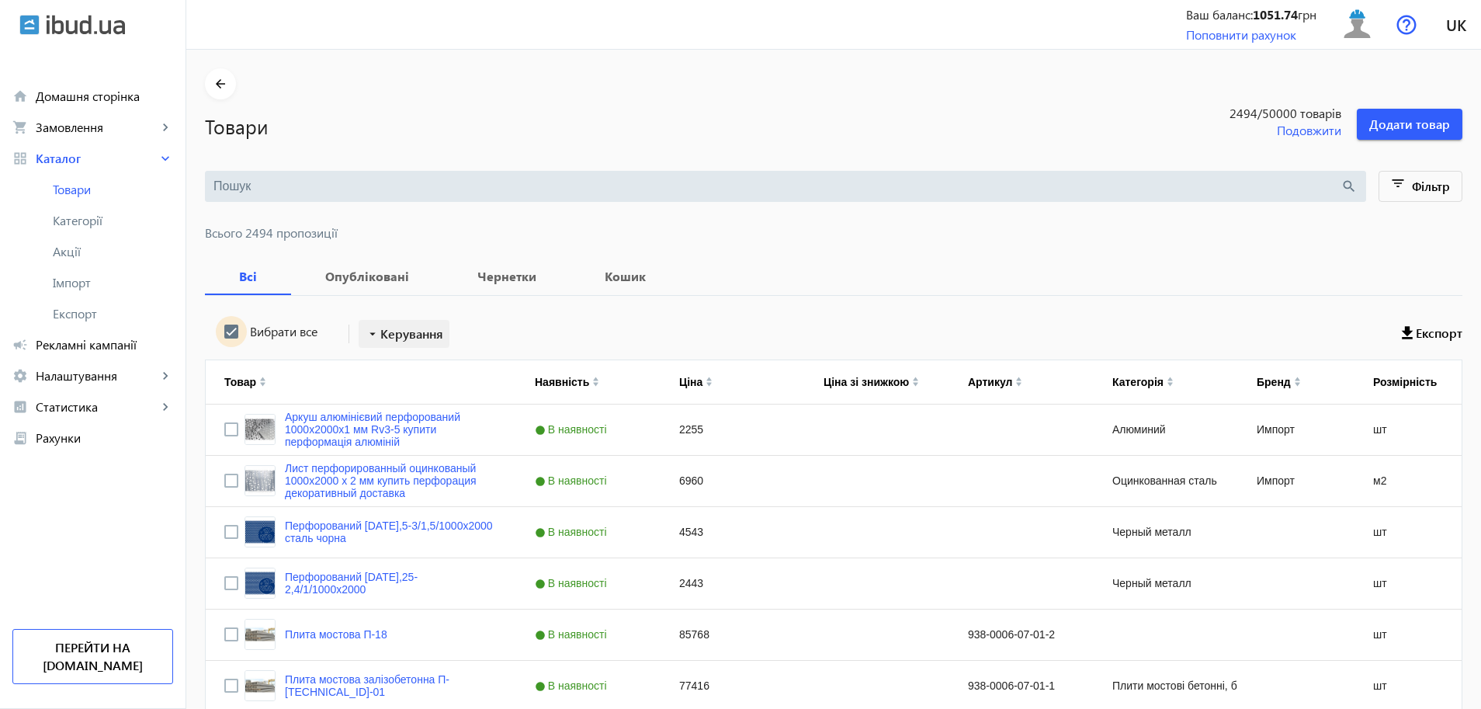
checkbox input "true"
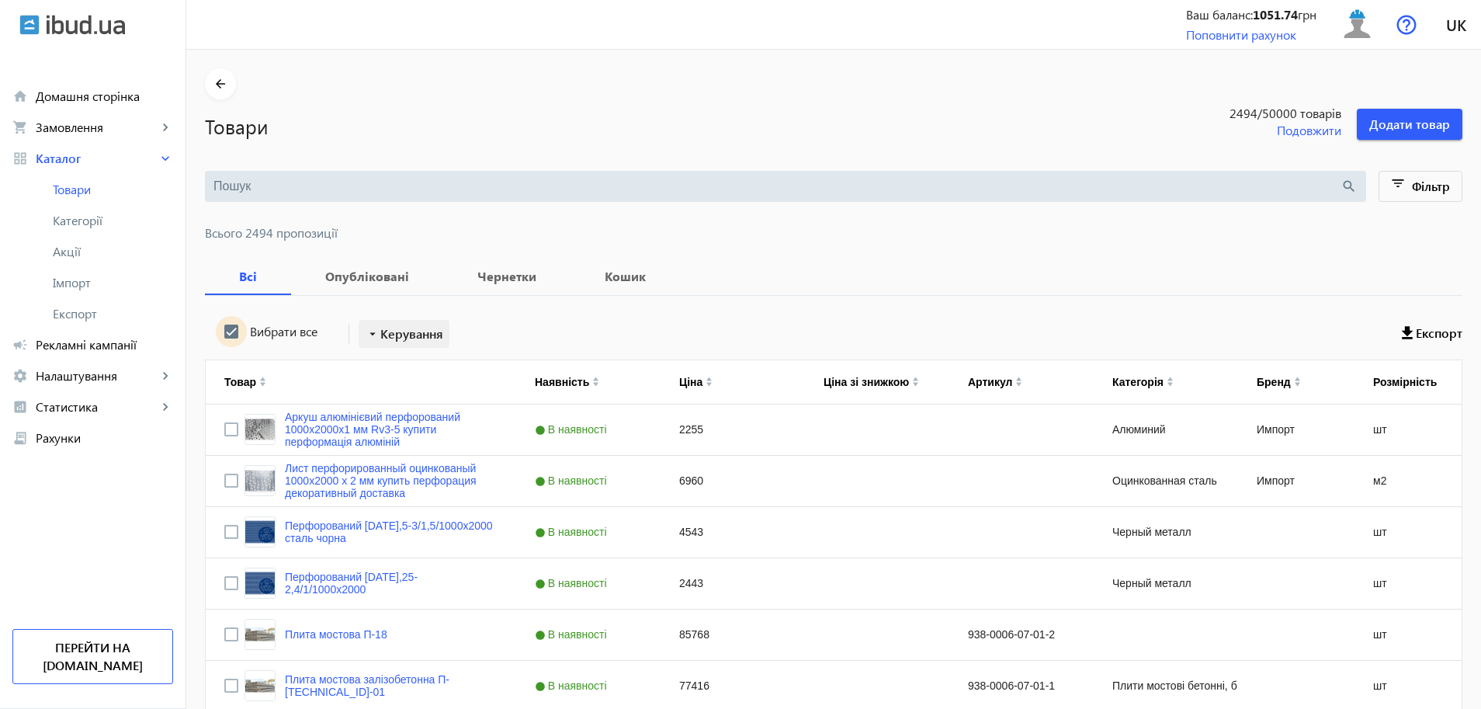
checkbox input "true"
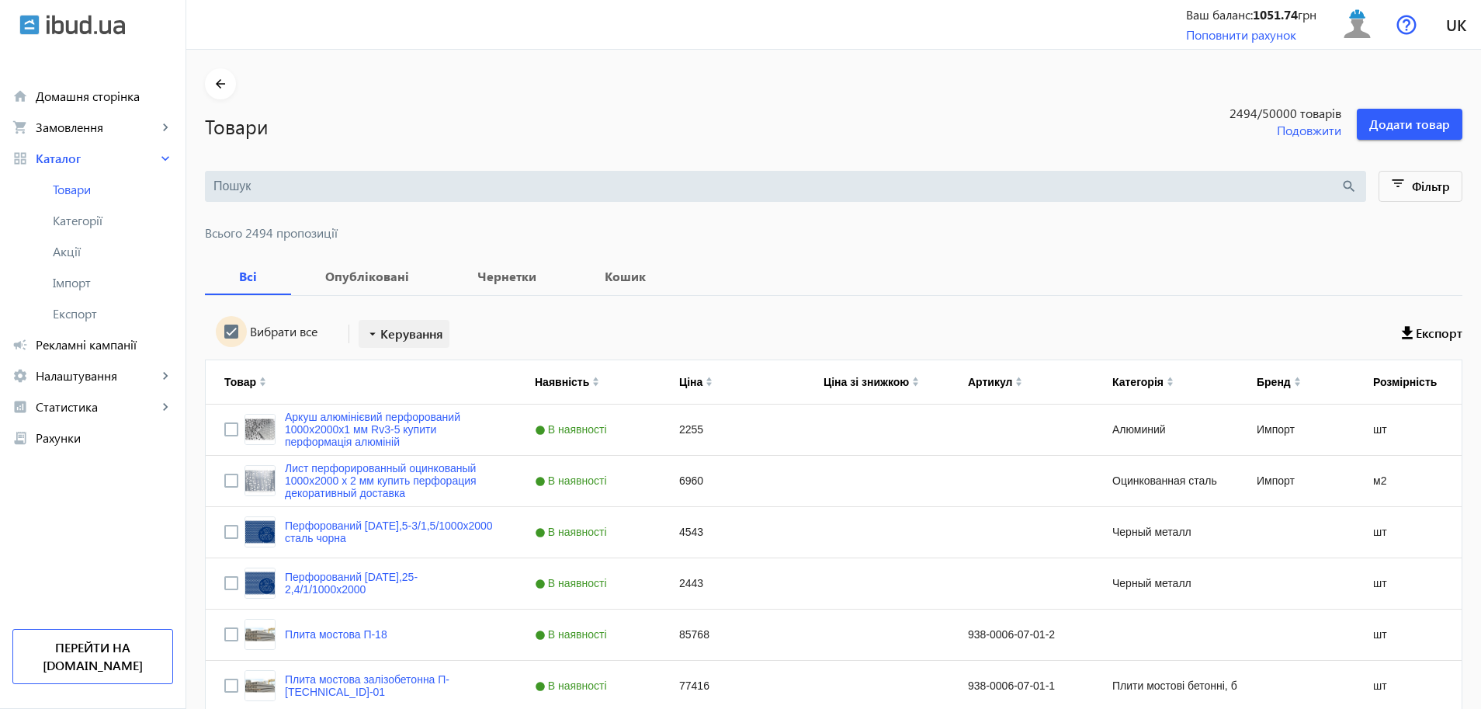
checkbox input "true"
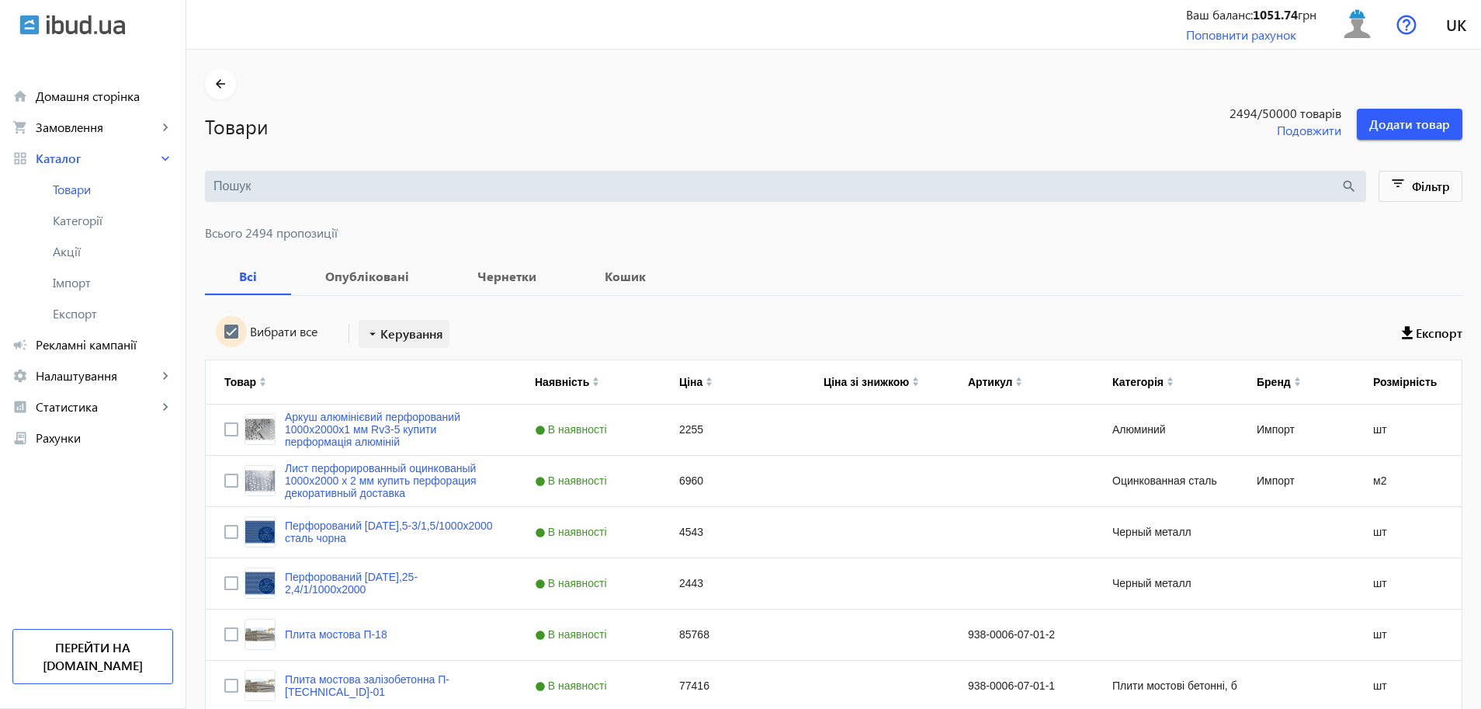
checkbox input "true"
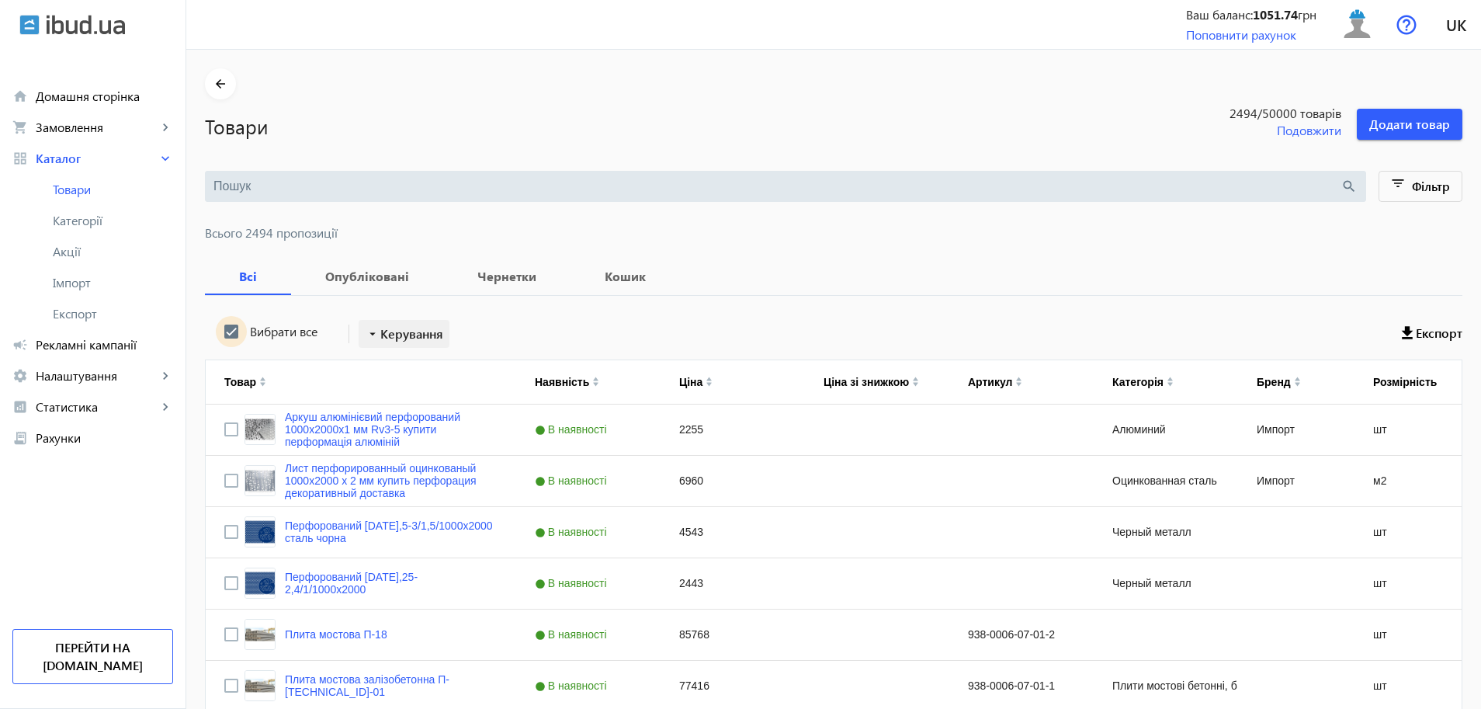
checkbox input "true"
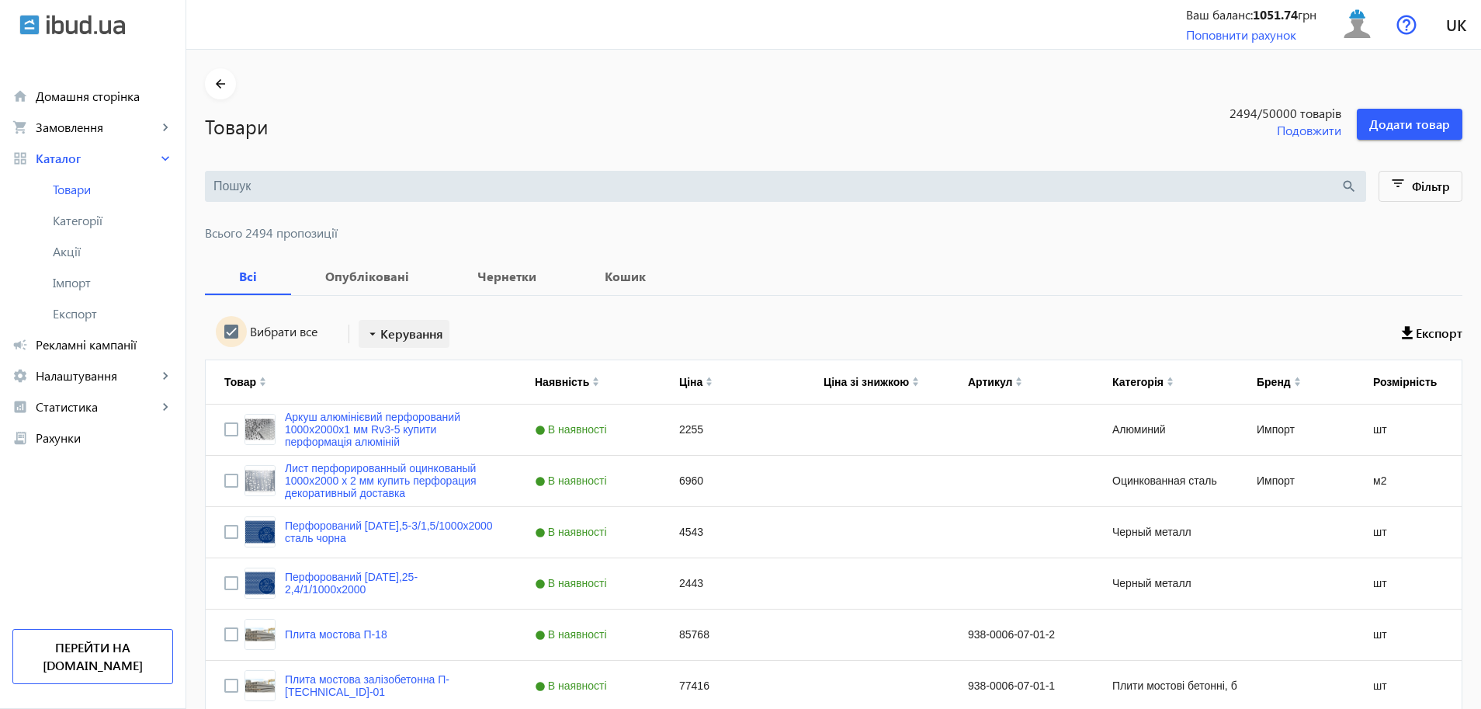
checkbox input "true"
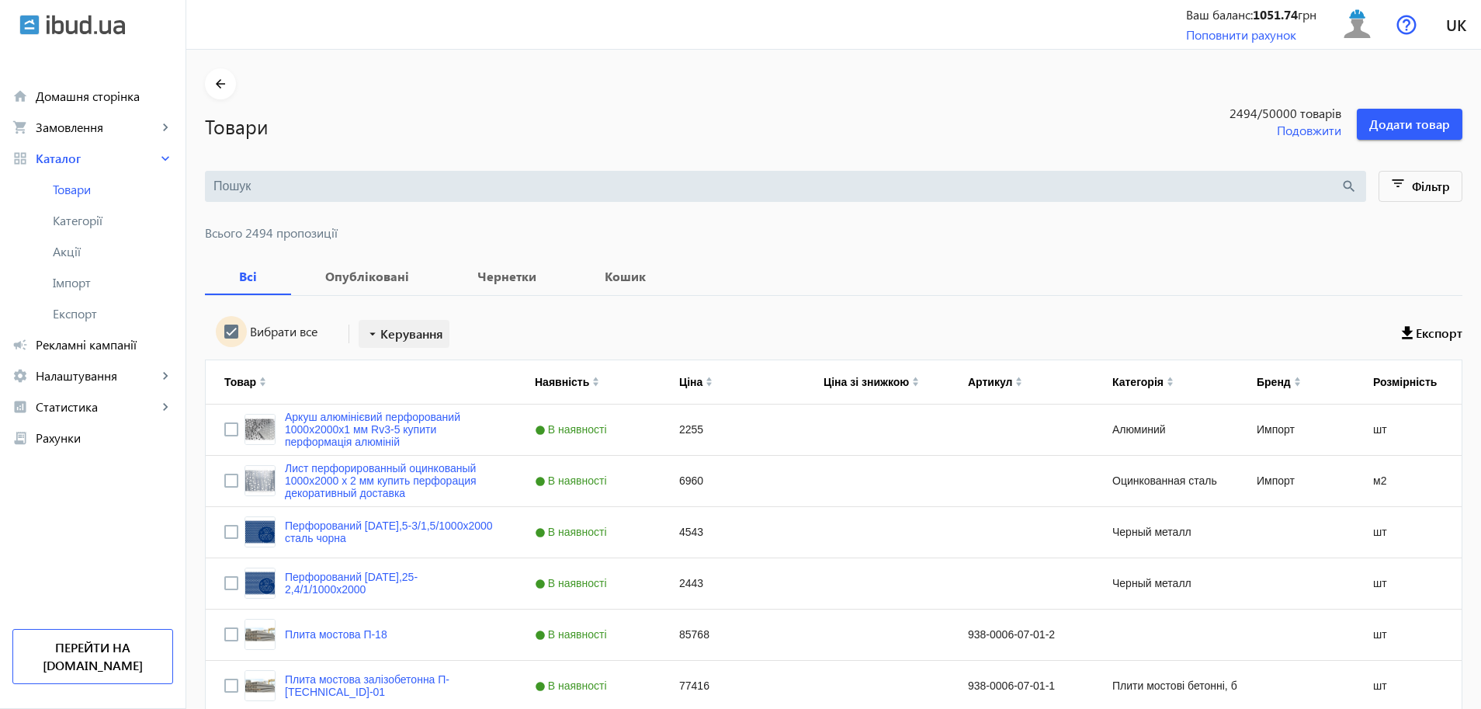
checkbox input "true"
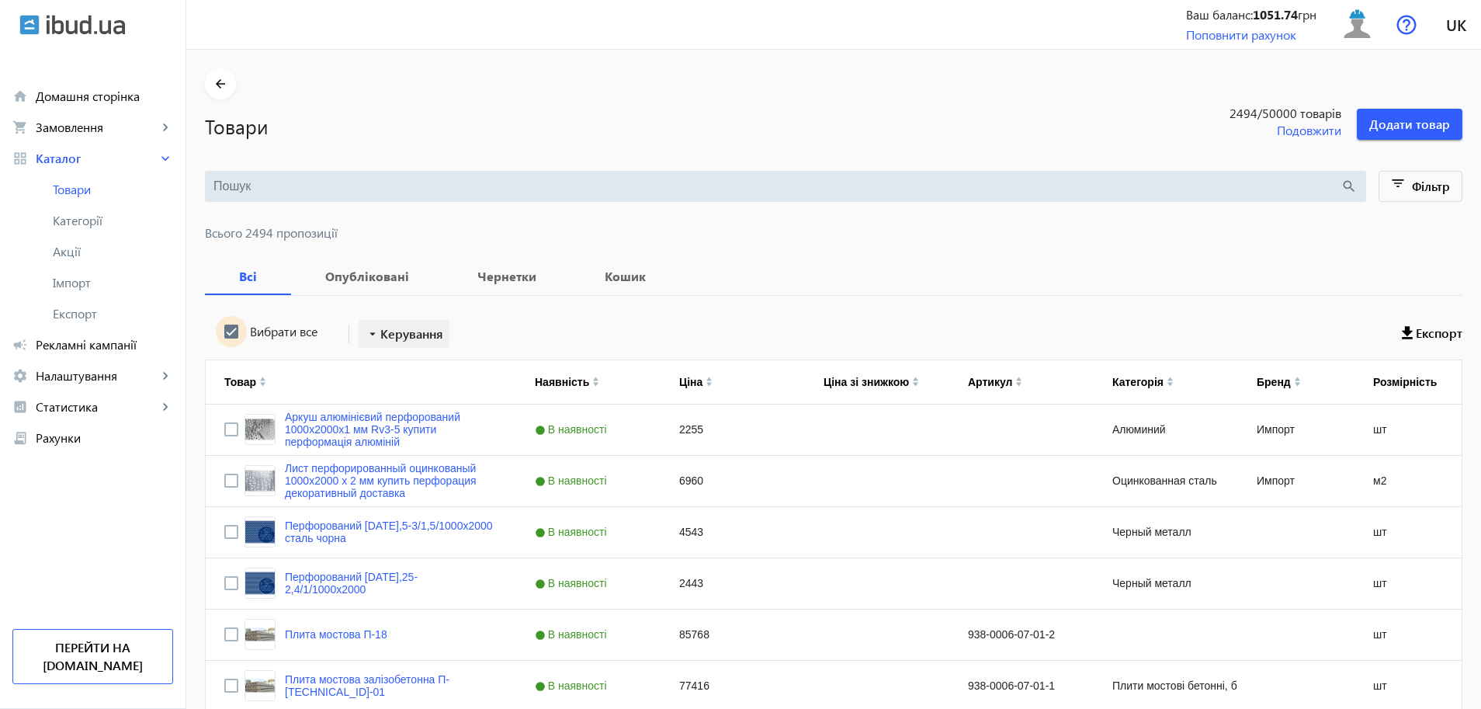
checkbox input "true"
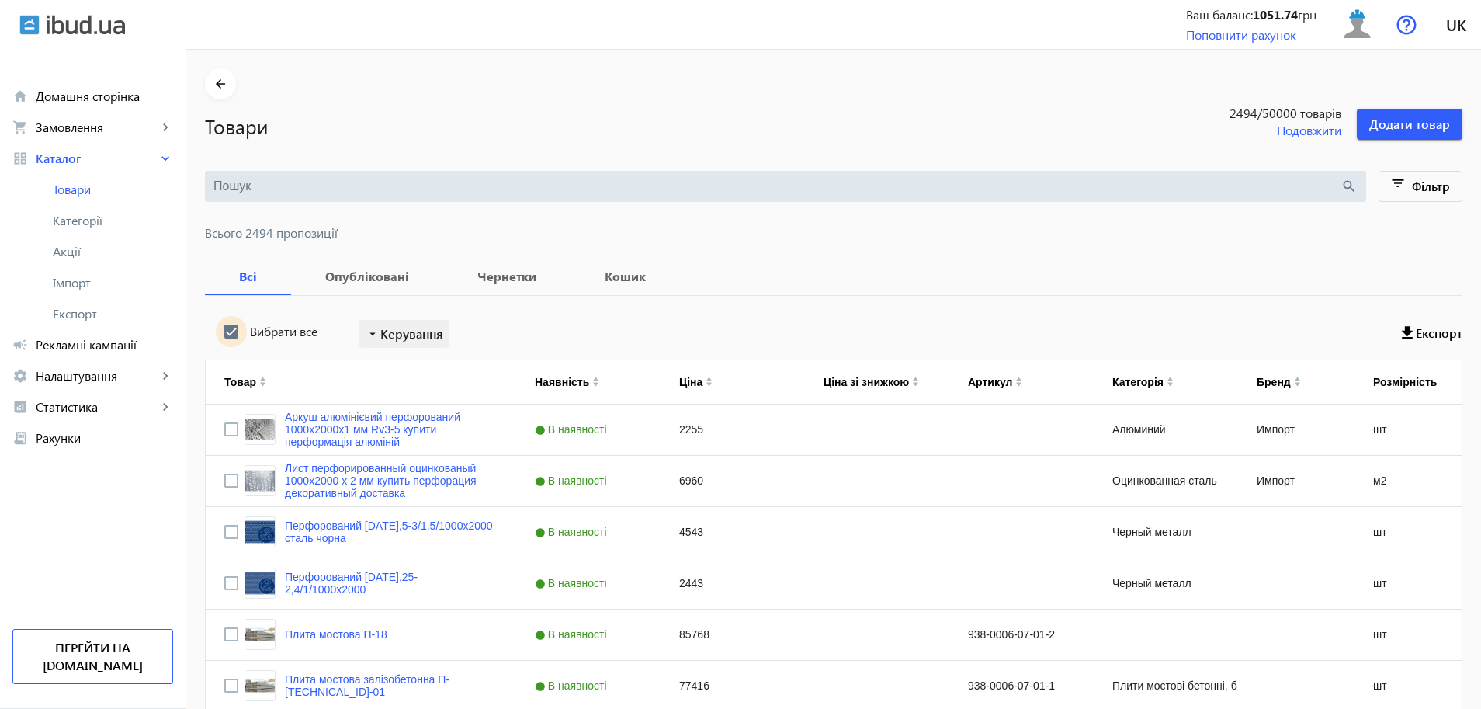
checkbox input "true"
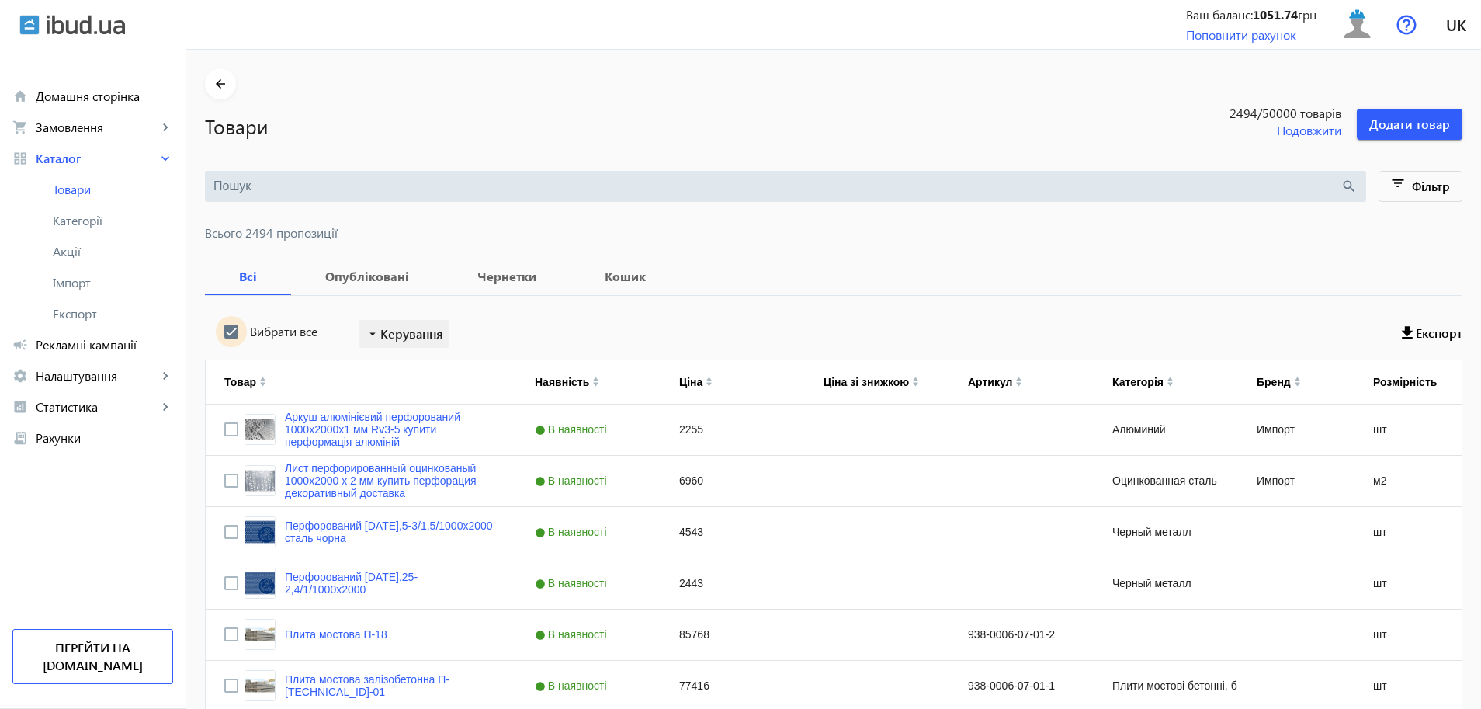
checkbox input "true"
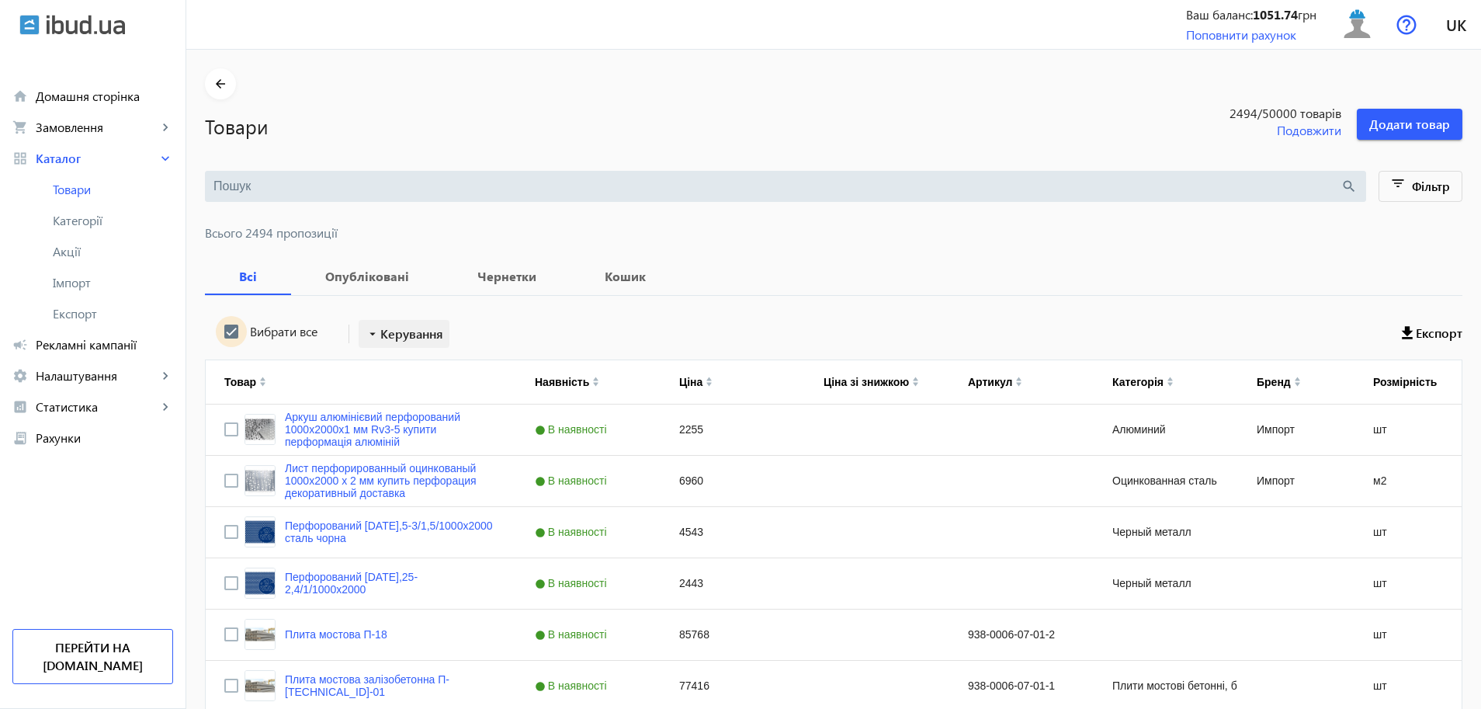
checkbox input "true"
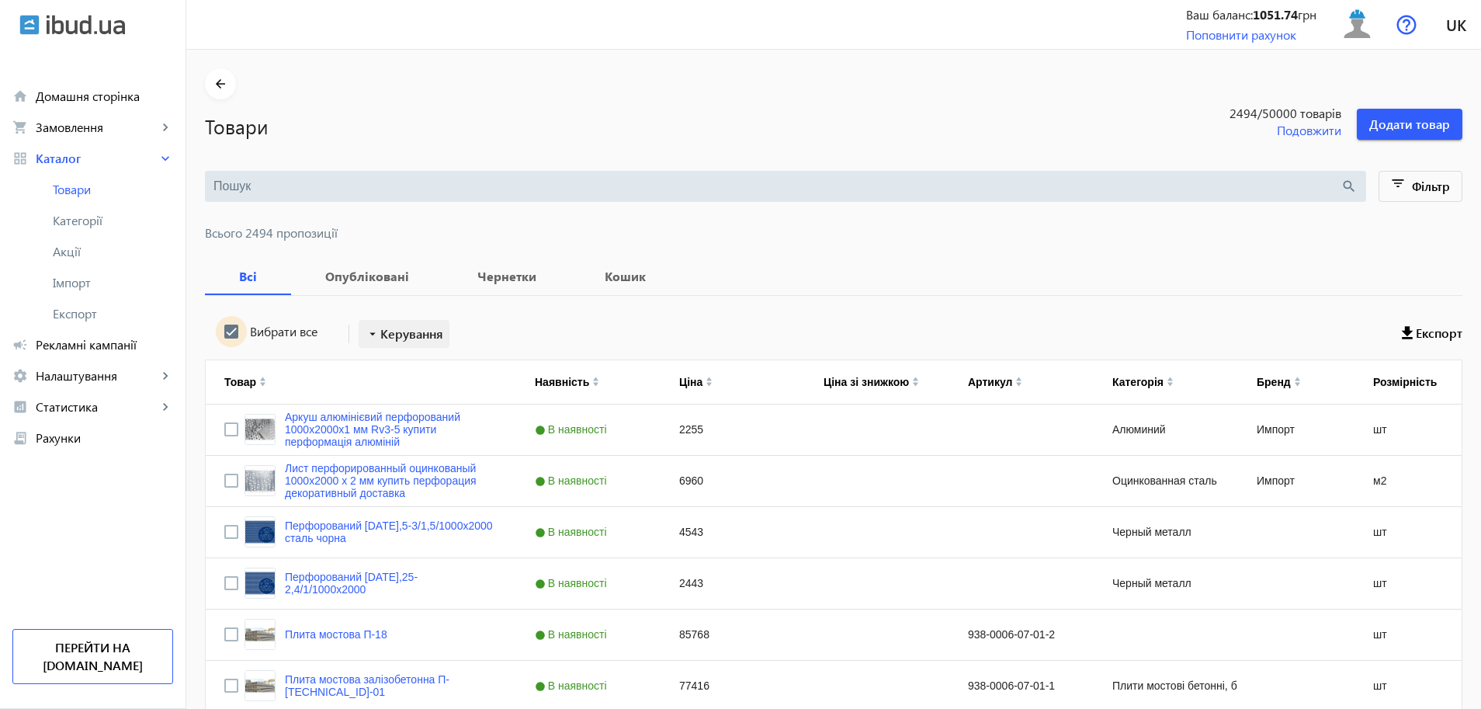
checkbox input "true"
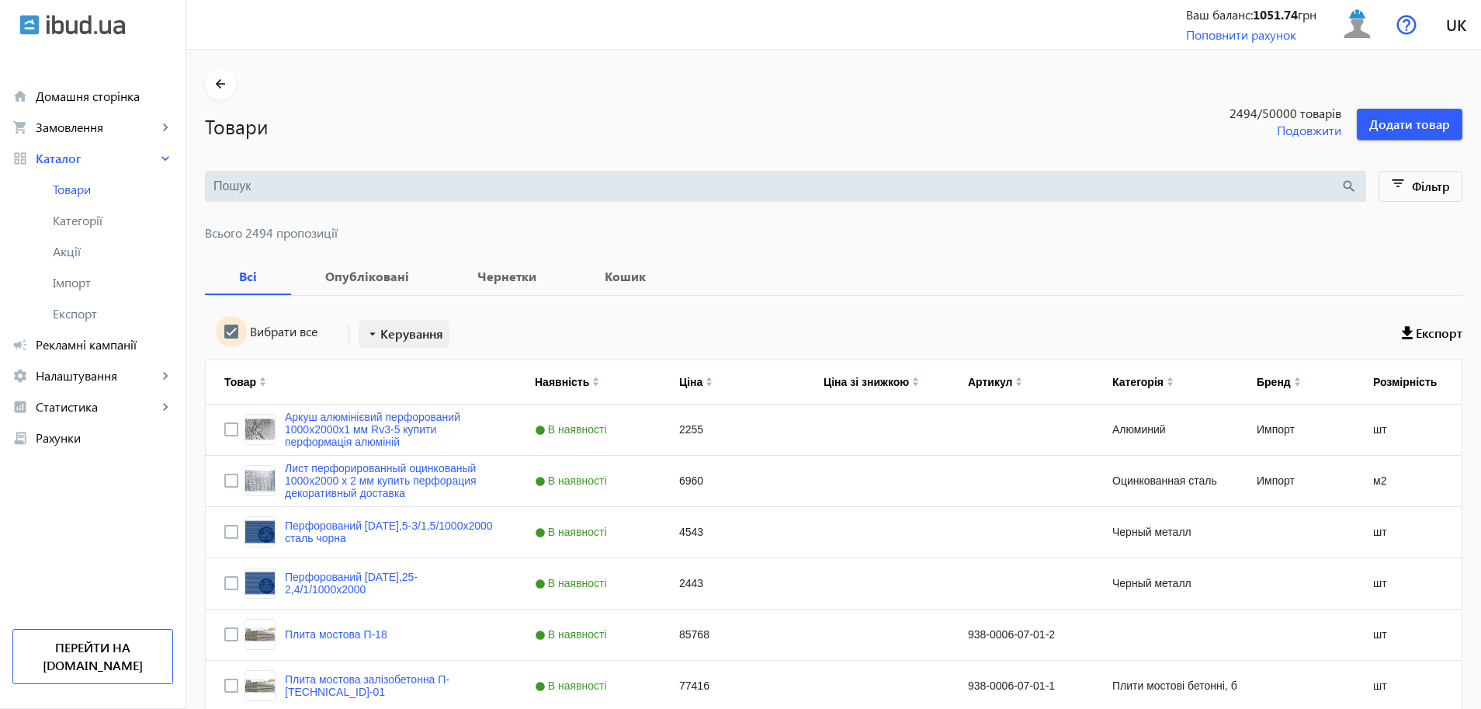
checkbox input "true"
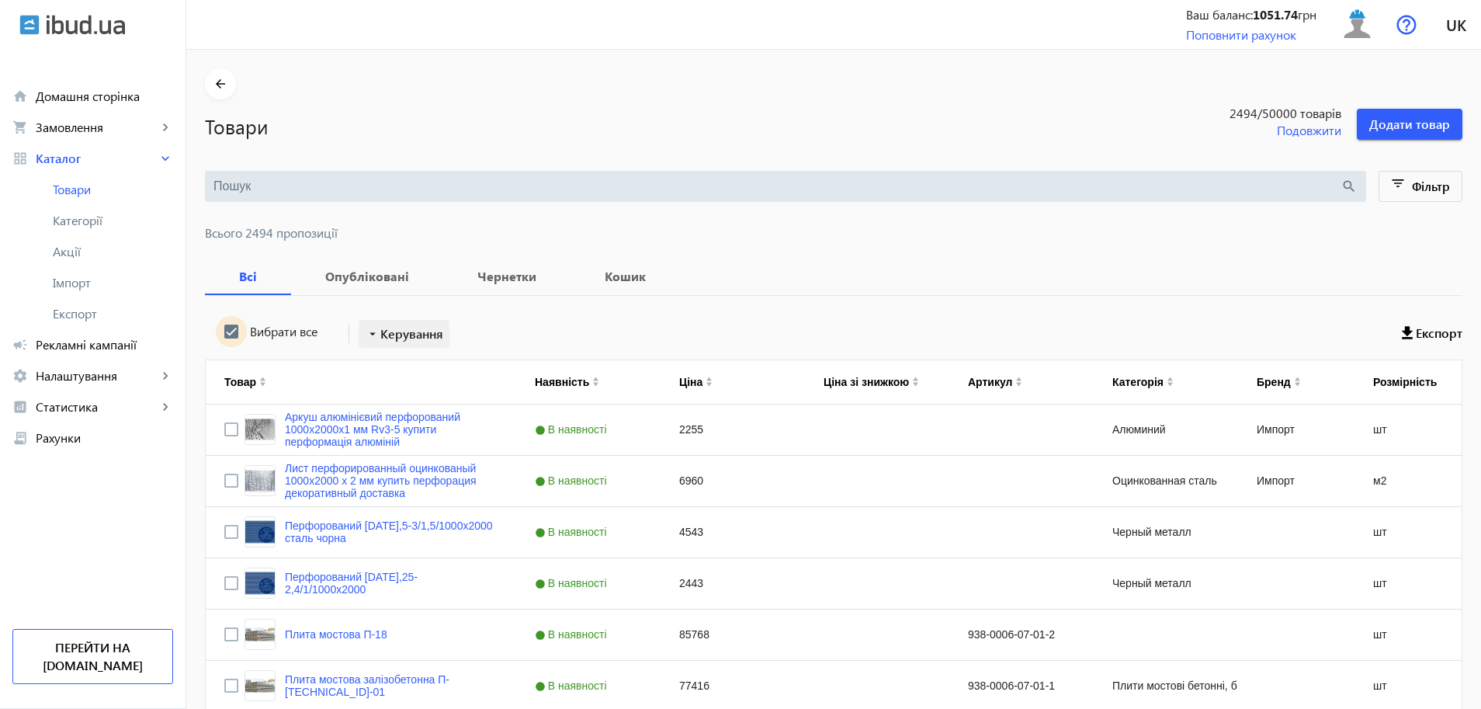
checkbox input "true"
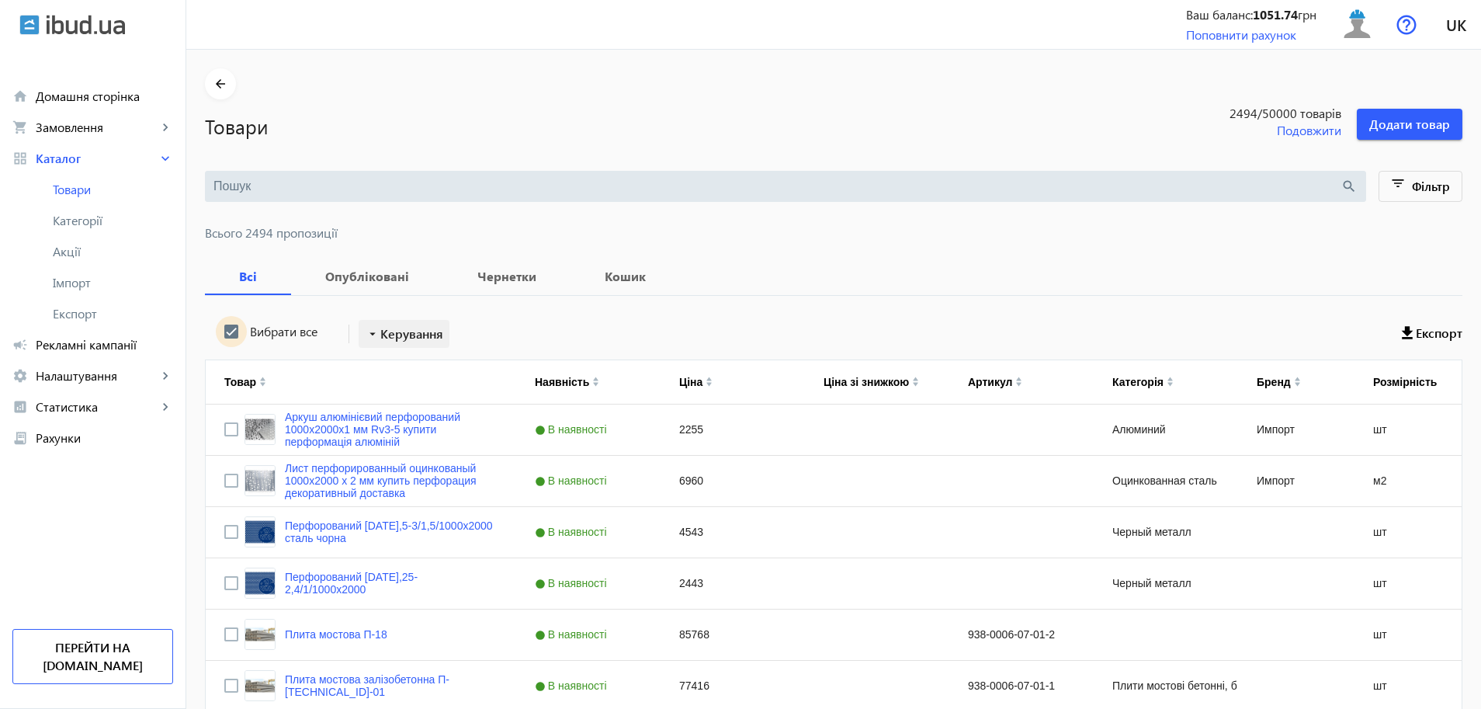
checkbox input "true"
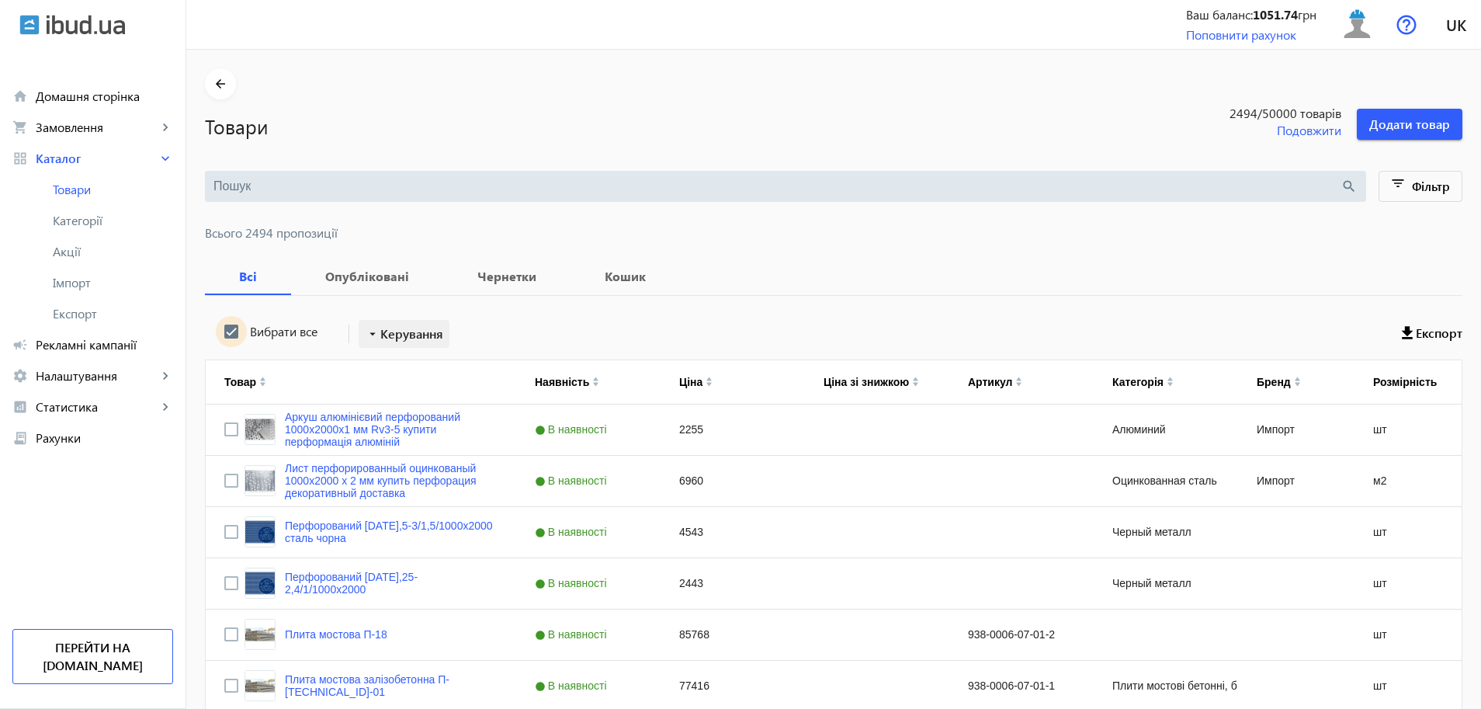
checkbox input "true"
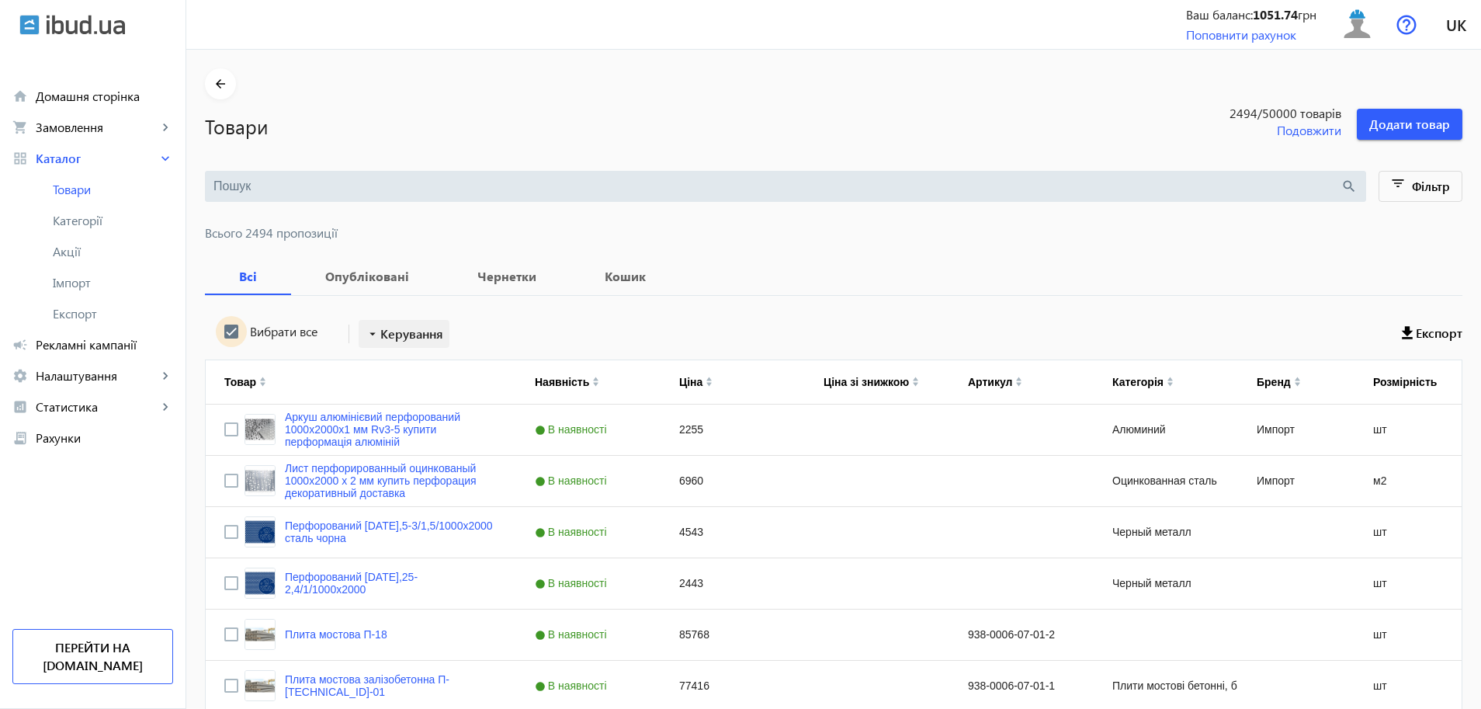
checkbox input "true"
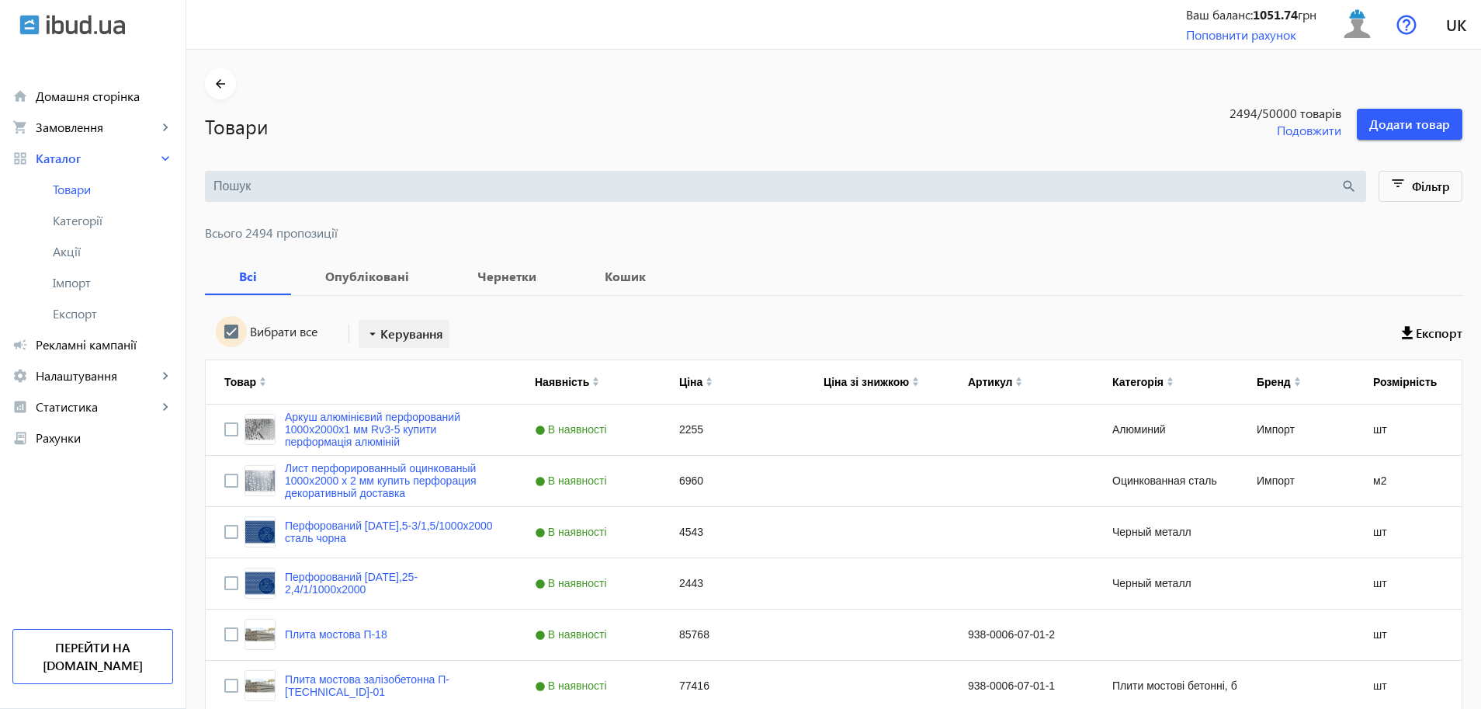
checkbox input "true"
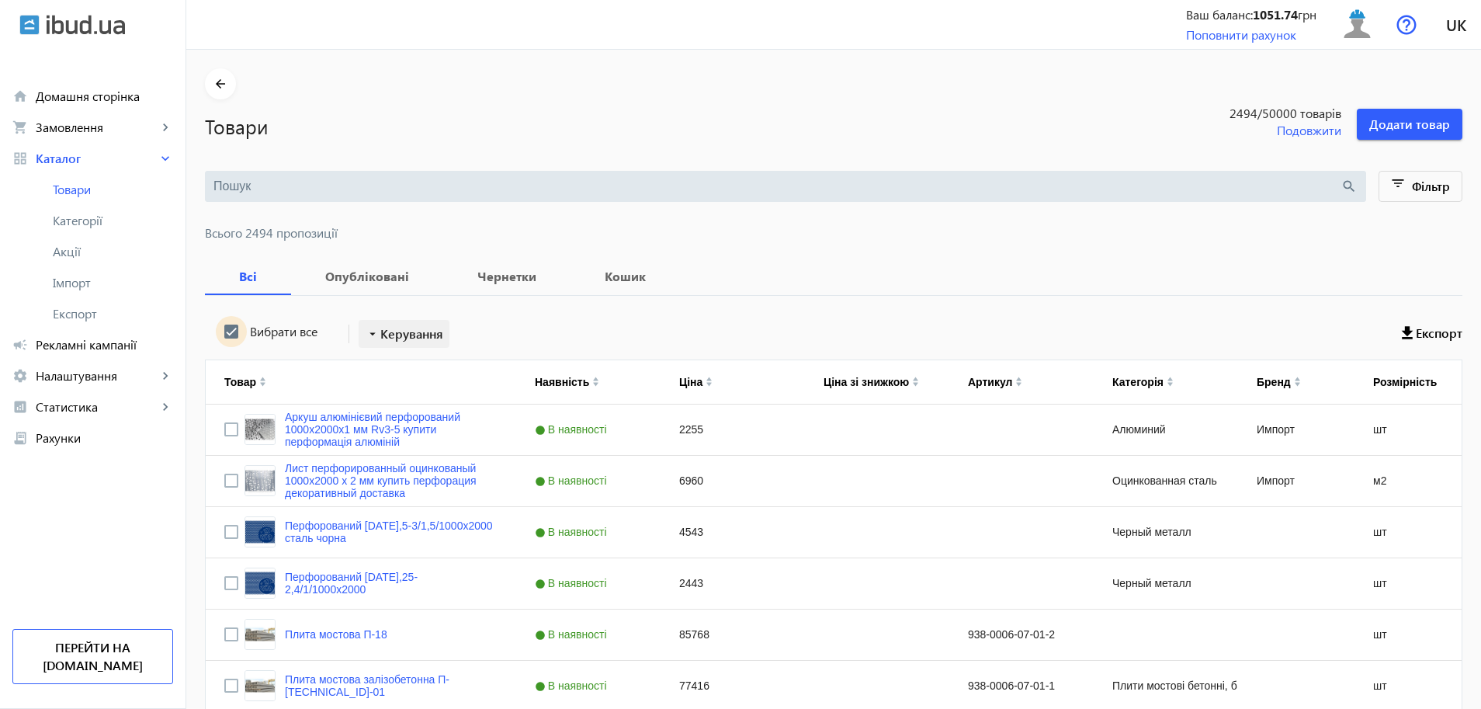
checkbox input "true"
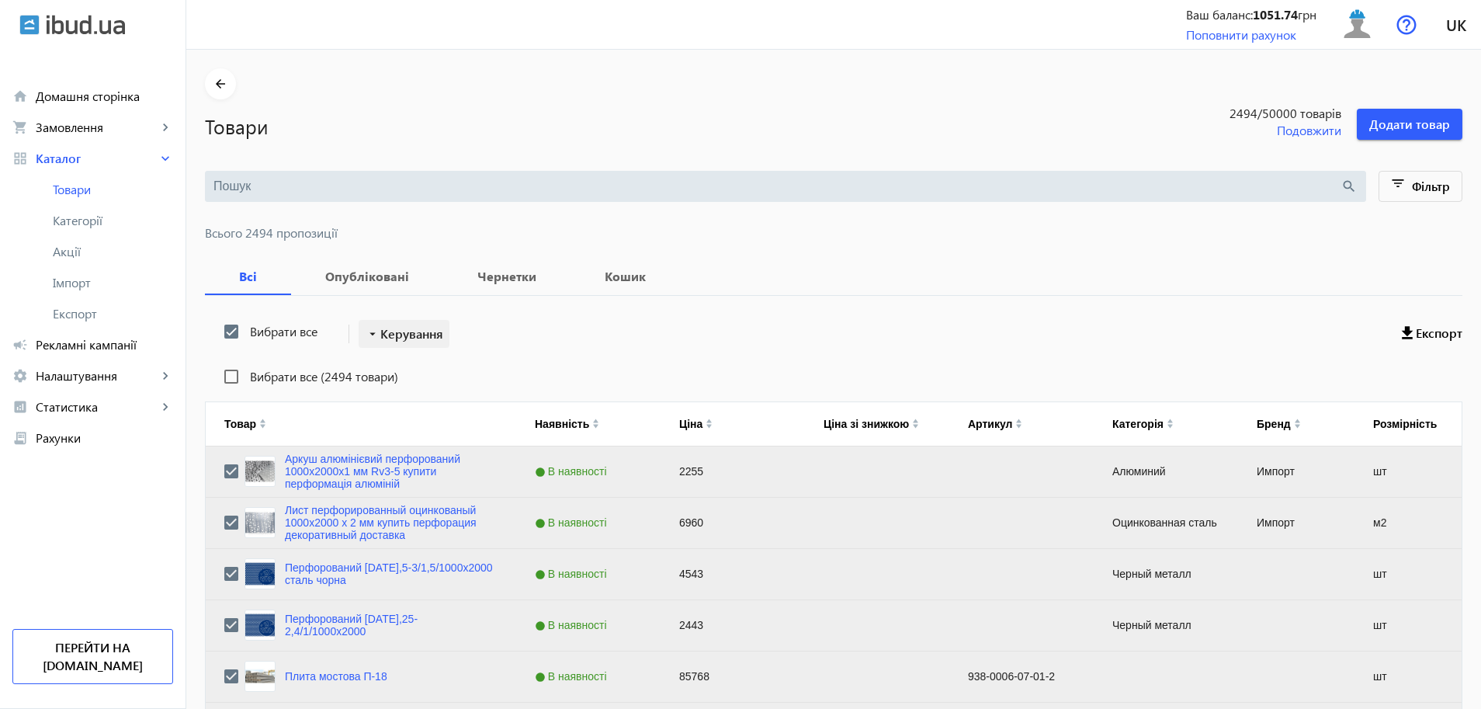
click at [398, 339] on span "Керування" at bounding box center [411, 334] width 63 height 19
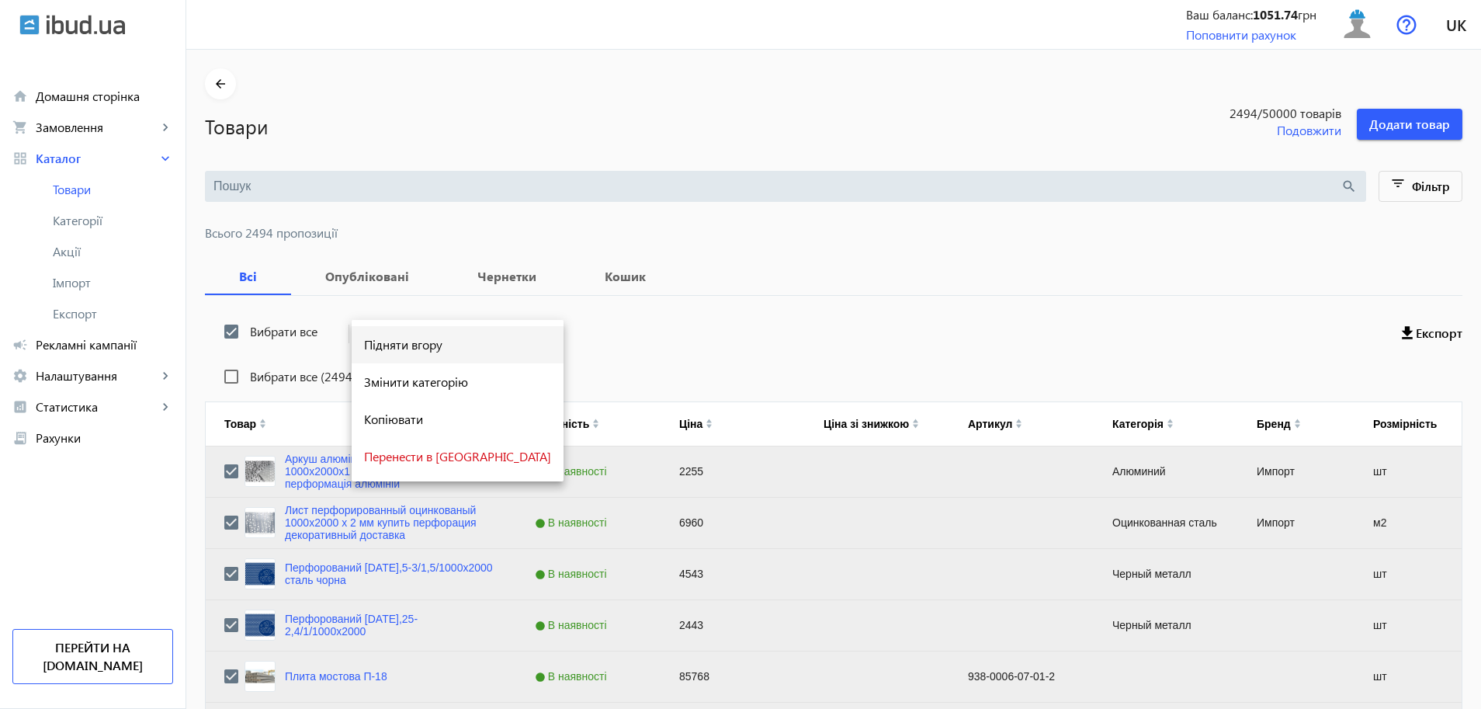
click at [410, 349] on span "Підняти вгору" at bounding box center [457, 344] width 187 height 12
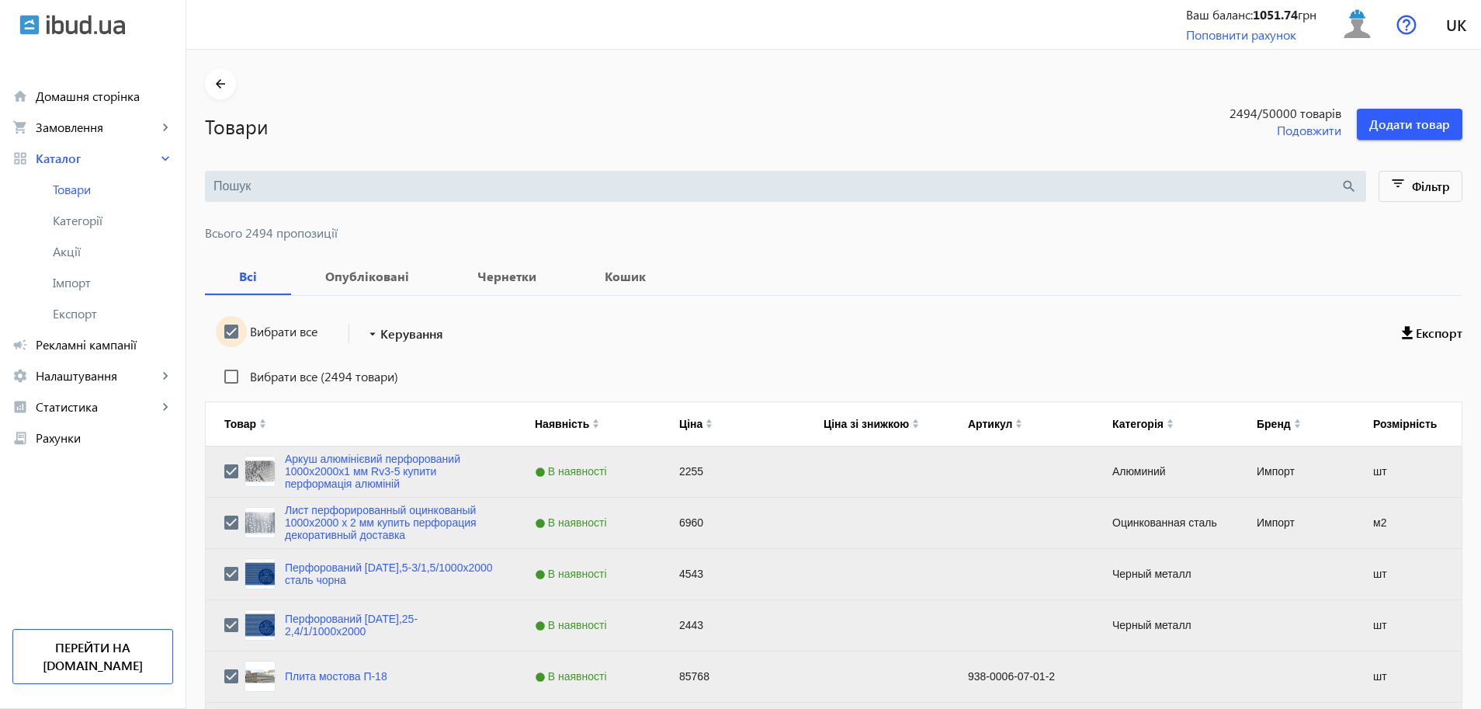
click at [228, 337] on input "Вибрати все" at bounding box center [231, 331] width 31 height 31
checkbox input "false"
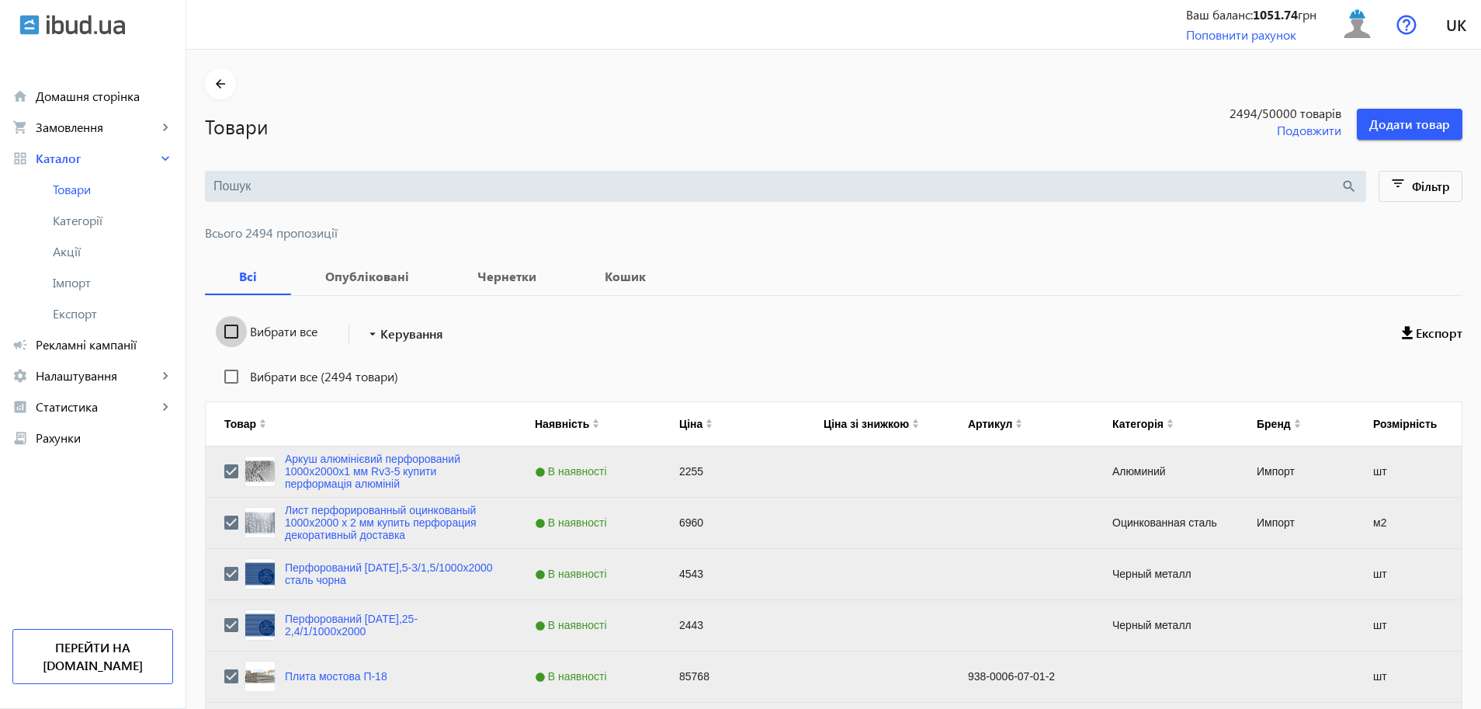
checkbox input "false"
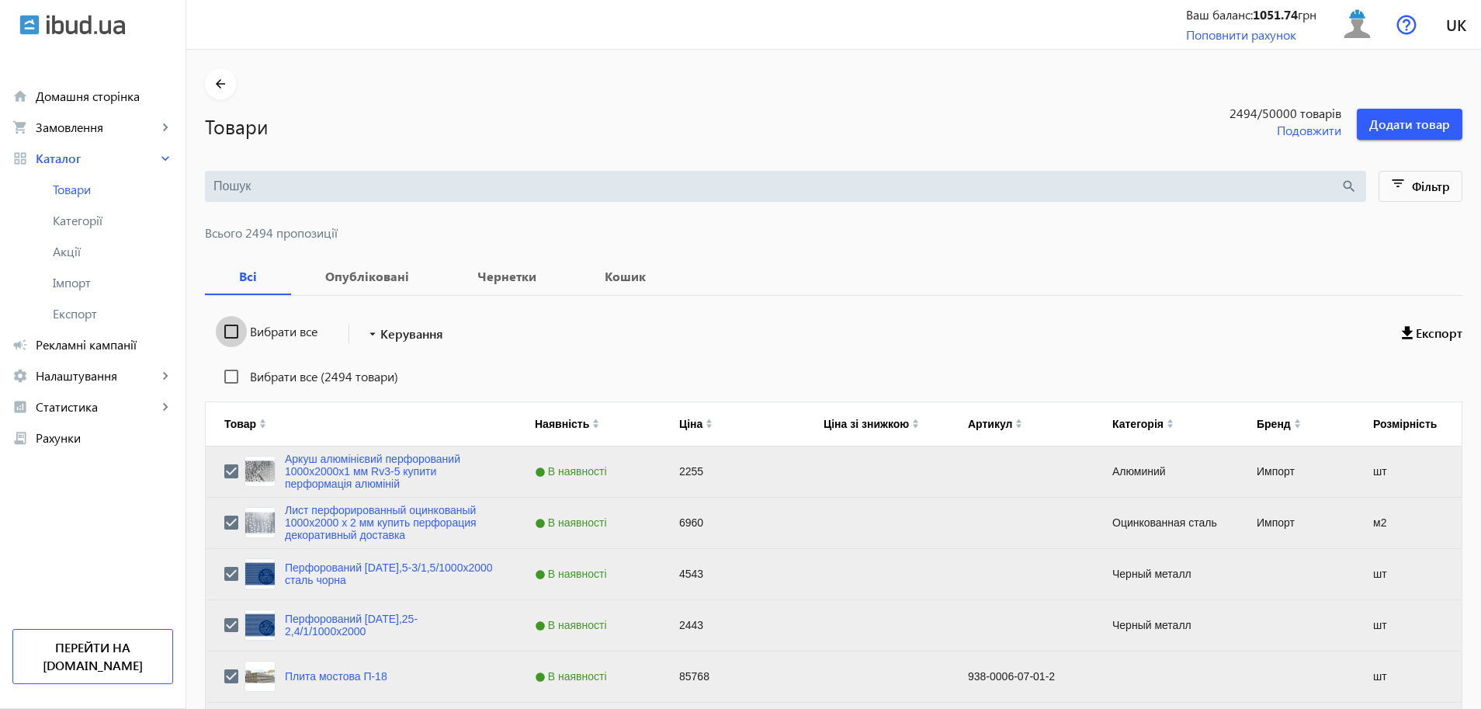
checkbox input "false"
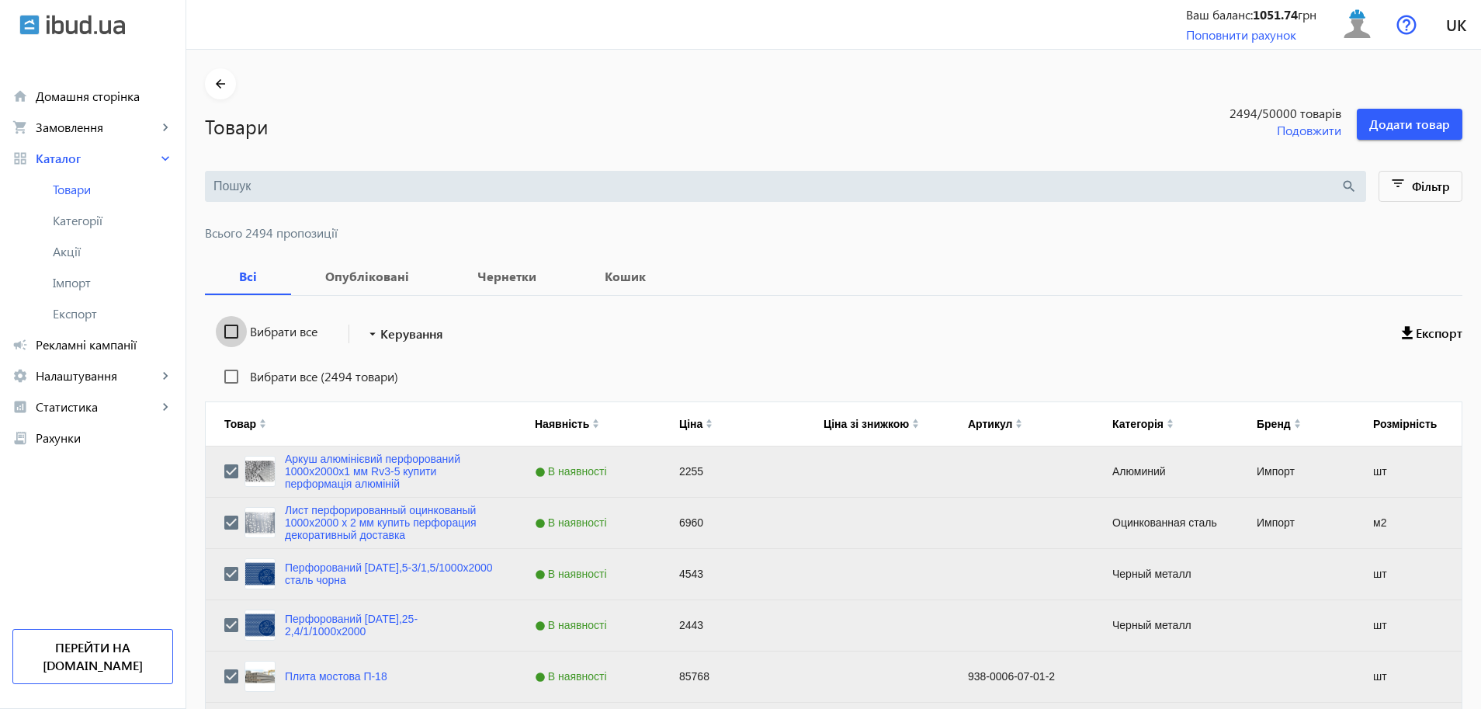
checkbox input "false"
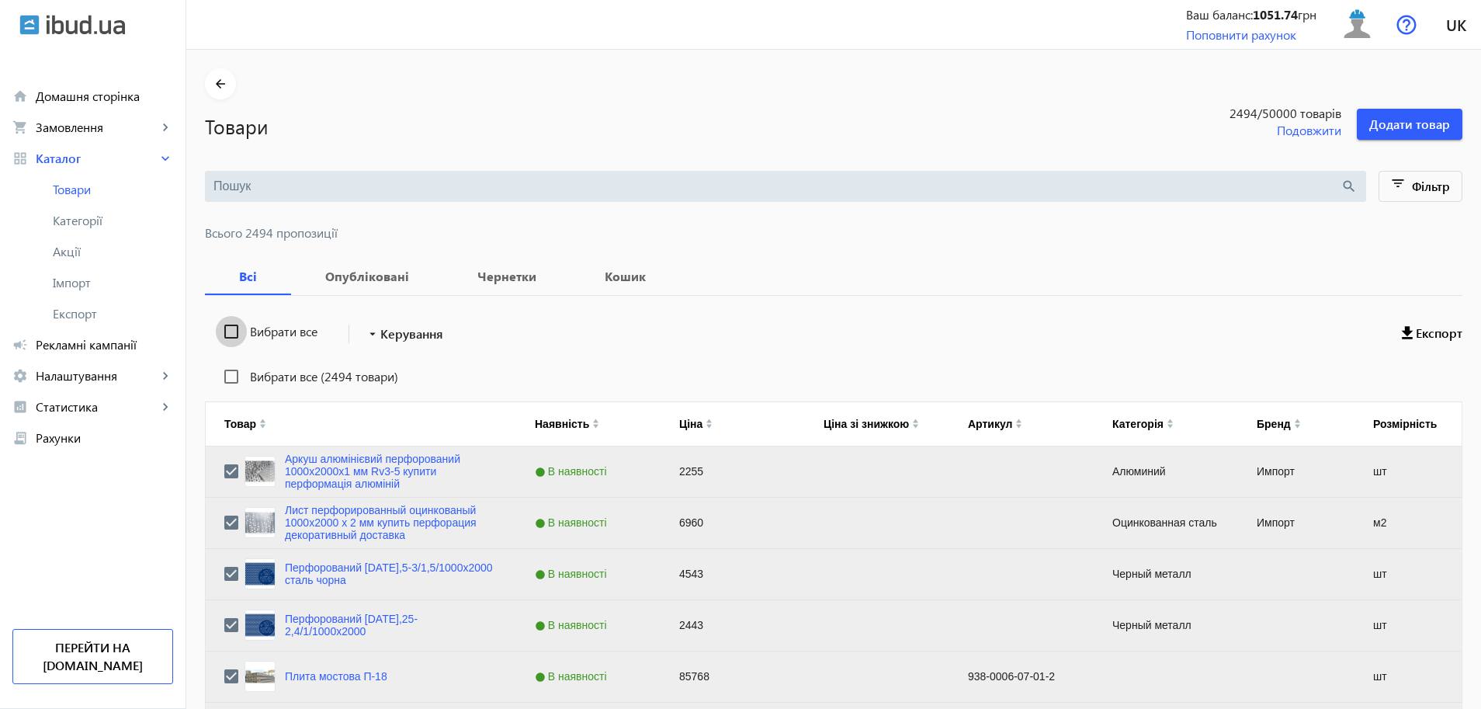
checkbox input "false"
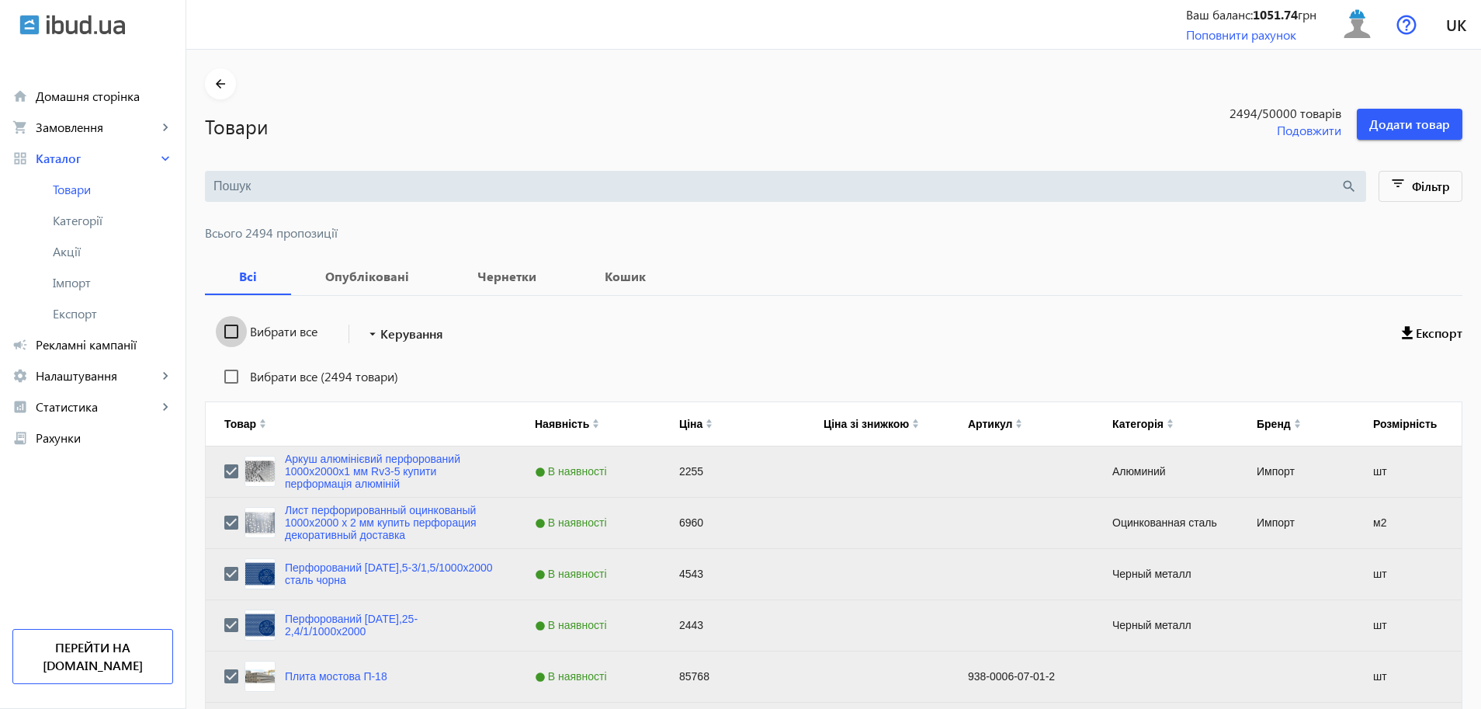
checkbox input "false"
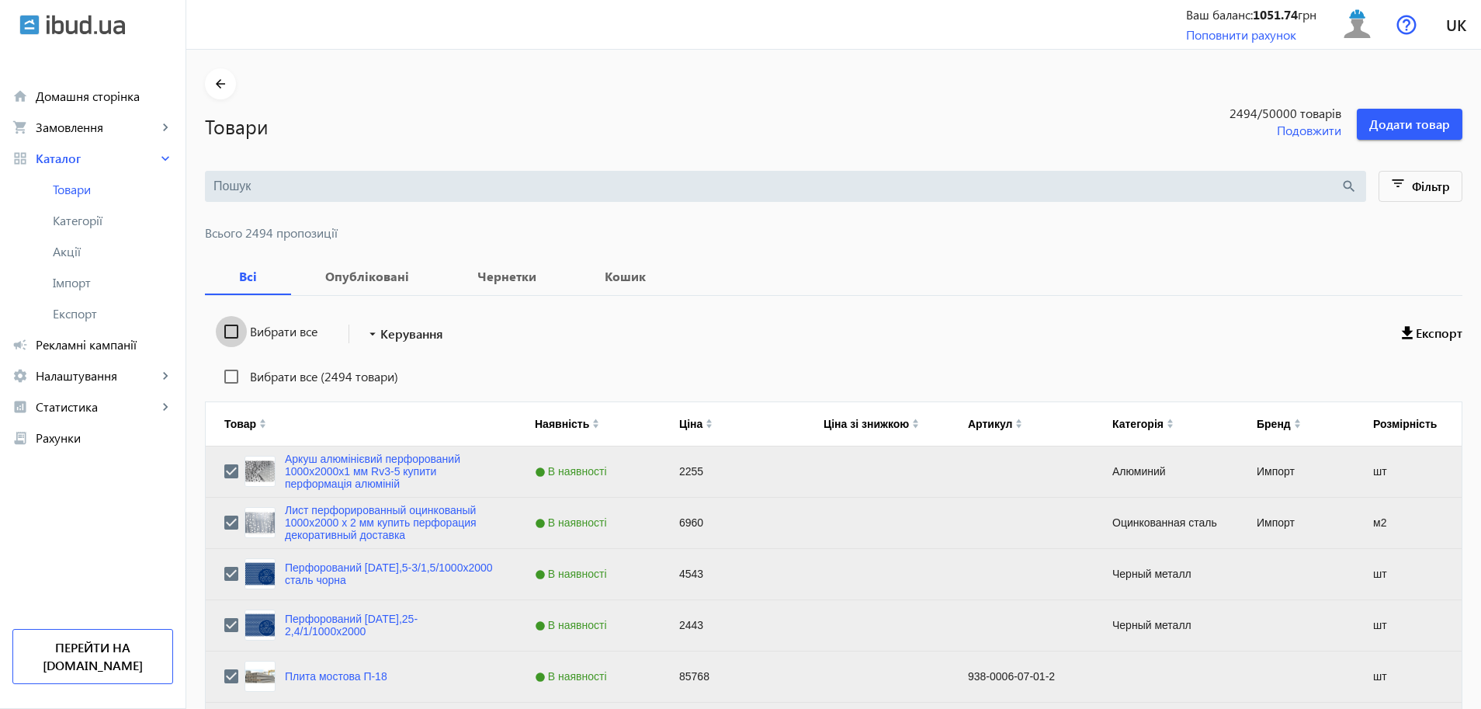
checkbox input "false"
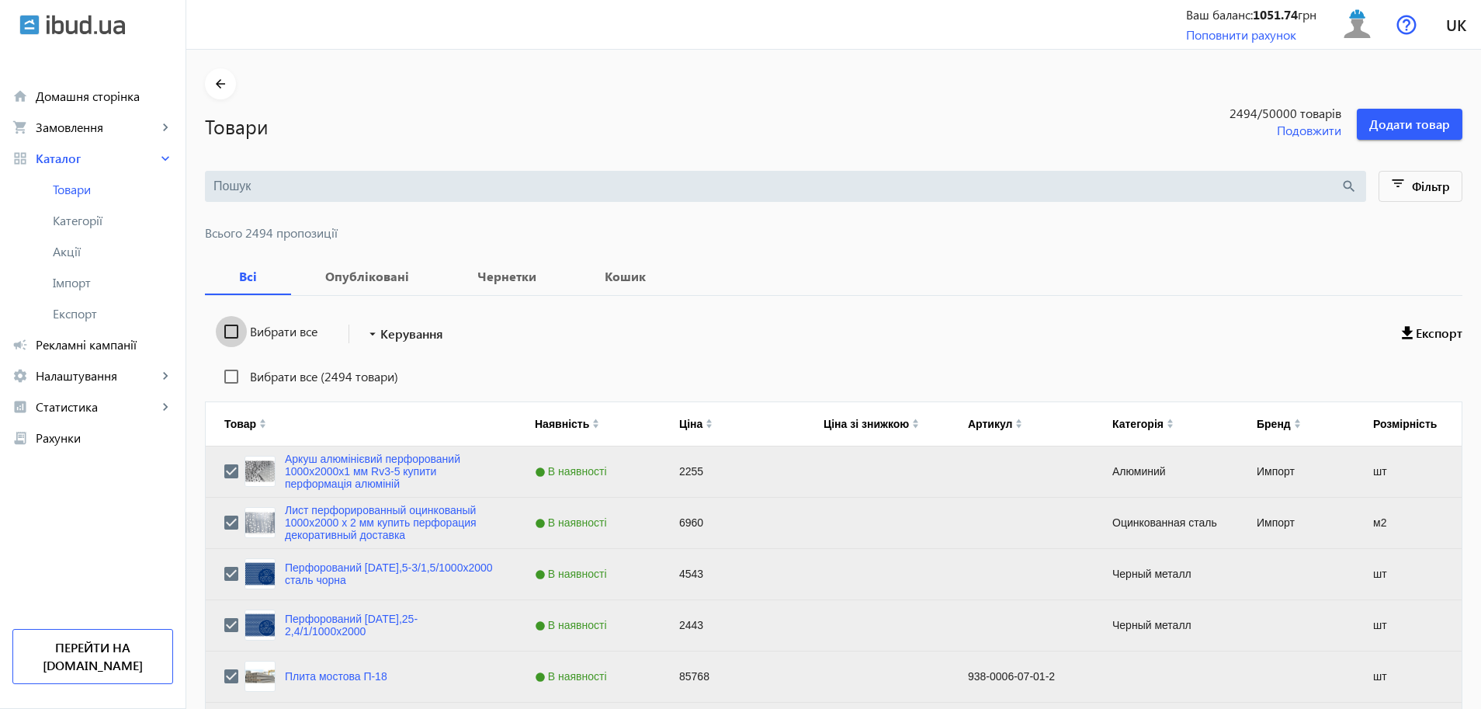
checkbox input "false"
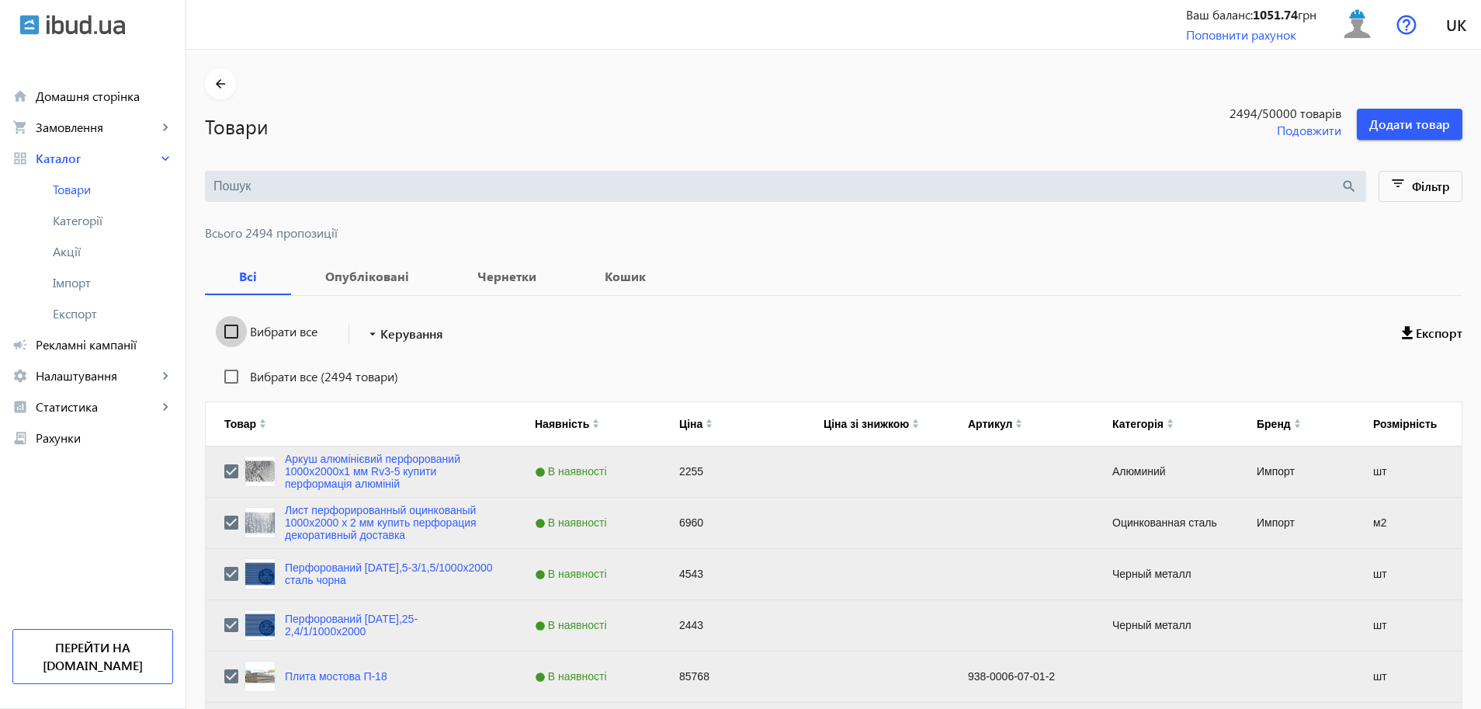
checkbox input "false"
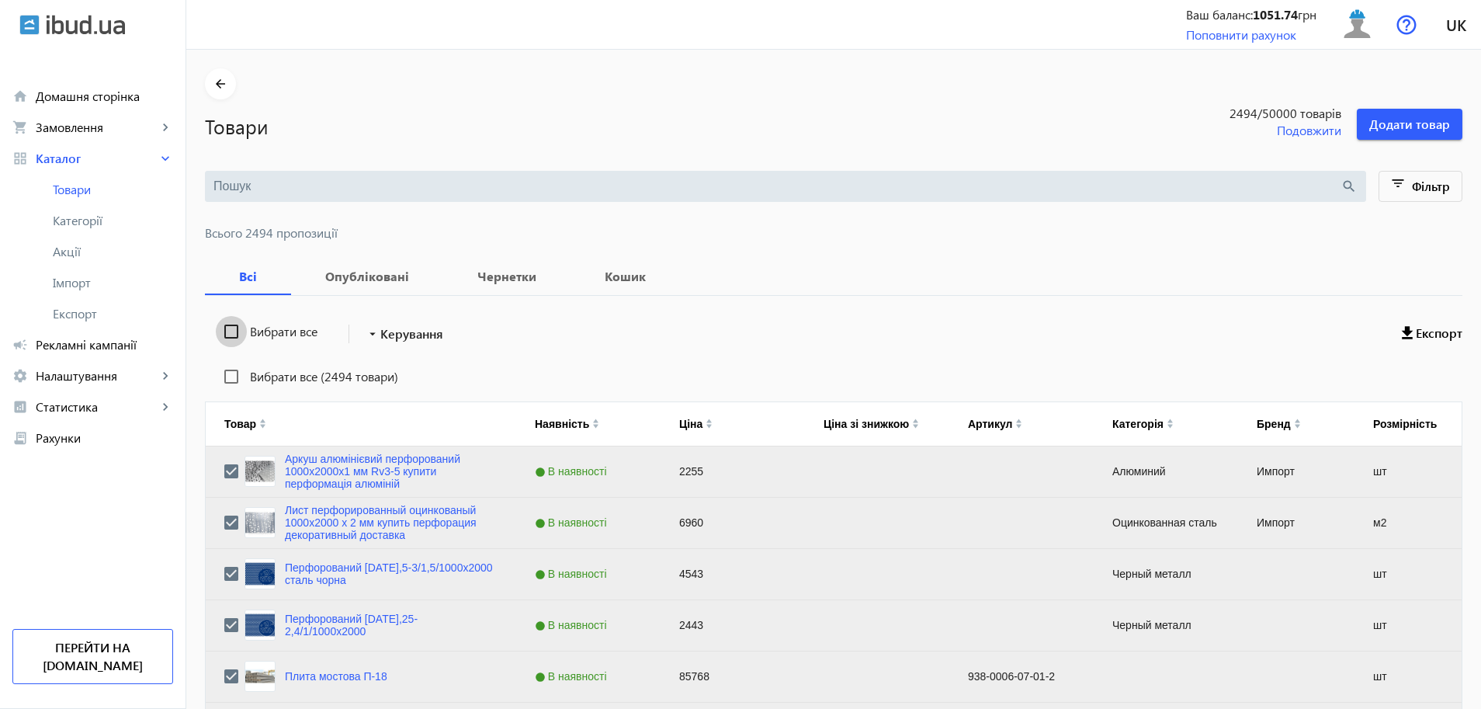
checkbox input "false"
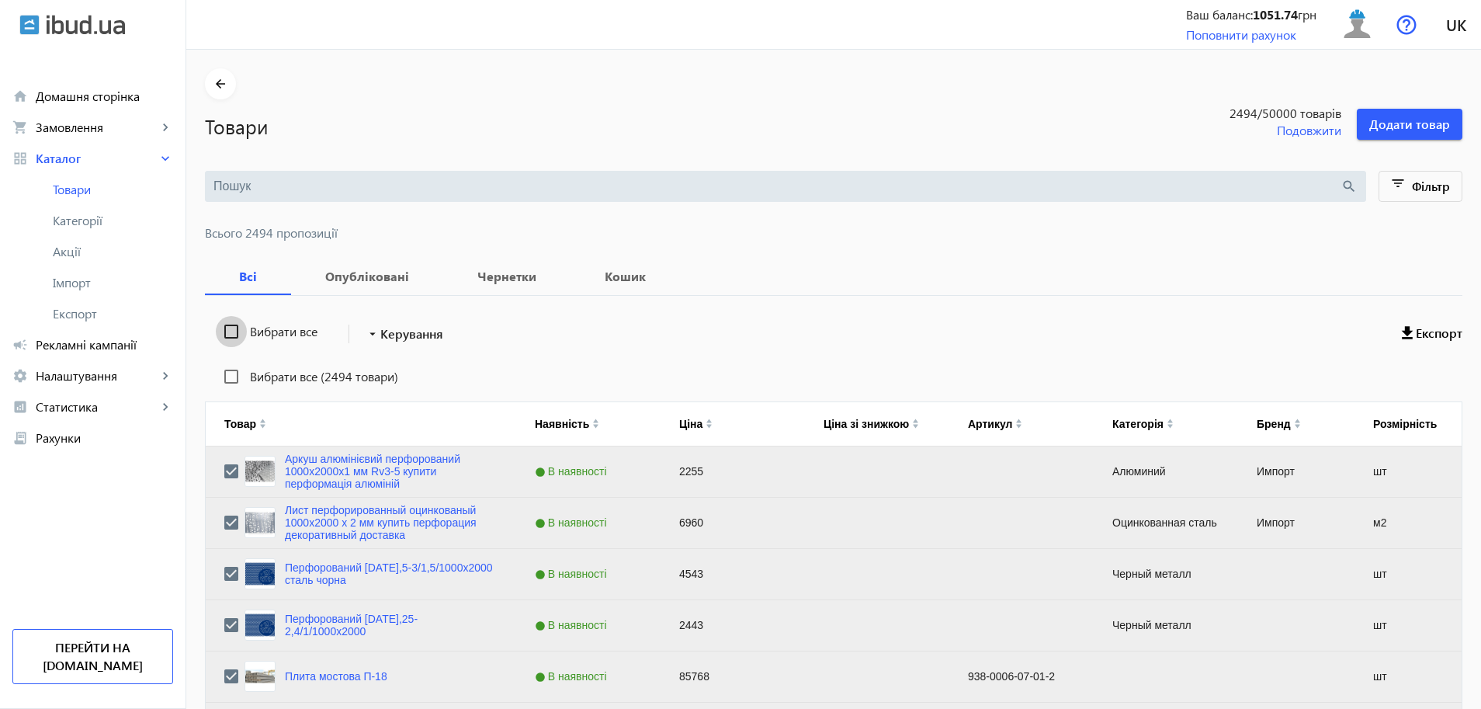
checkbox input "false"
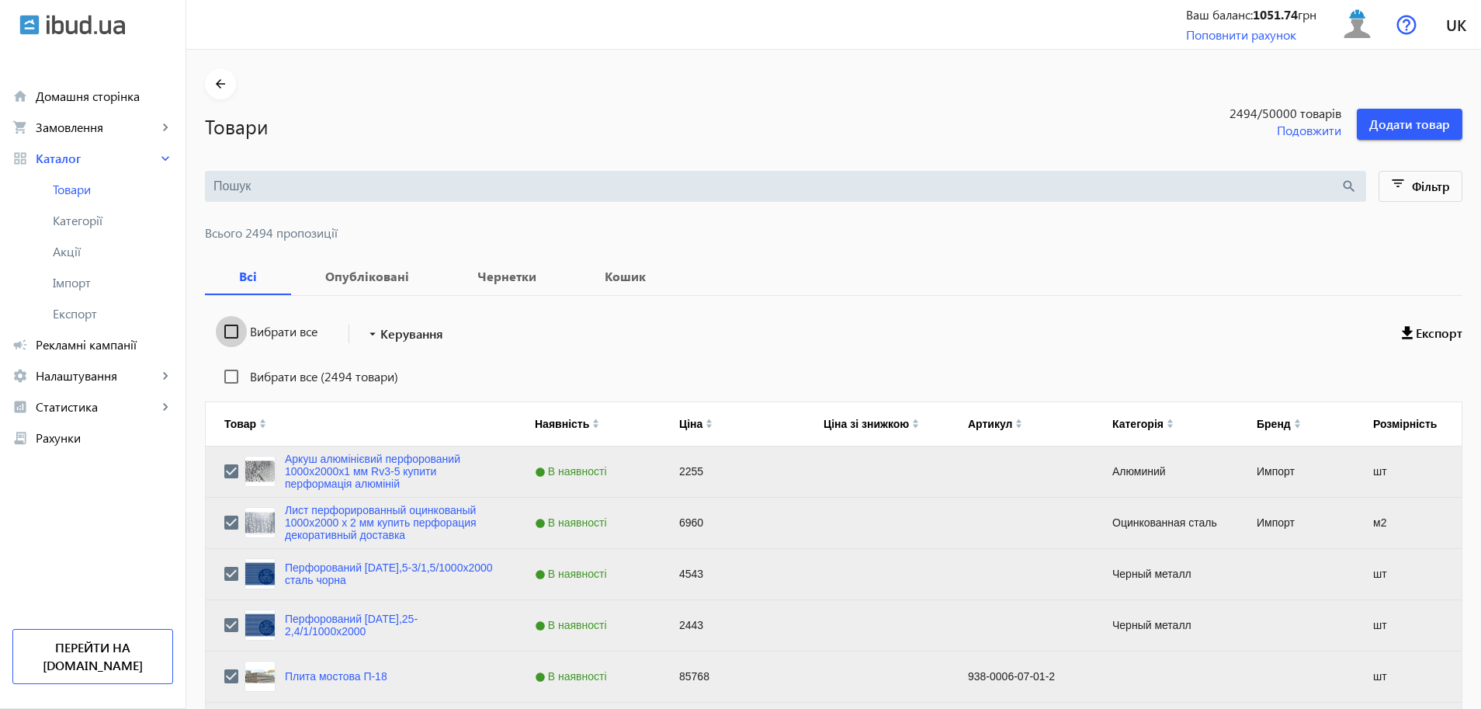
checkbox input "false"
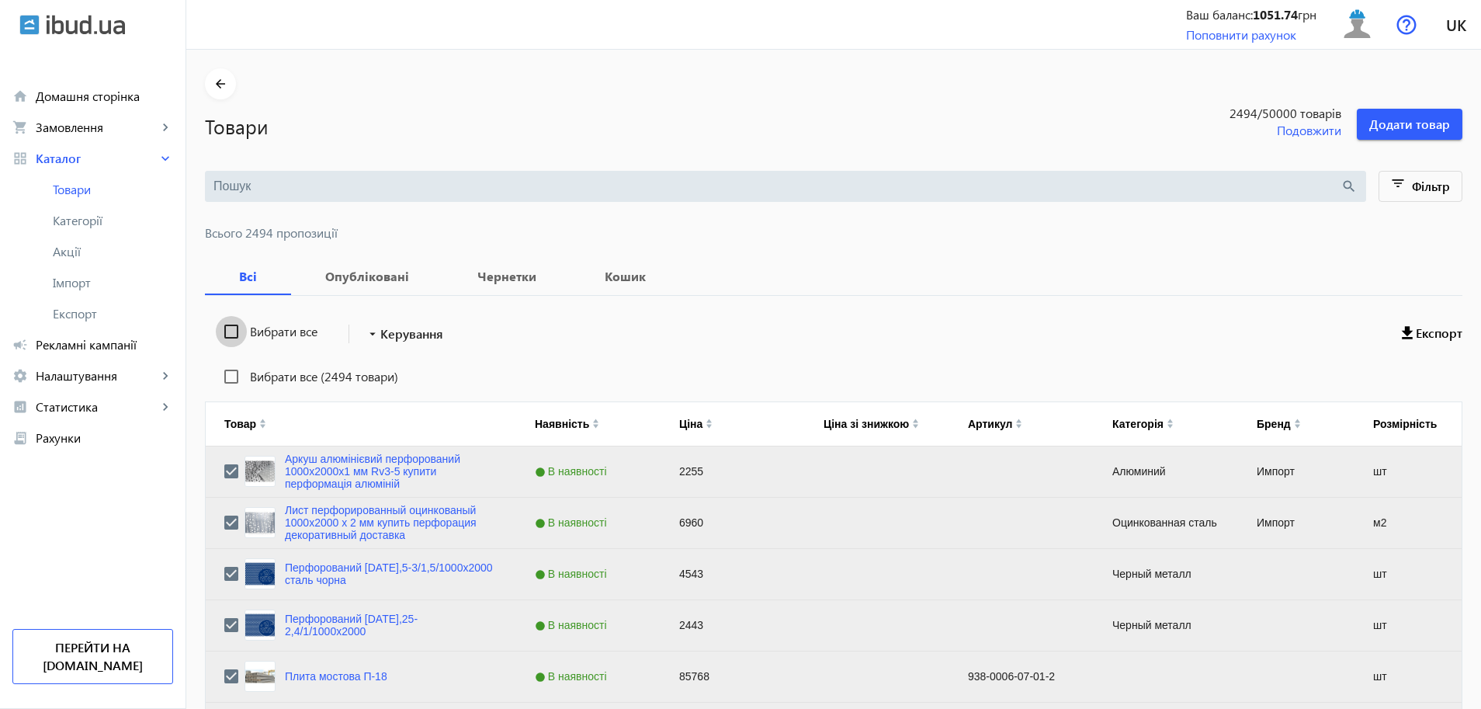
checkbox input "false"
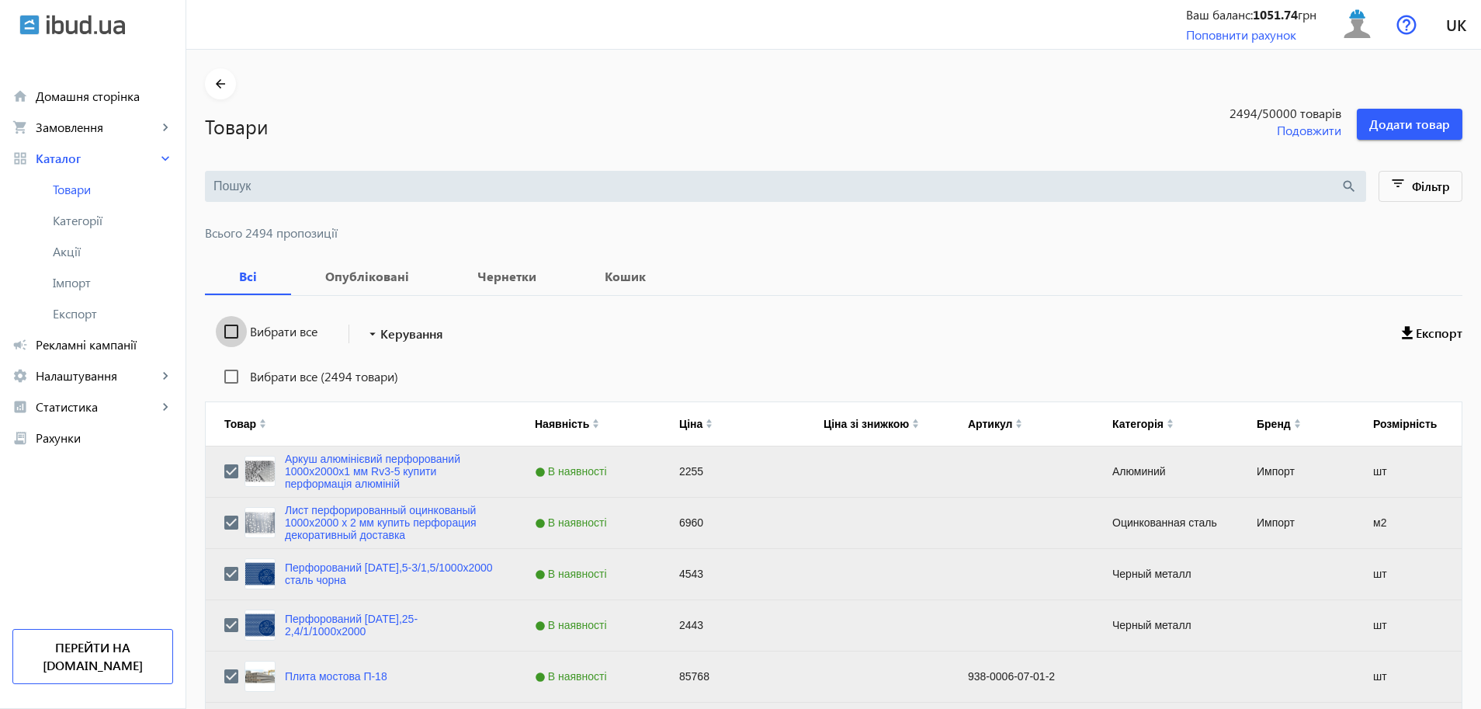
checkbox input "false"
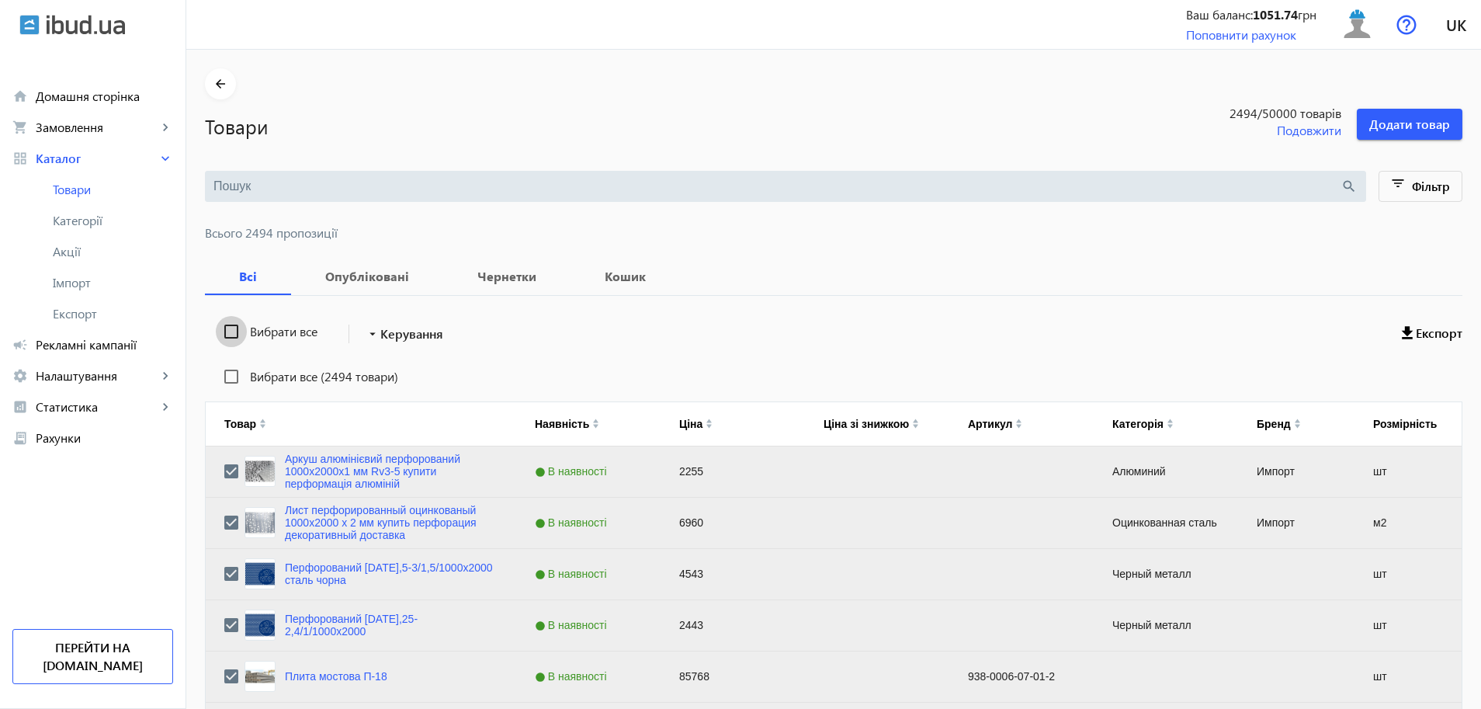
checkbox input "false"
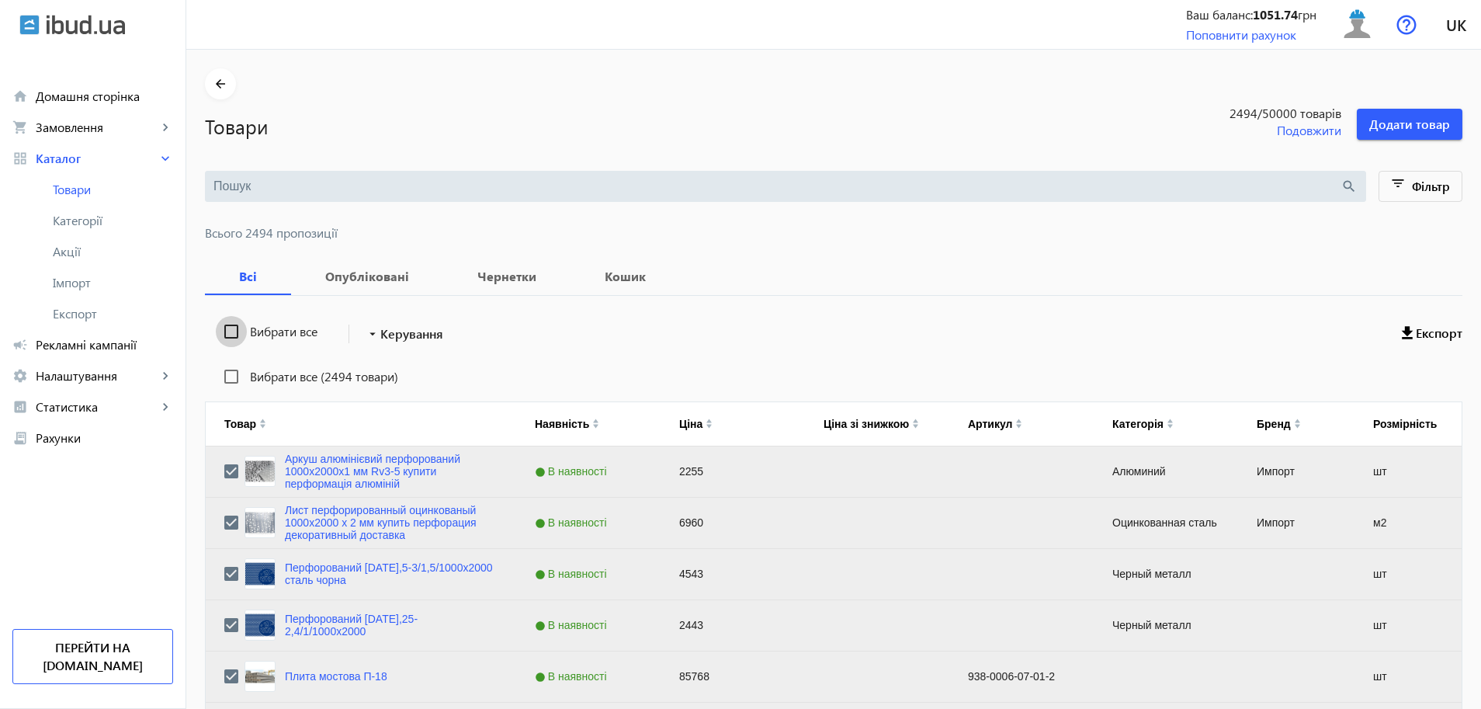
checkbox input "false"
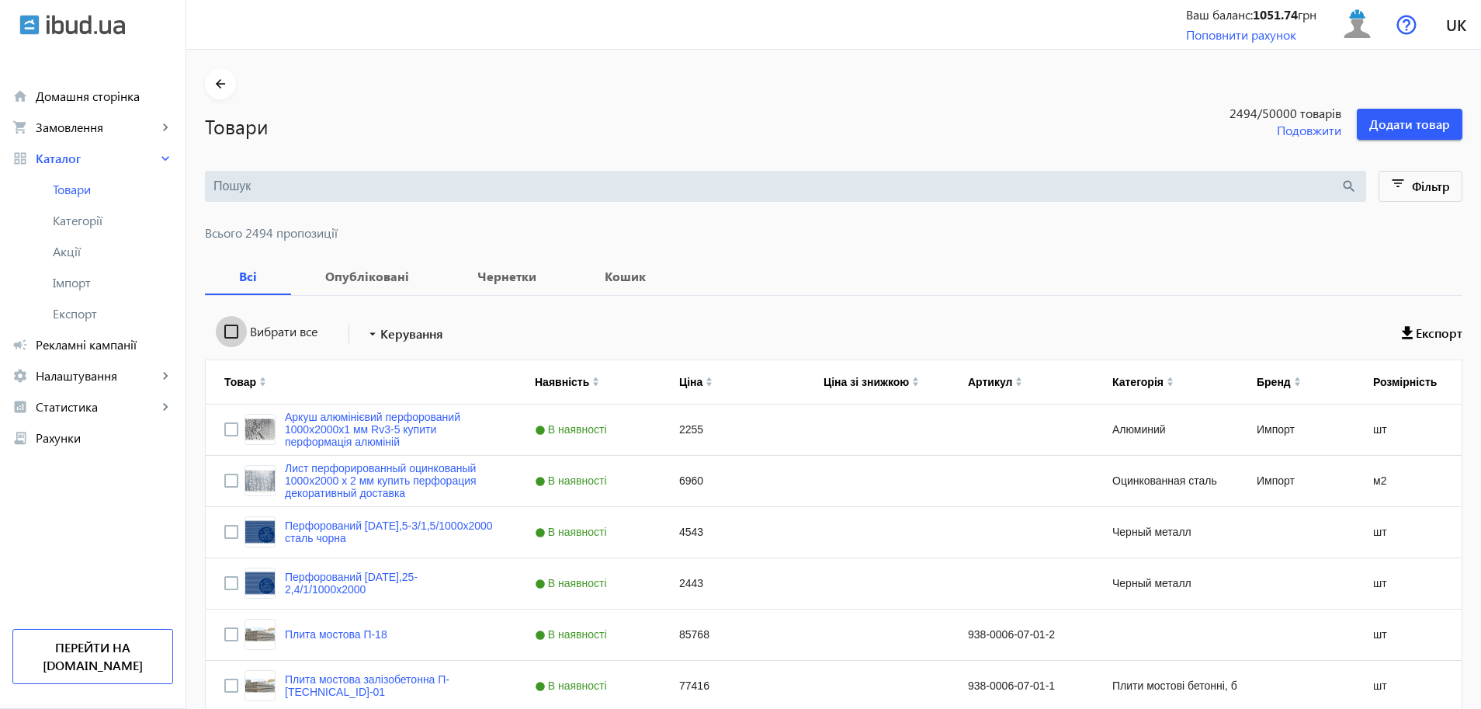
click at [228, 337] on input "Вибрати все" at bounding box center [231, 331] width 31 height 31
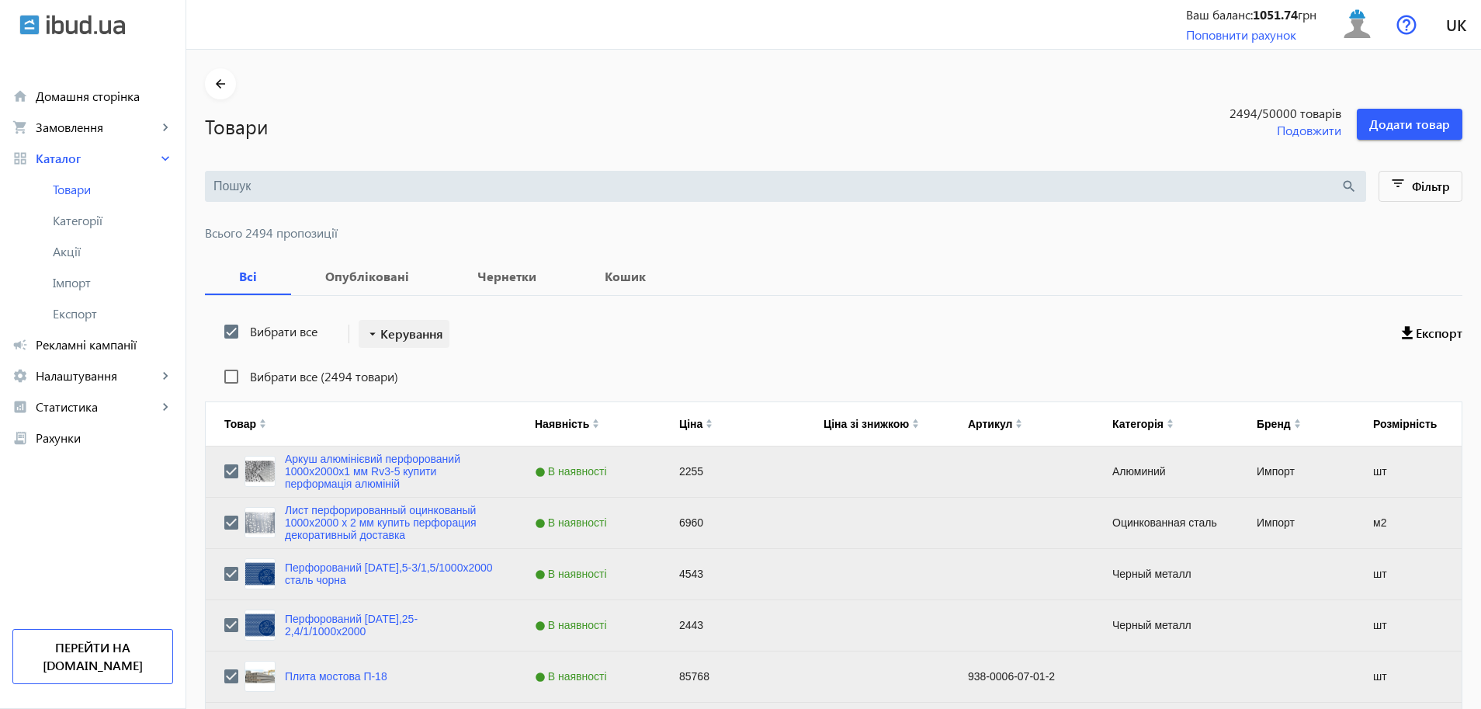
click at [404, 336] on span "Керування" at bounding box center [411, 334] width 63 height 19
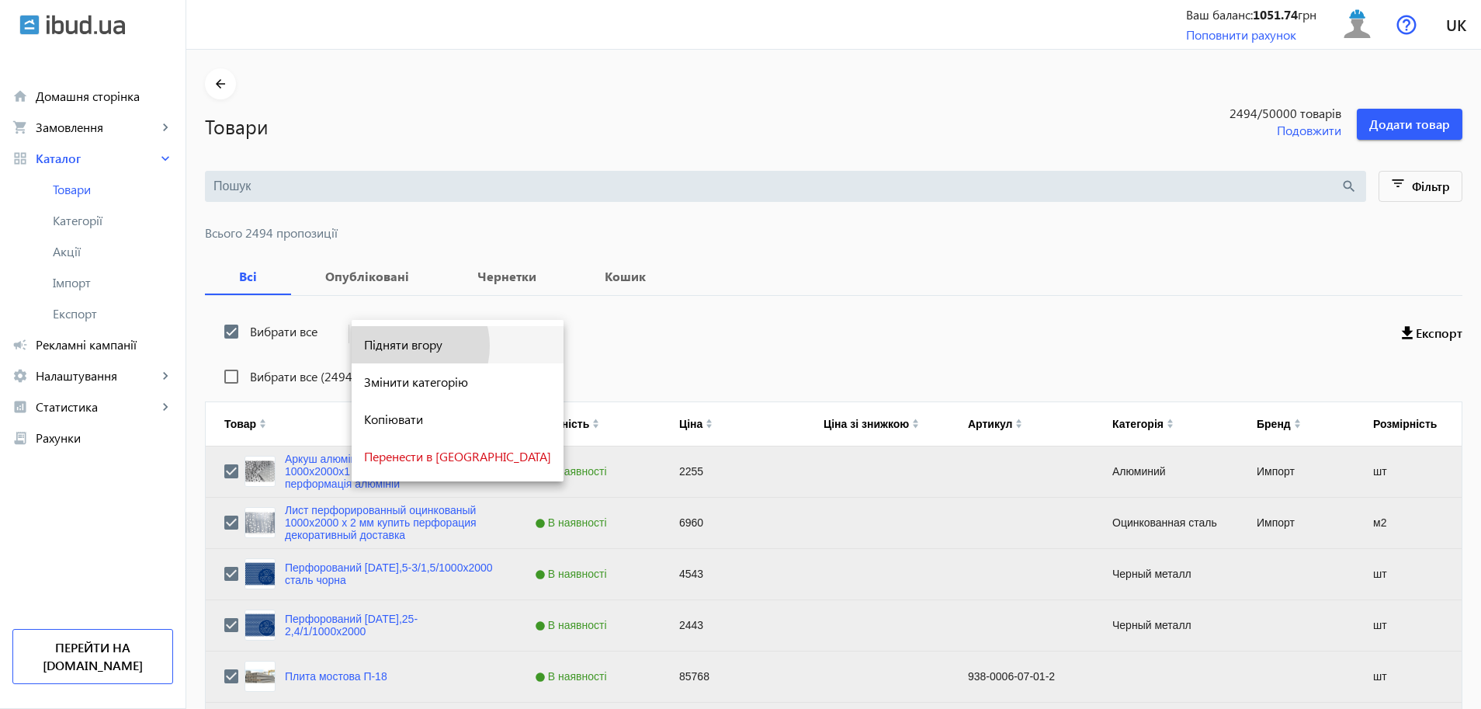
click at [406, 345] on span "Підняти вгору" at bounding box center [457, 344] width 187 height 12
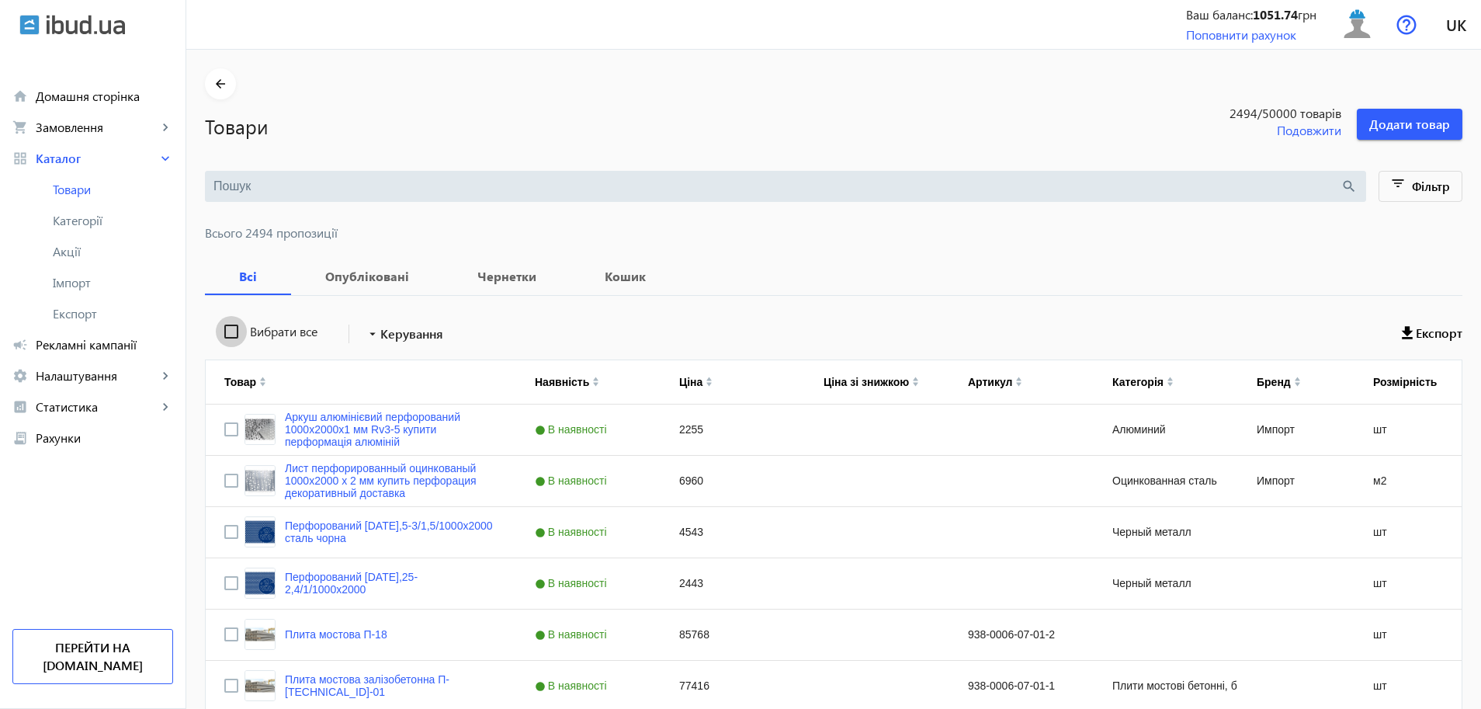
click at [220, 337] on input "Вибрати все" at bounding box center [231, 331] width 31 height 31
checkbox input "true"
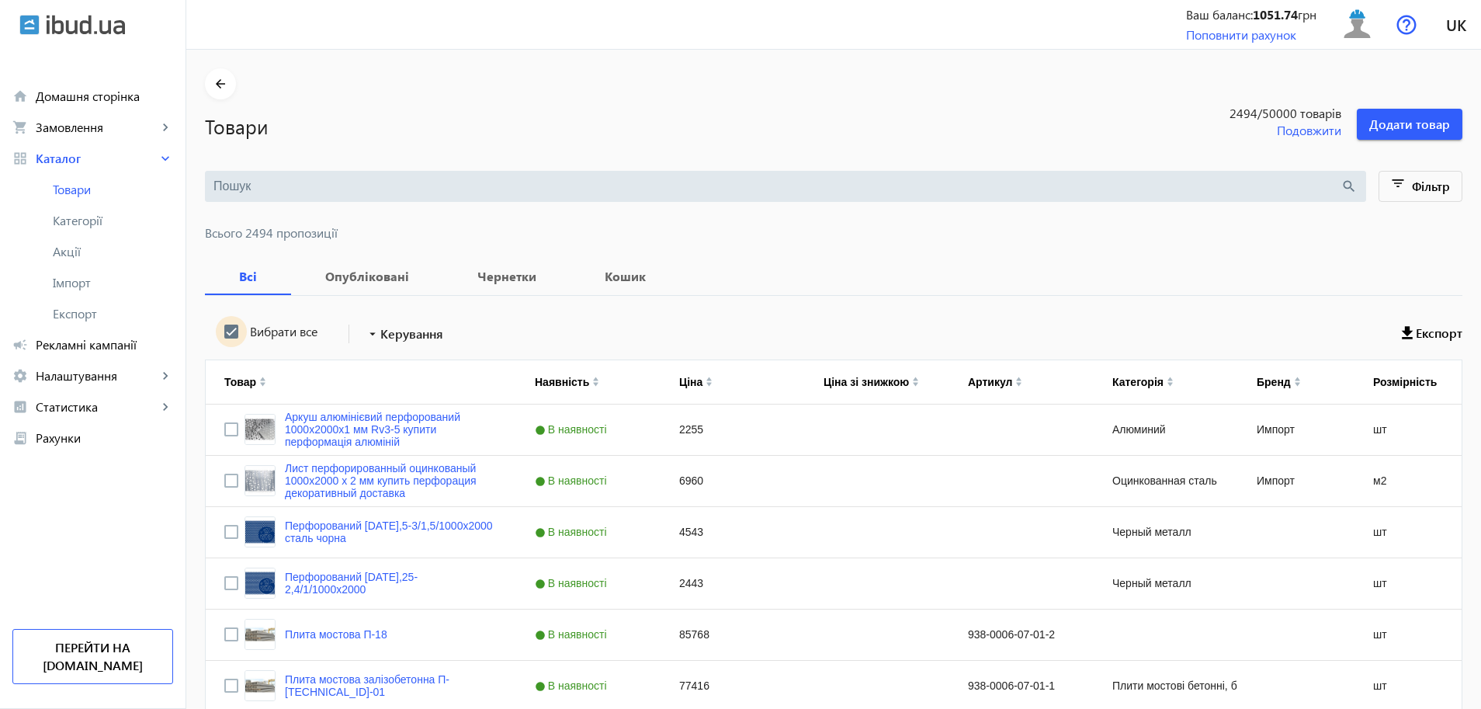
checkbox input "true"
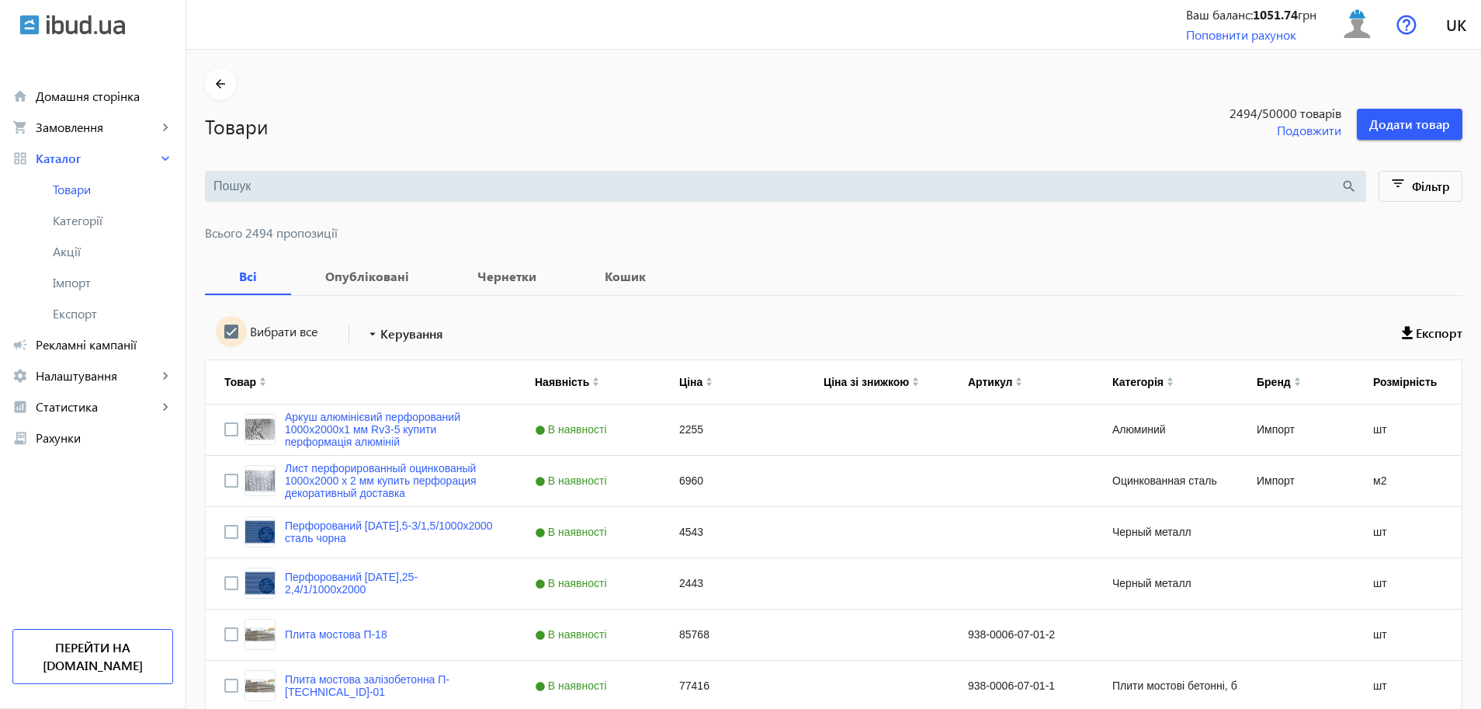
checkbox input "true"
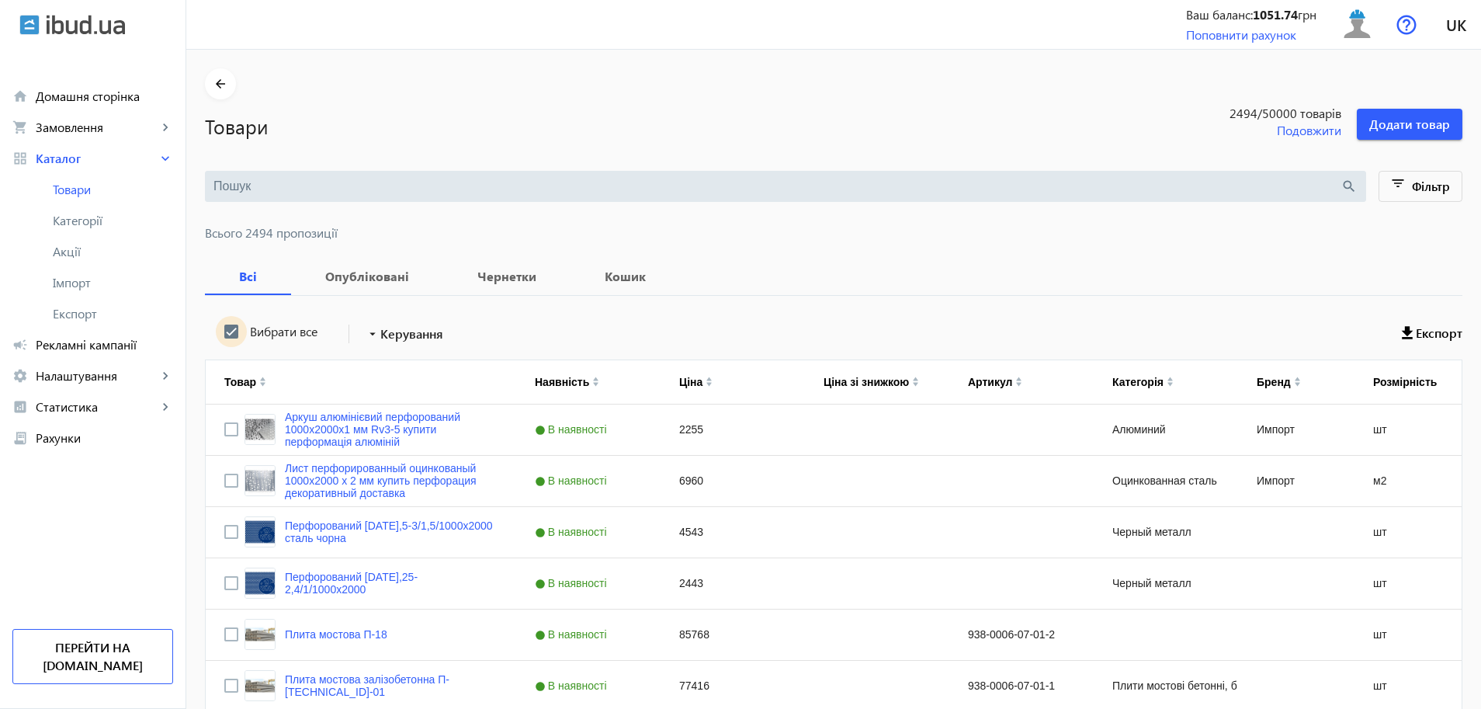
checkbox input "true"
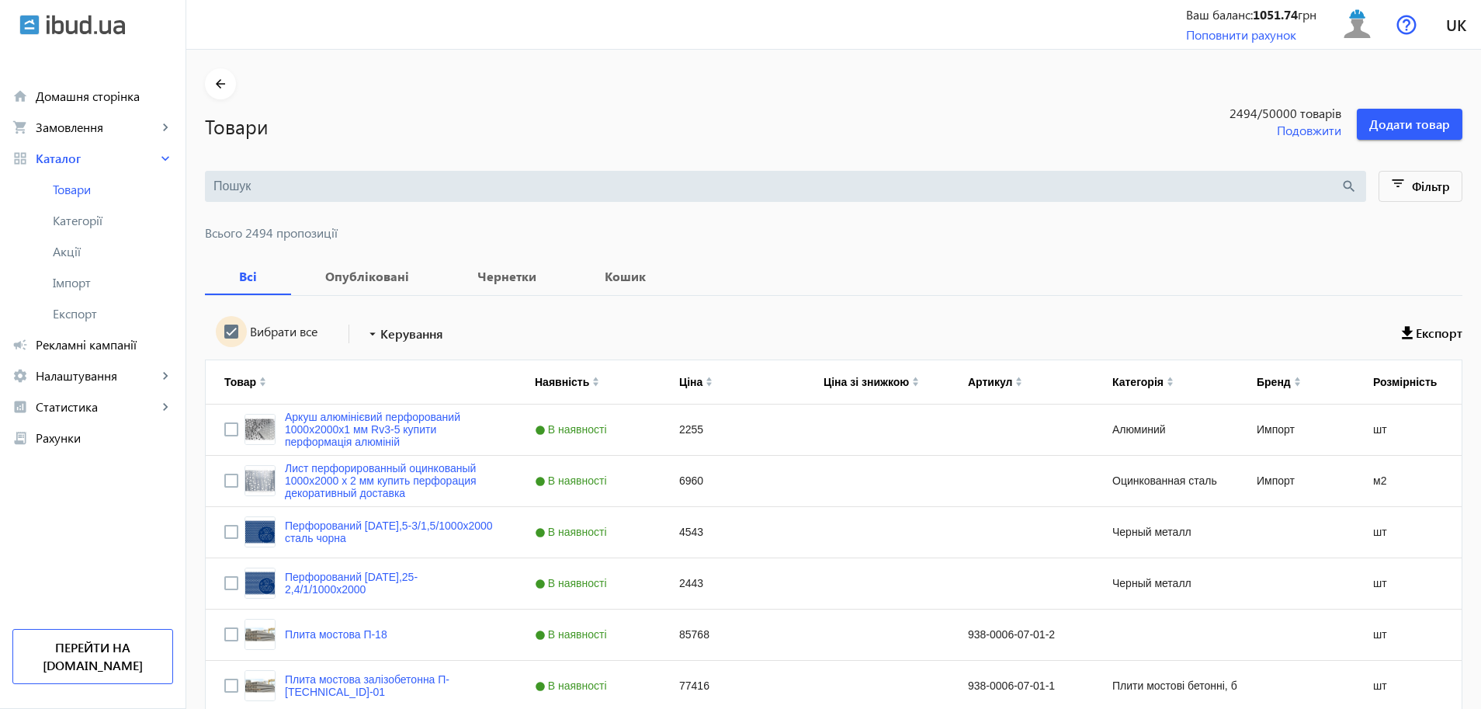
checkbox input "true"
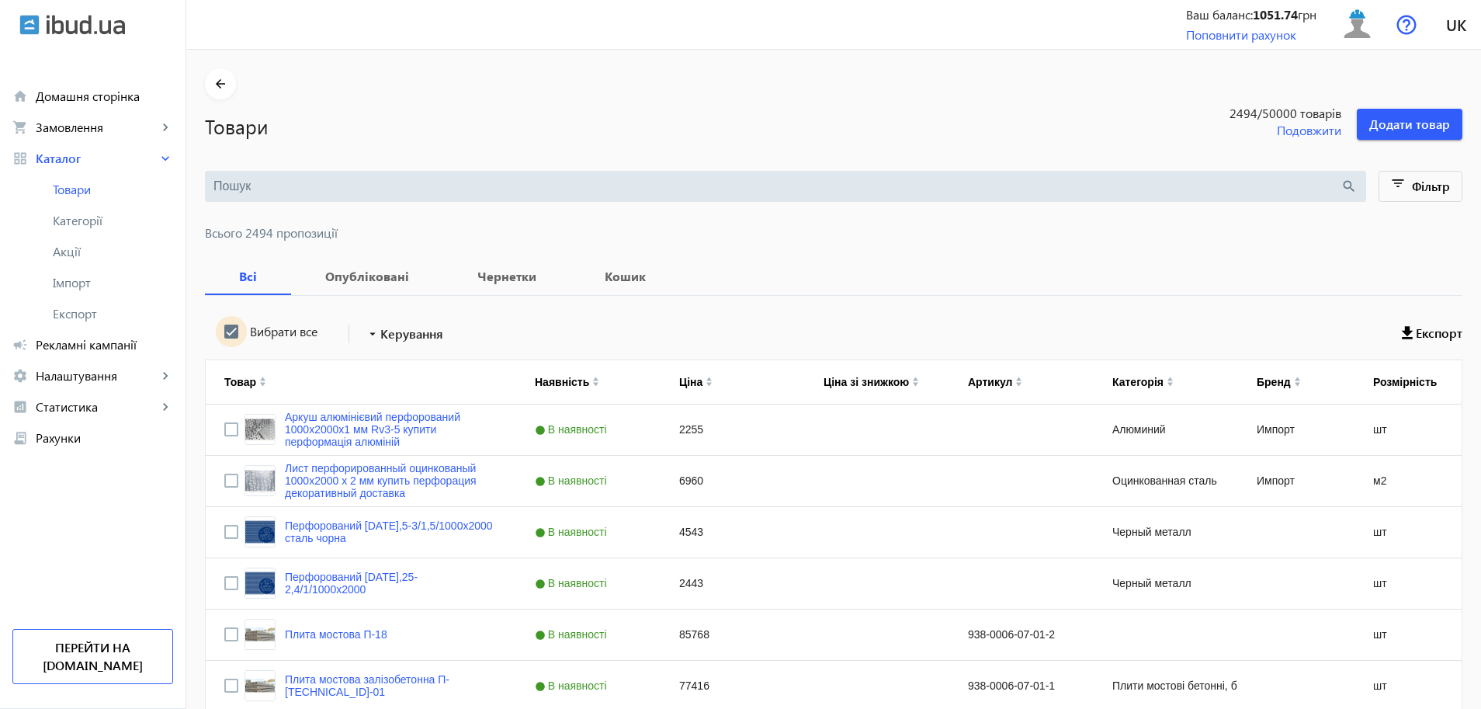
checkbox input "true"
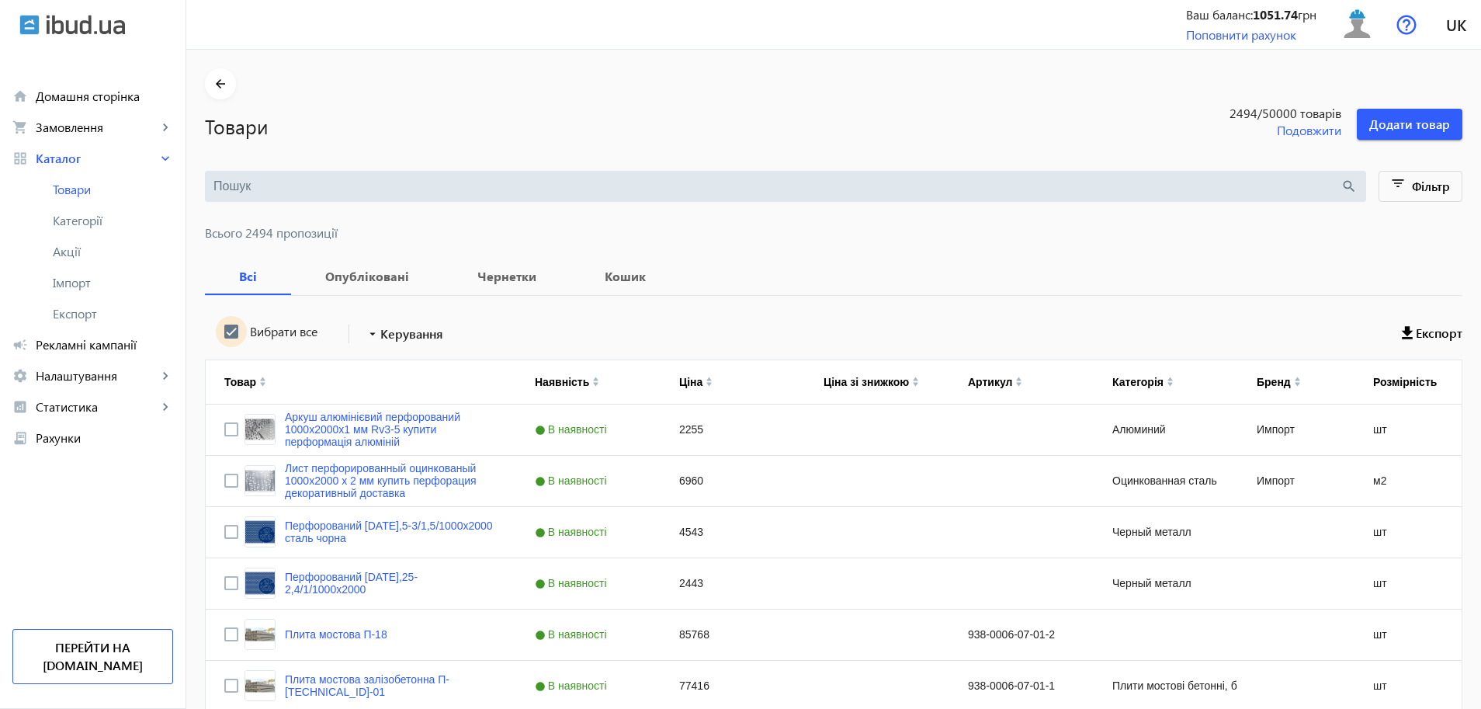
checkbox input "true"
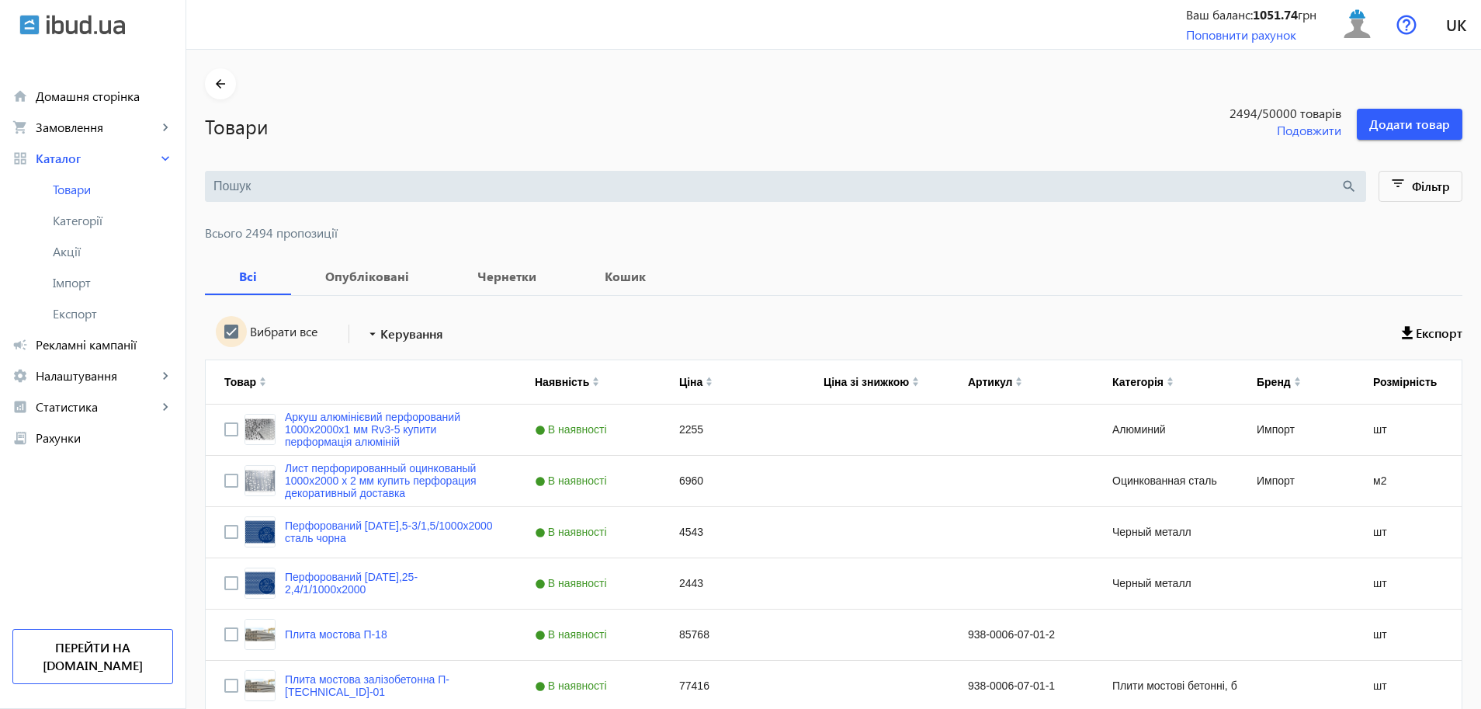
checkbox input "true"
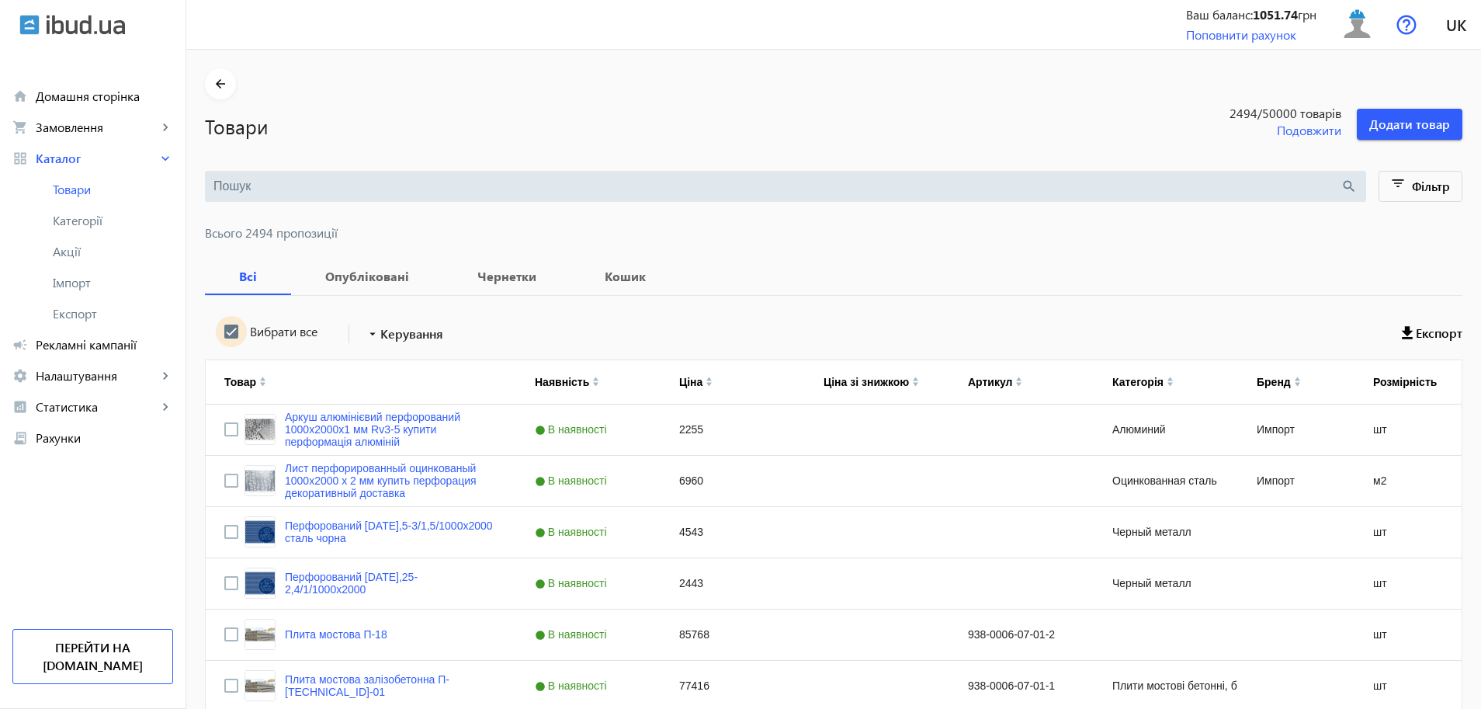
checkbox input "true"
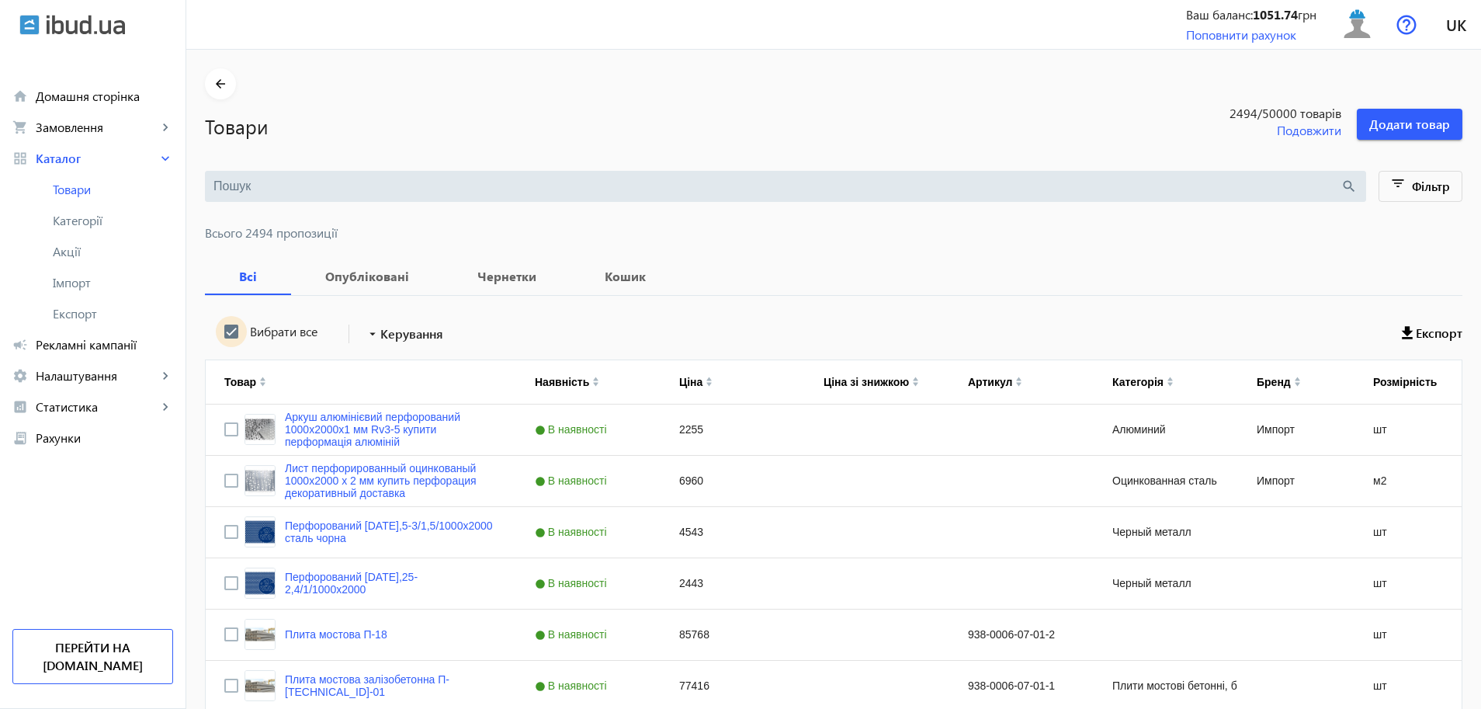
checkbox input "true"
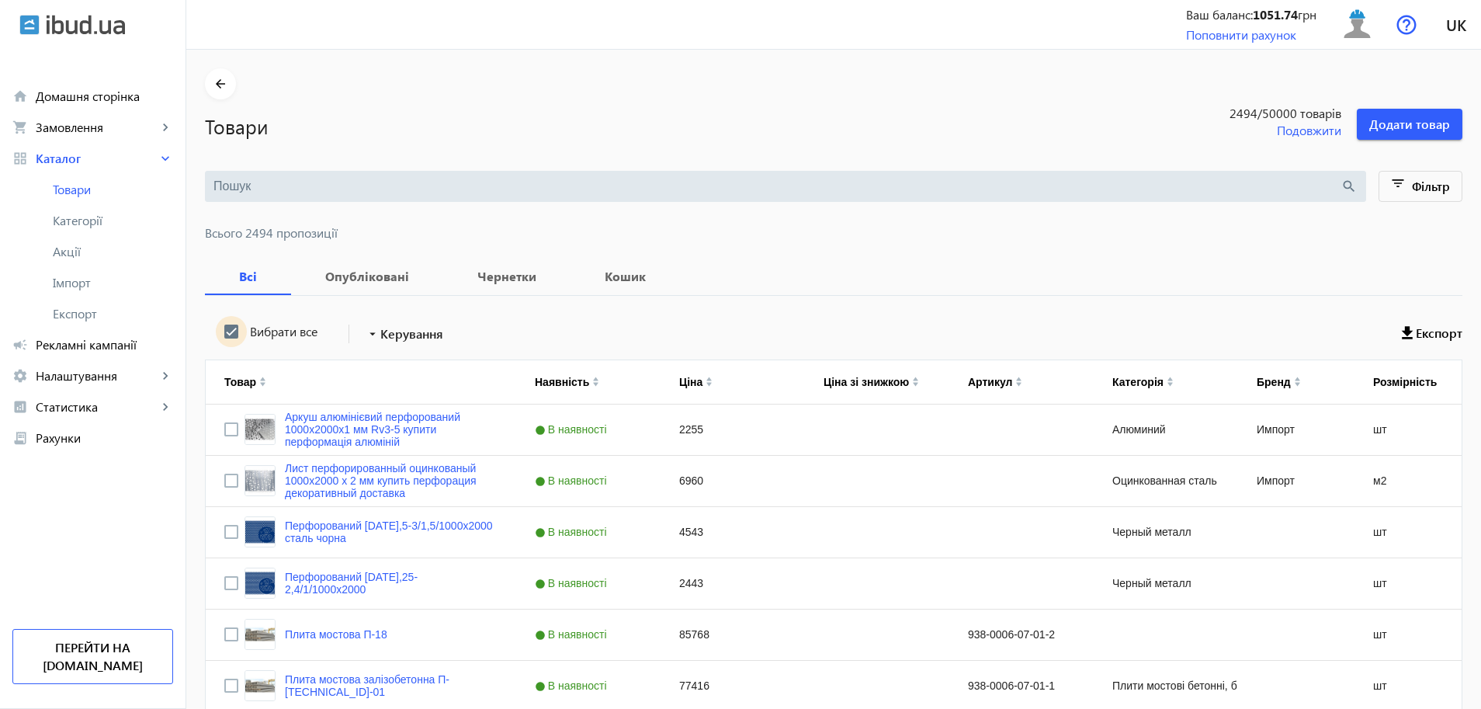
checkbox input "true"
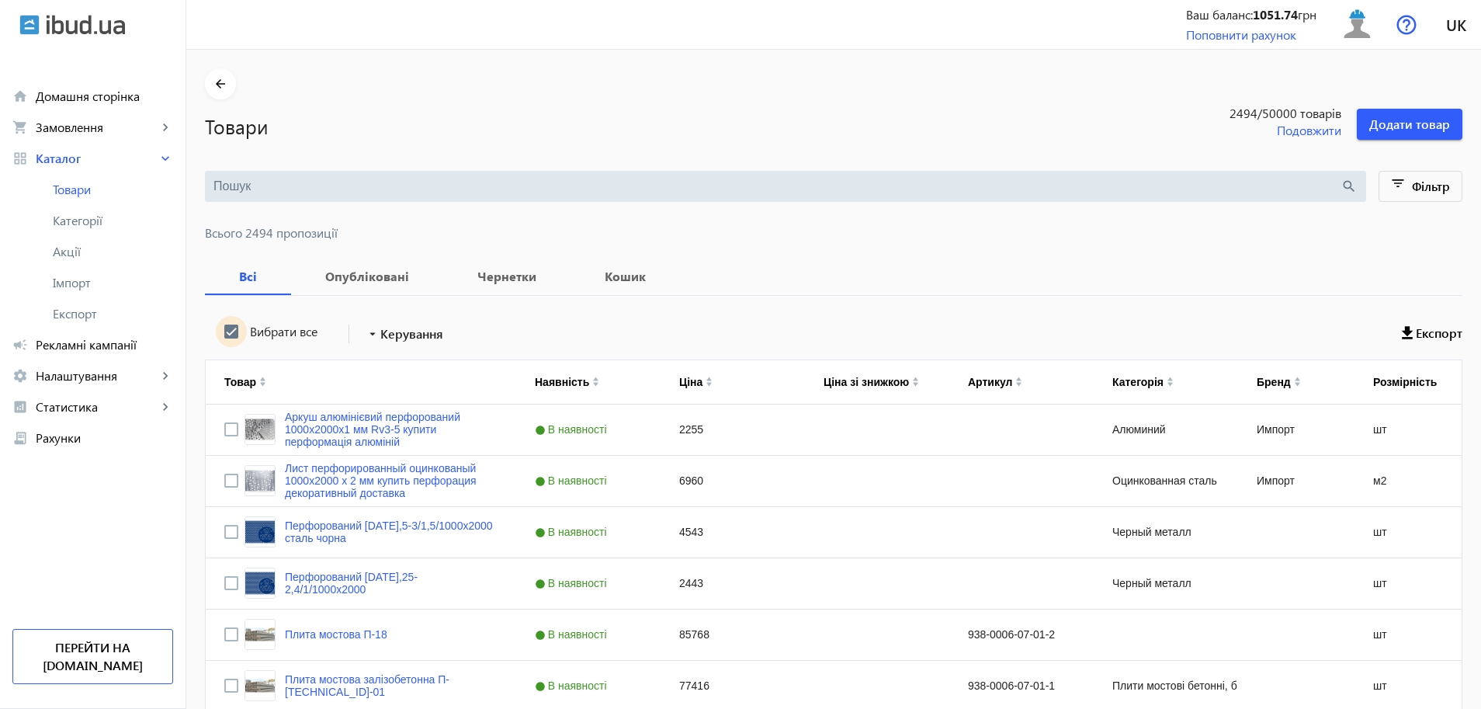
checkbox input "true"
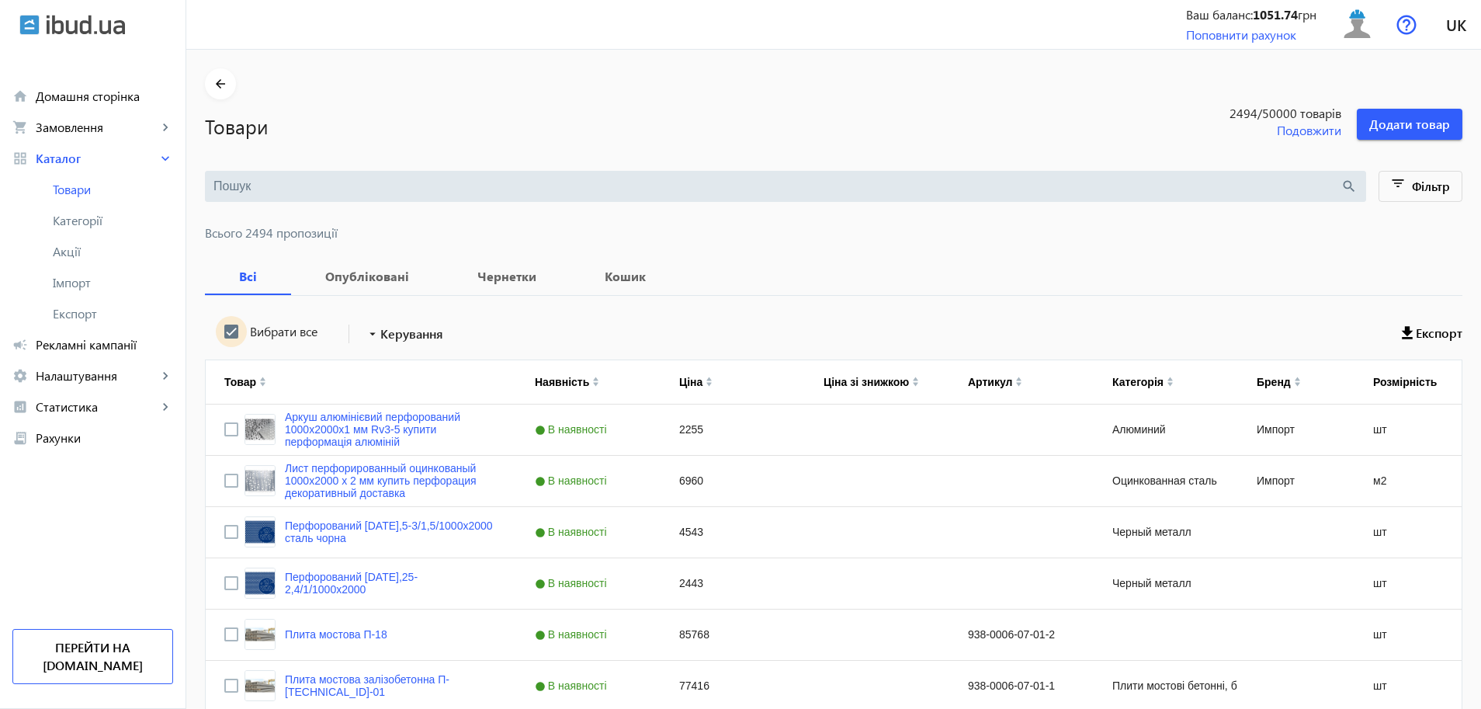
checkbox input "true"
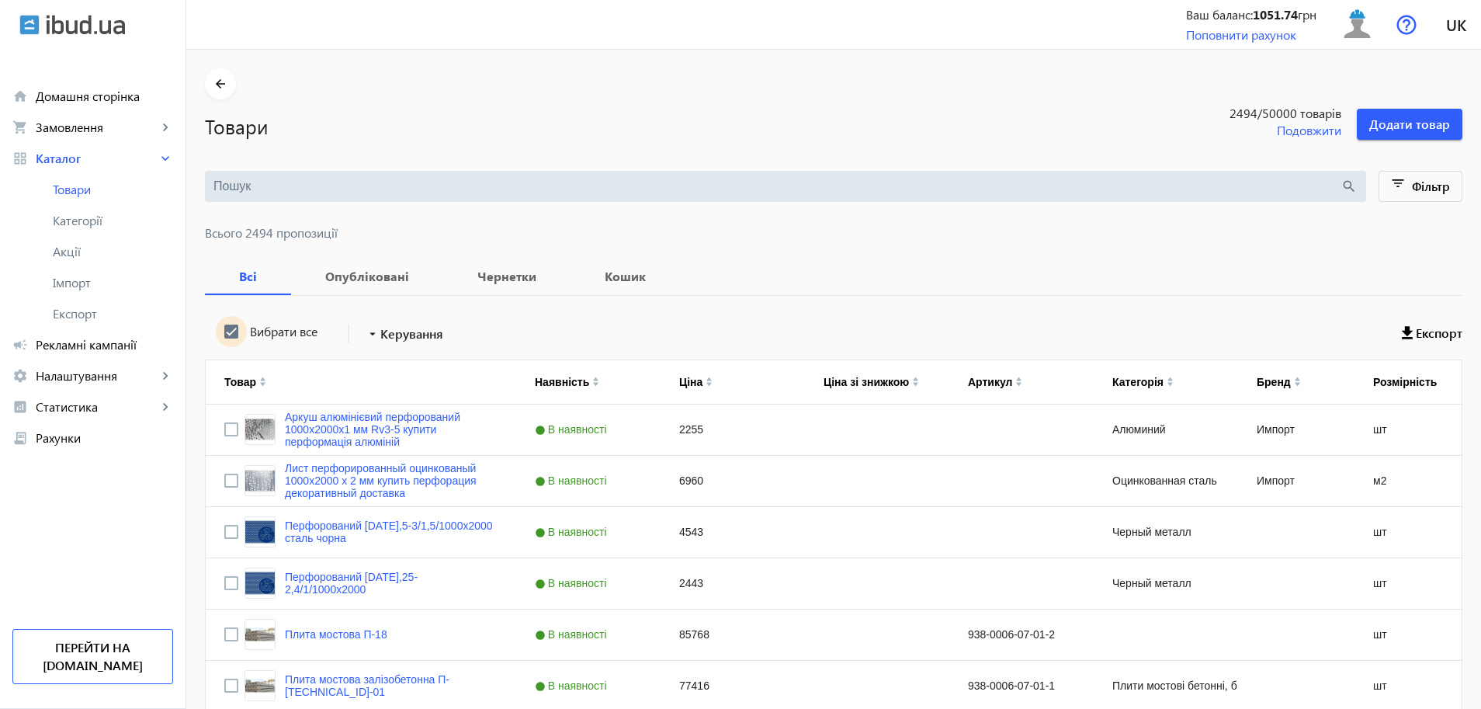
checkbox input "true"
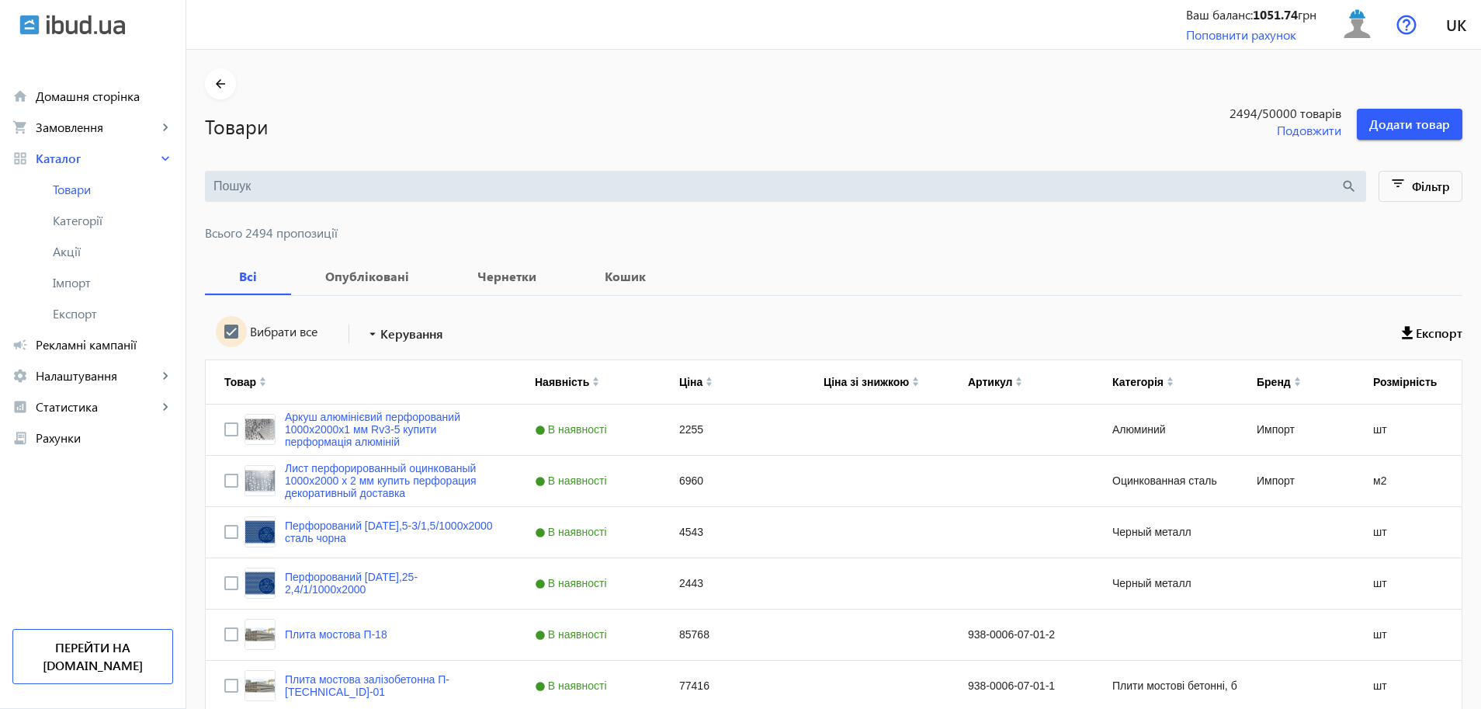
checkbox input "true"
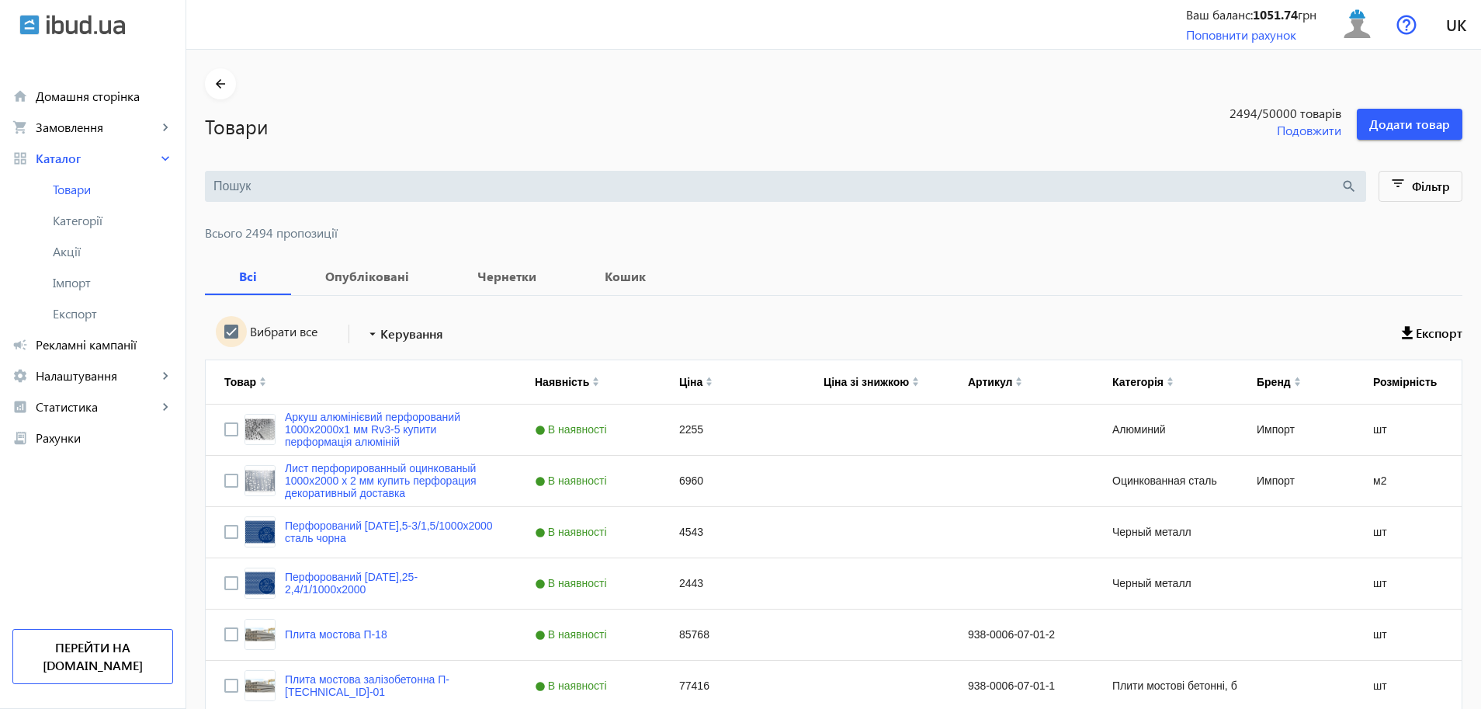
checkbox input "true"
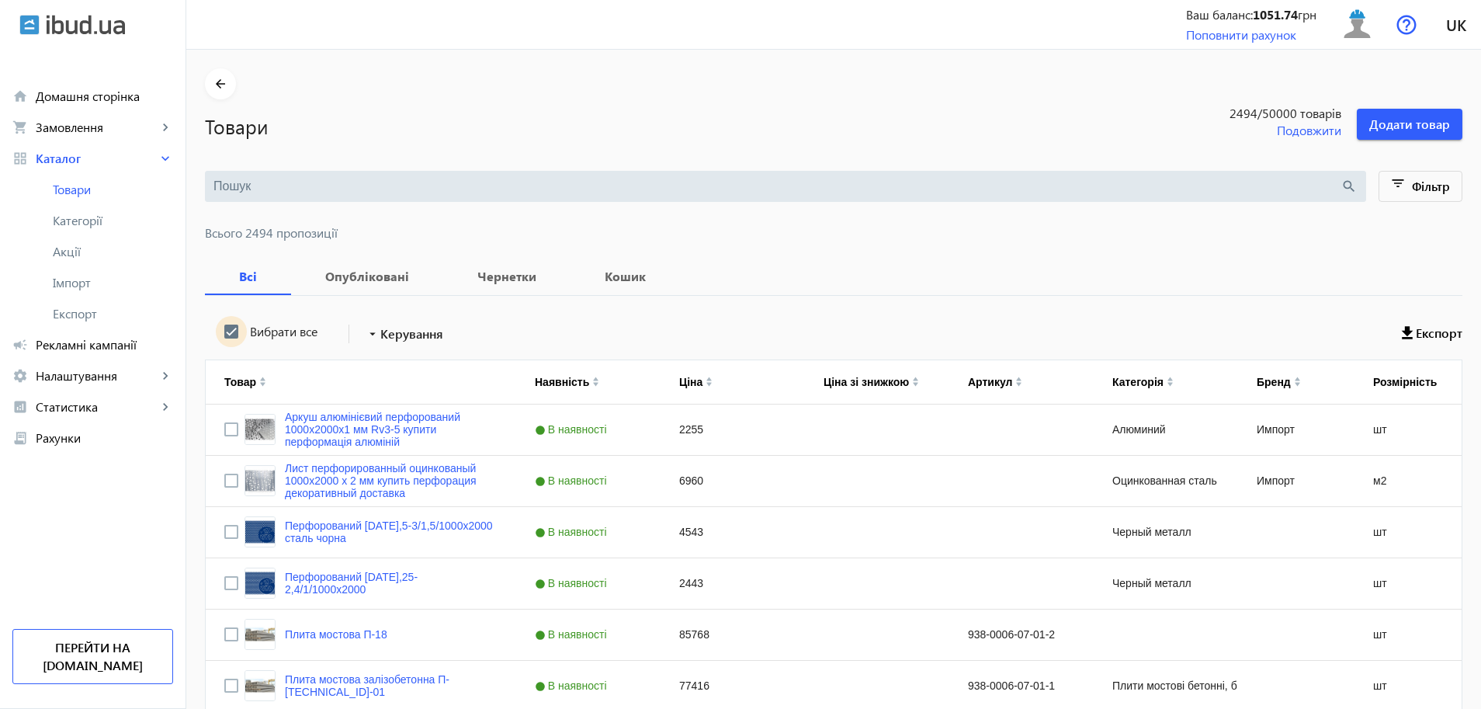
checkbox input "true"
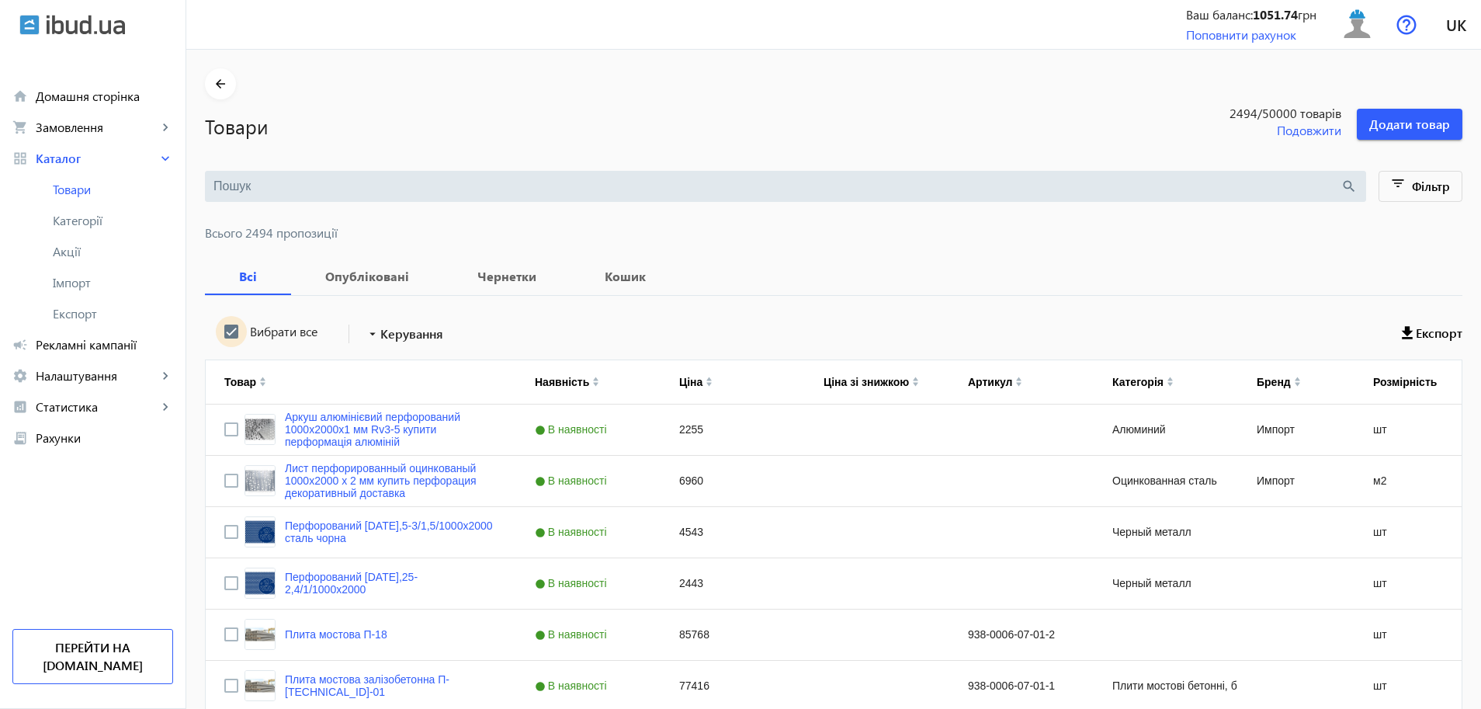
checkbox input "true"
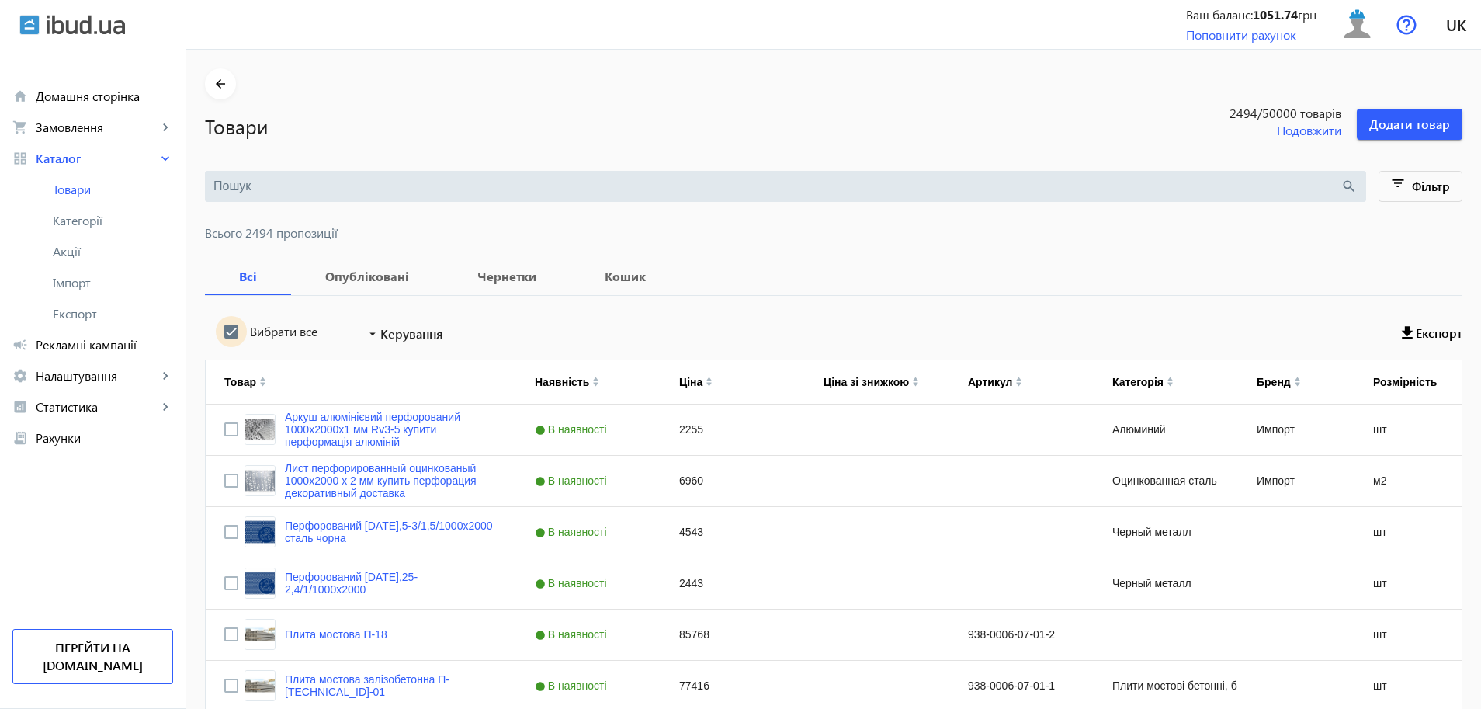
checkbox input "true"
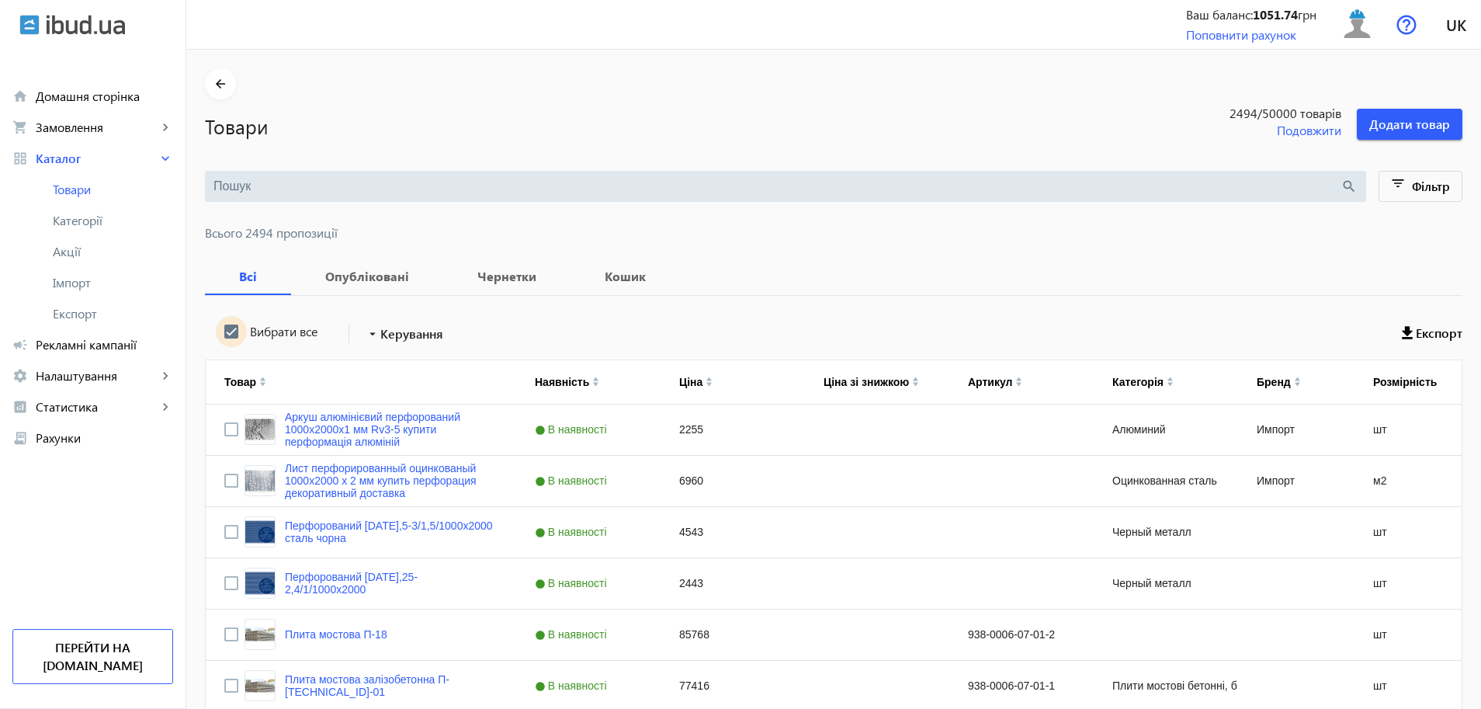
checkbox input "true"
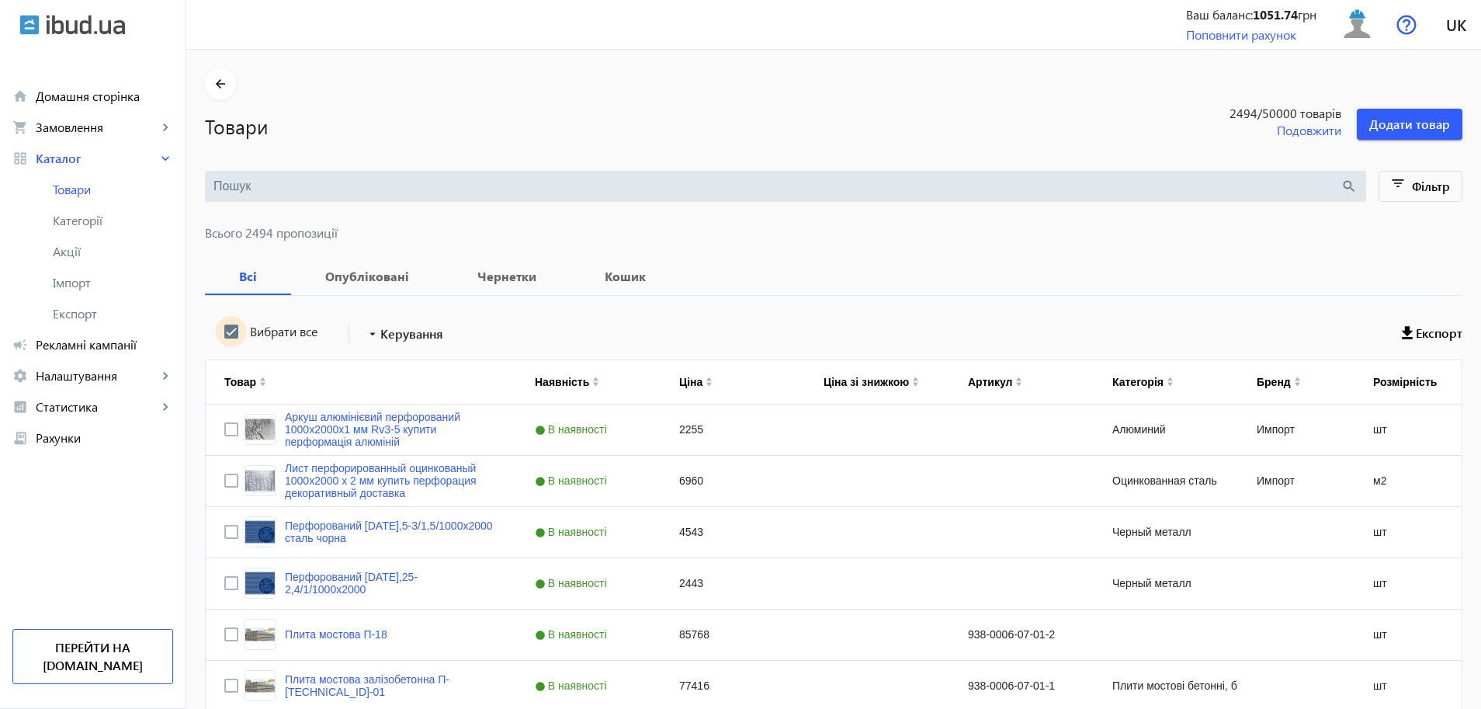
checkbox input "true"
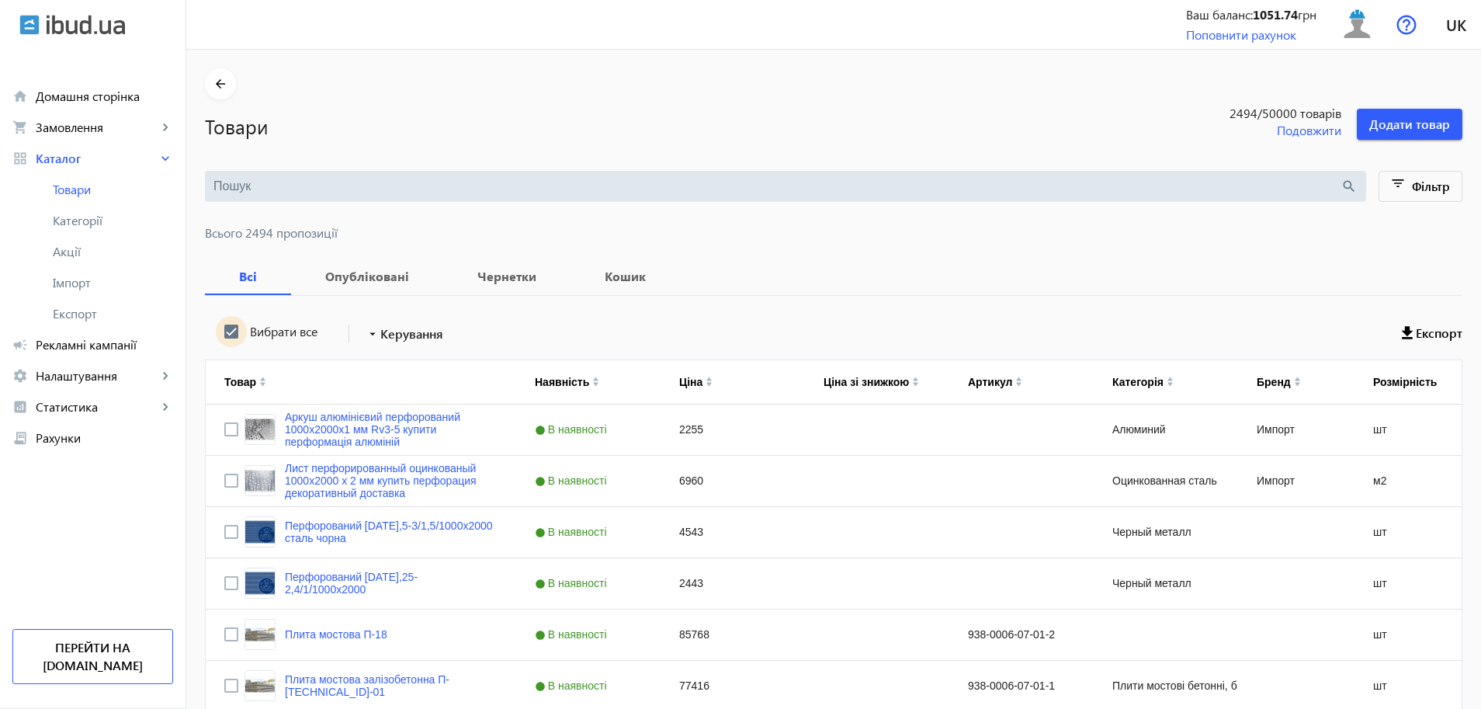
checkbox input "true"
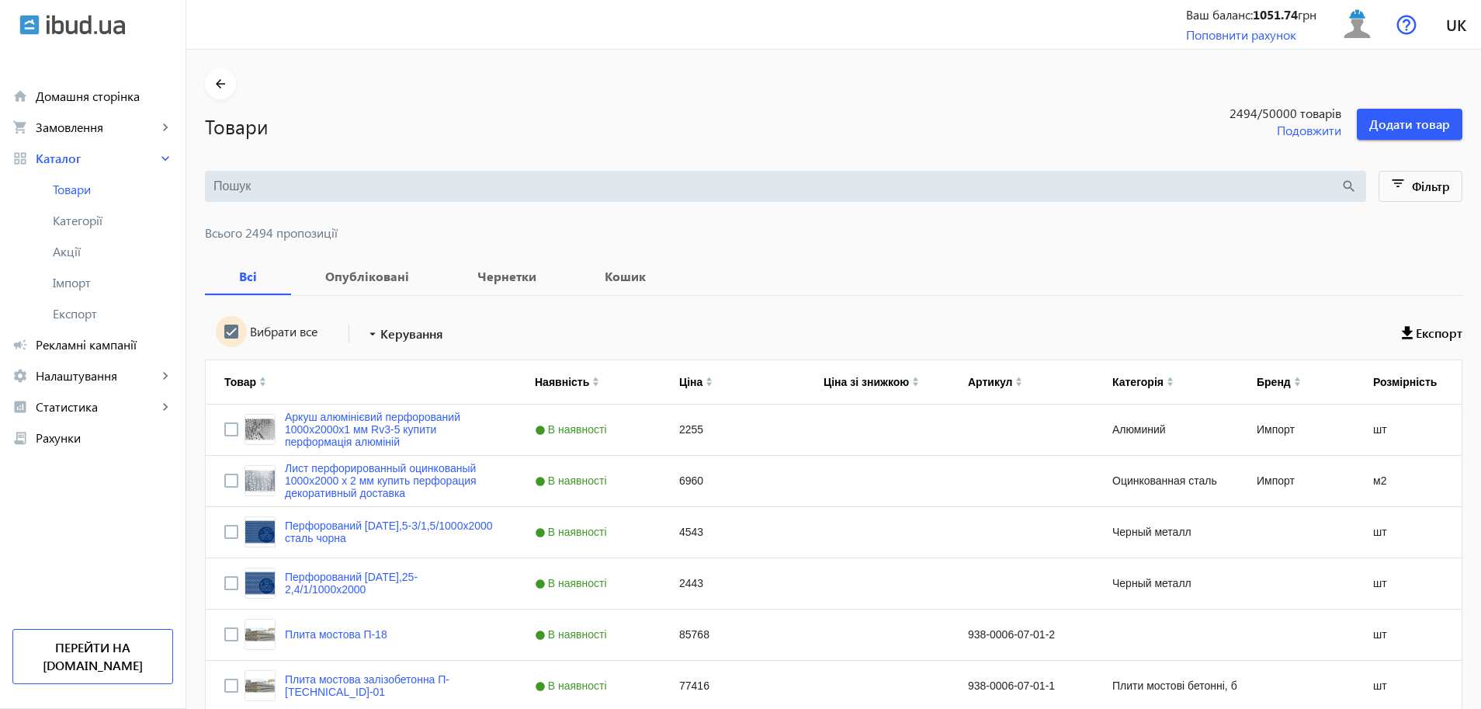
checkbox input "true"
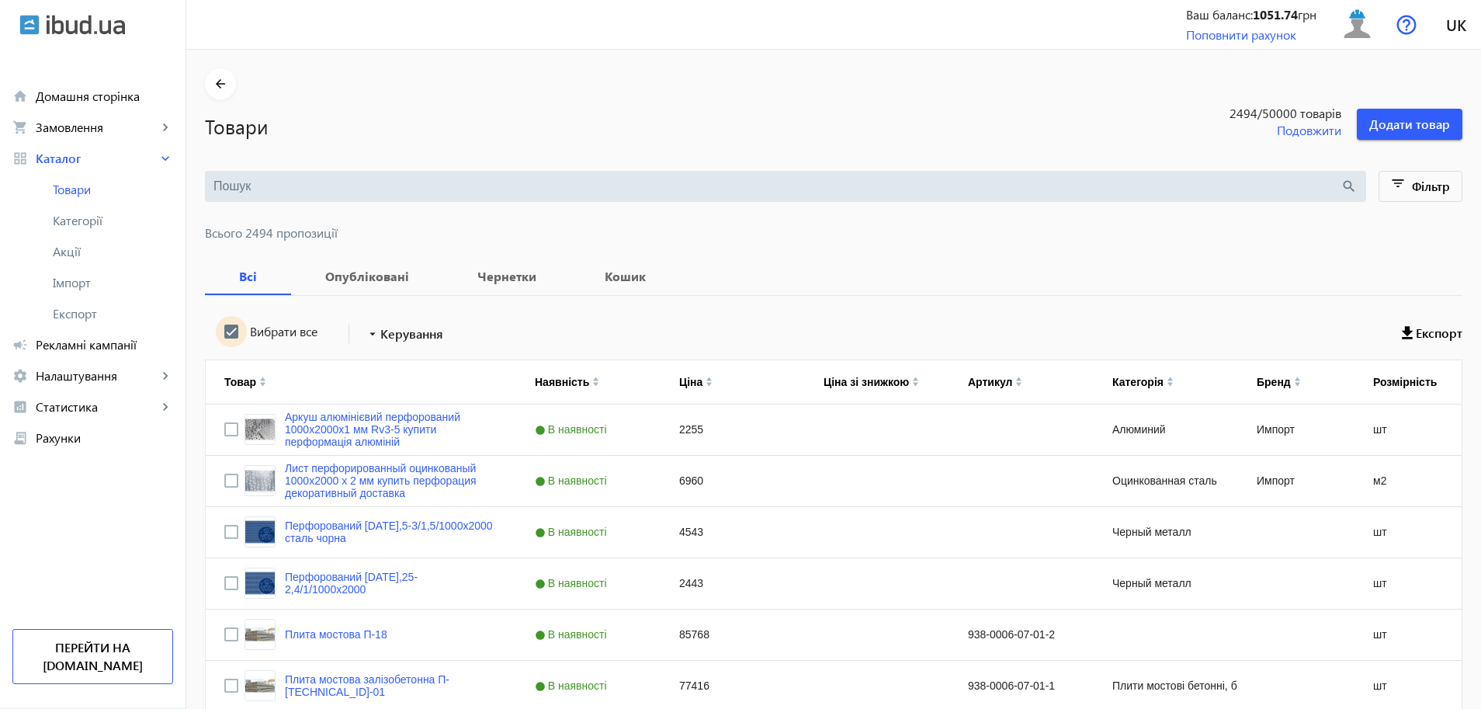
checkbox input "true"
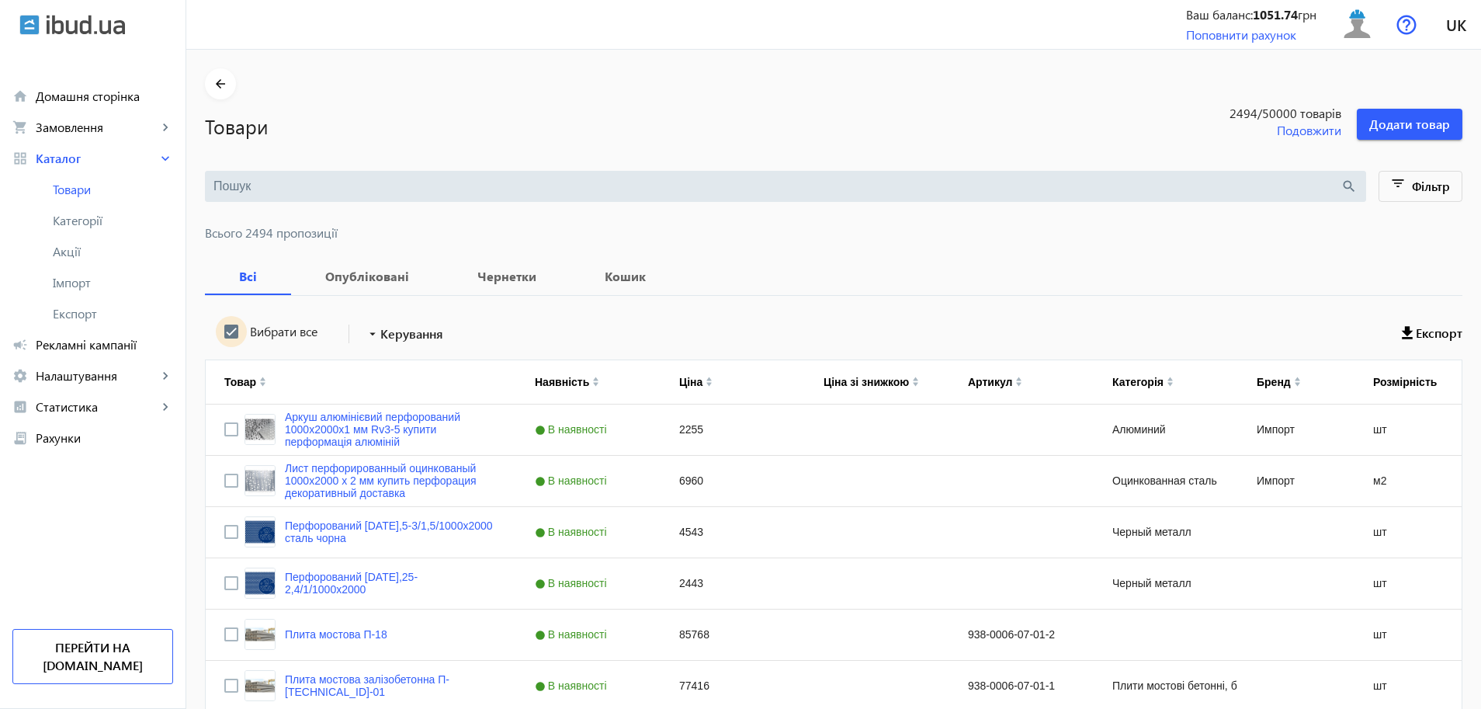
checkbox input "true"
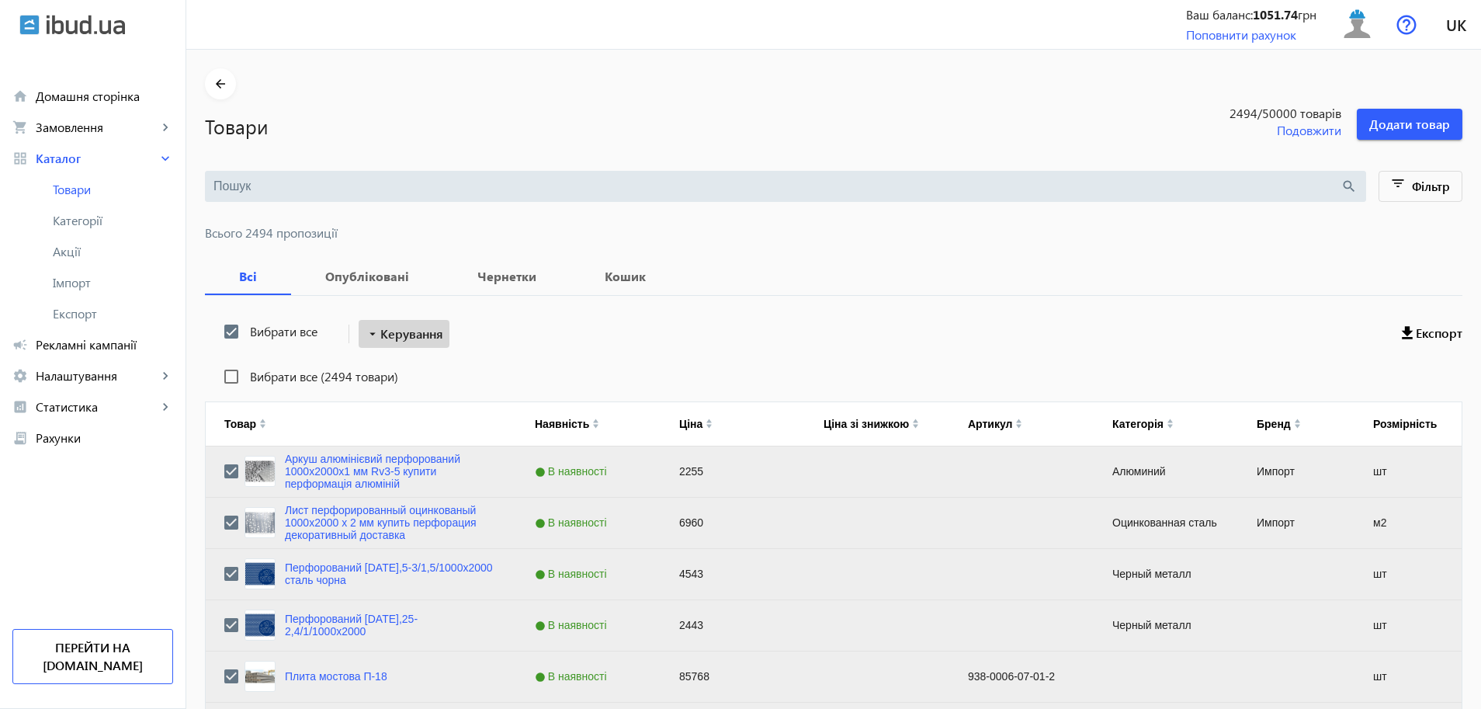
click at [416, 332] on span "Керування" at bounding box center [411, 334] width 63 height 19
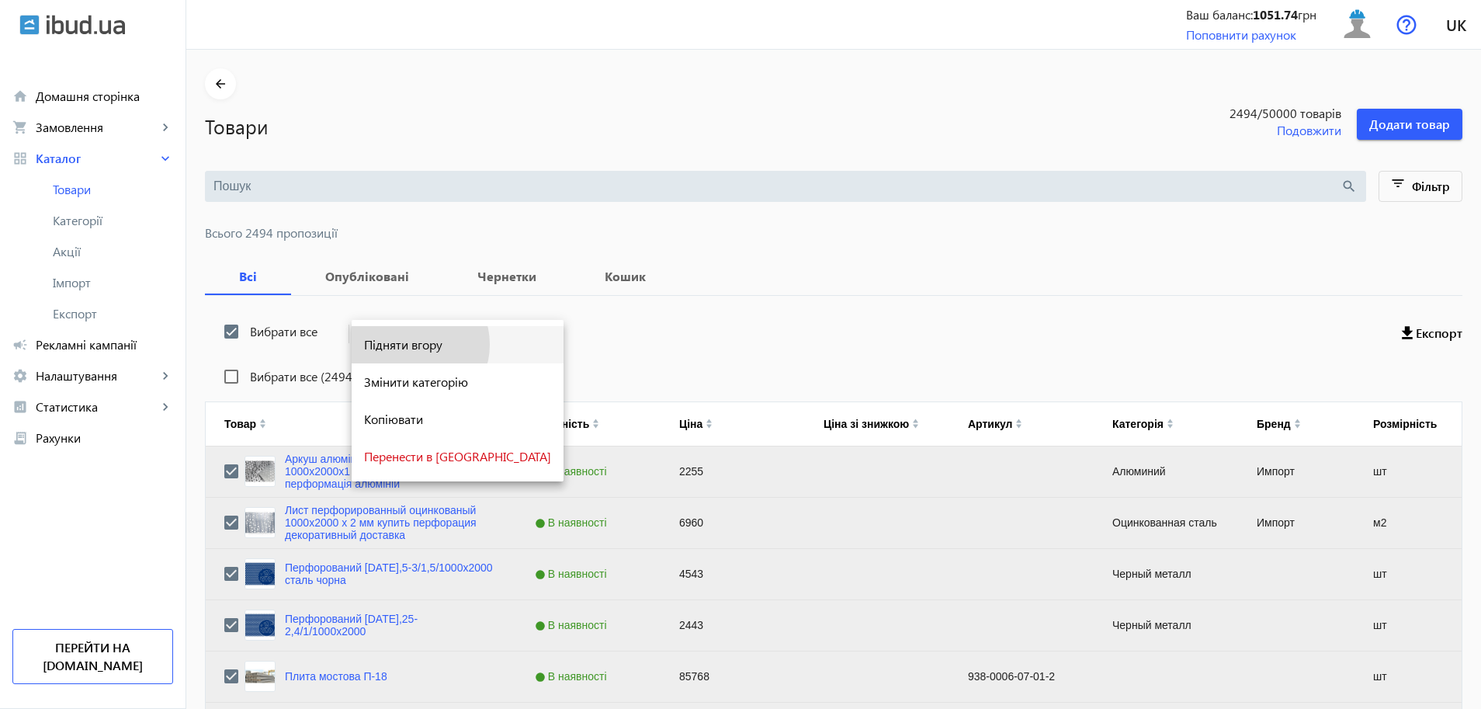
click at [410, 344] on span "Підняти вгору" at bounding box center [457, 344] width 187 height 12
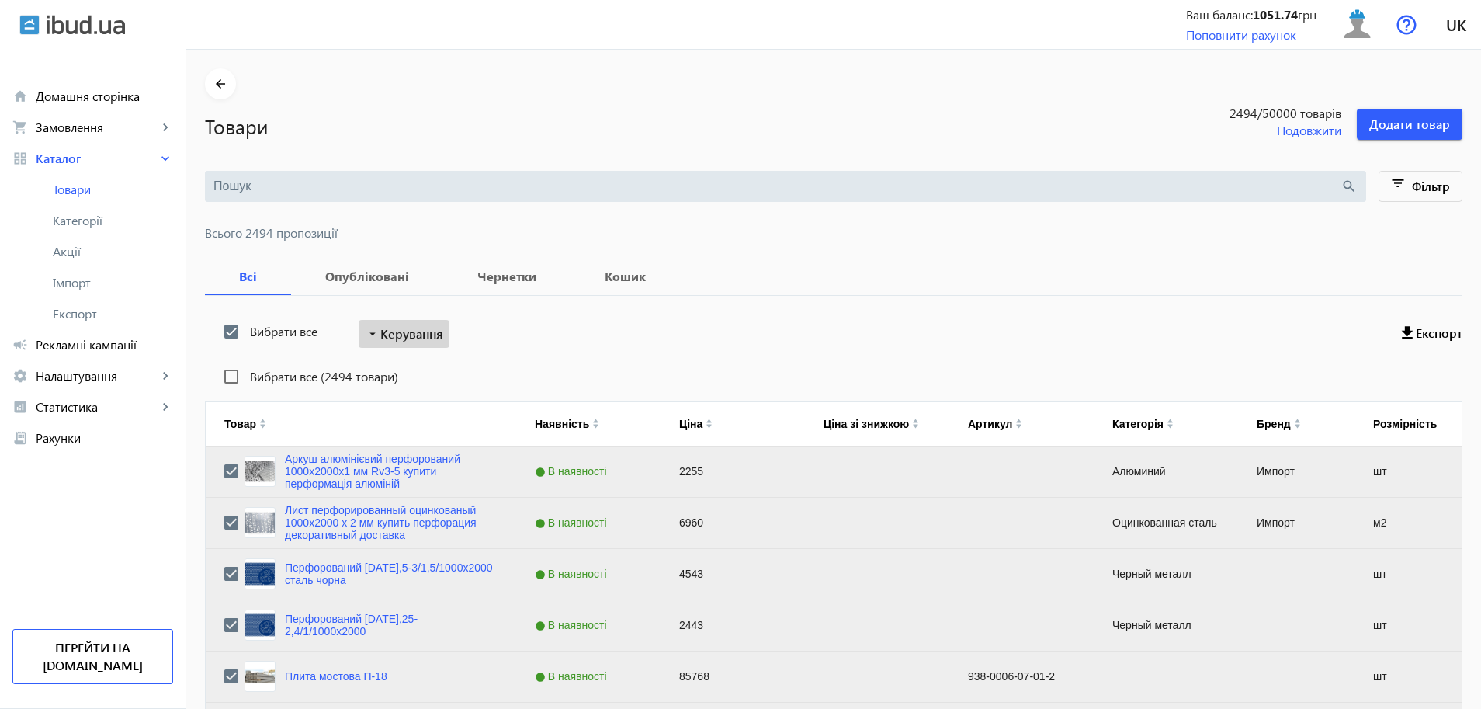
click at [380, 330] on span "Керування" at bounding box center [411, 334] width 63 height 19
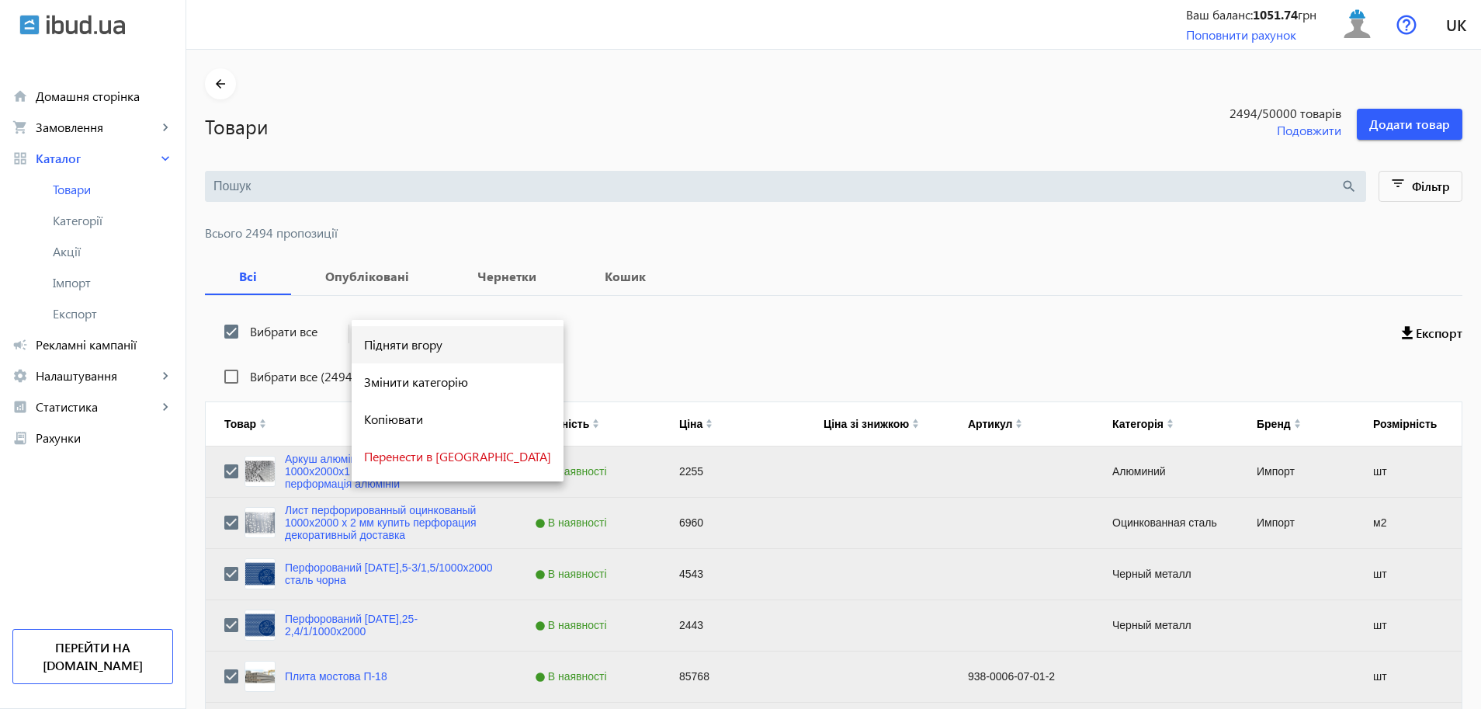
click at [432, 345] on span "Підняти вгору" at bounding box center [457, 344] width 187 height 12
